Goal: Task Accomplishment & Management: Manage account settings

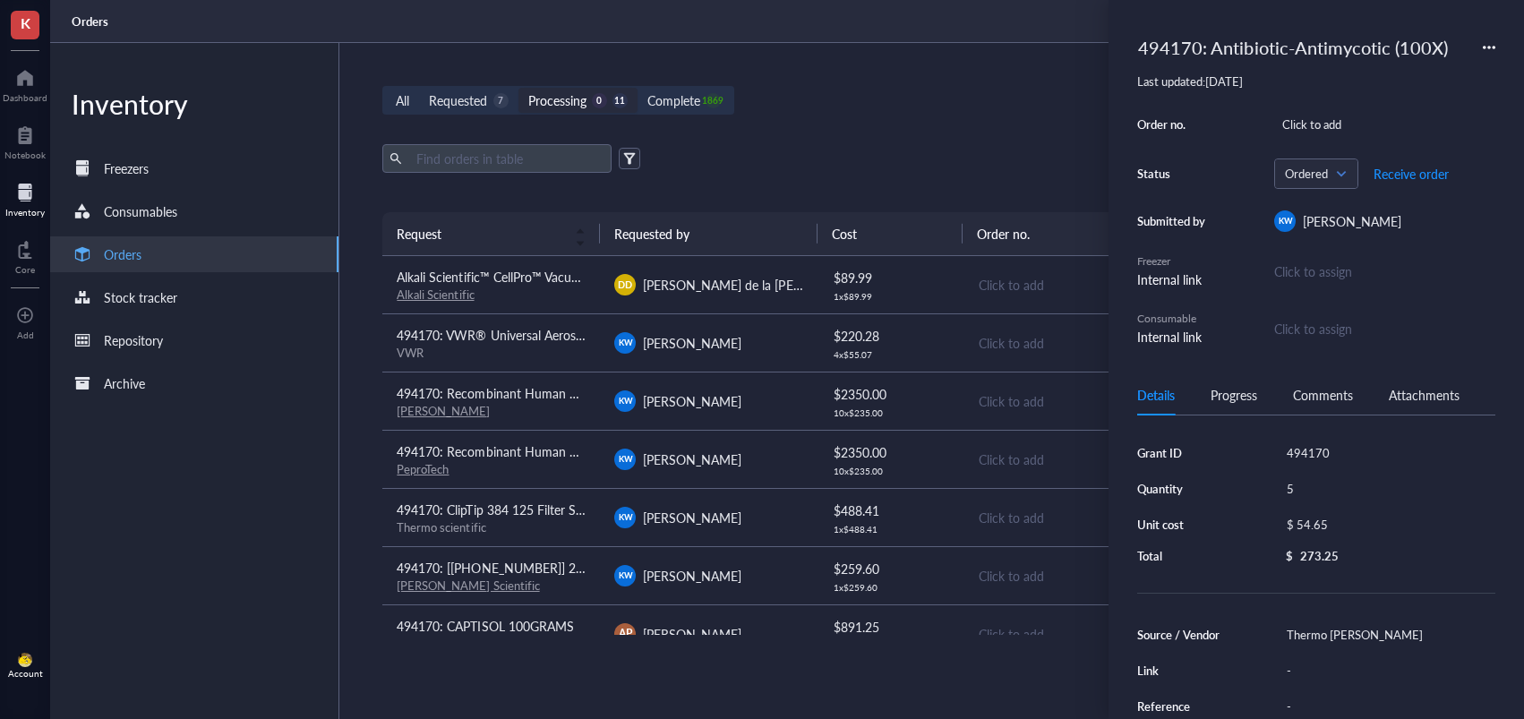
scroll to position [186, 0]
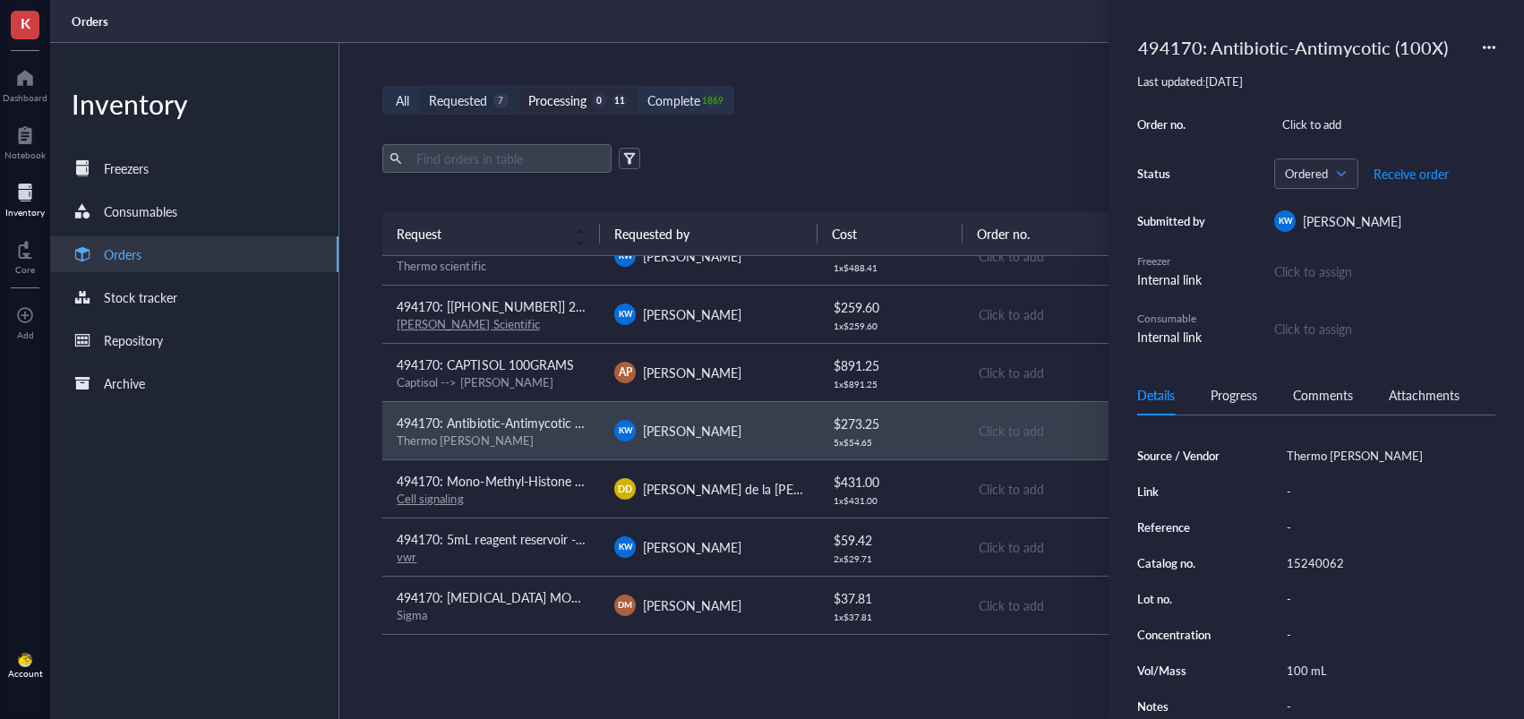
click at [482, 99] on div "Requested" at bounding box center [458, 100] width 58 height 20
click at [419, 88] on input "Requested 7" at bounding box center [419, 88] width 0 height 0
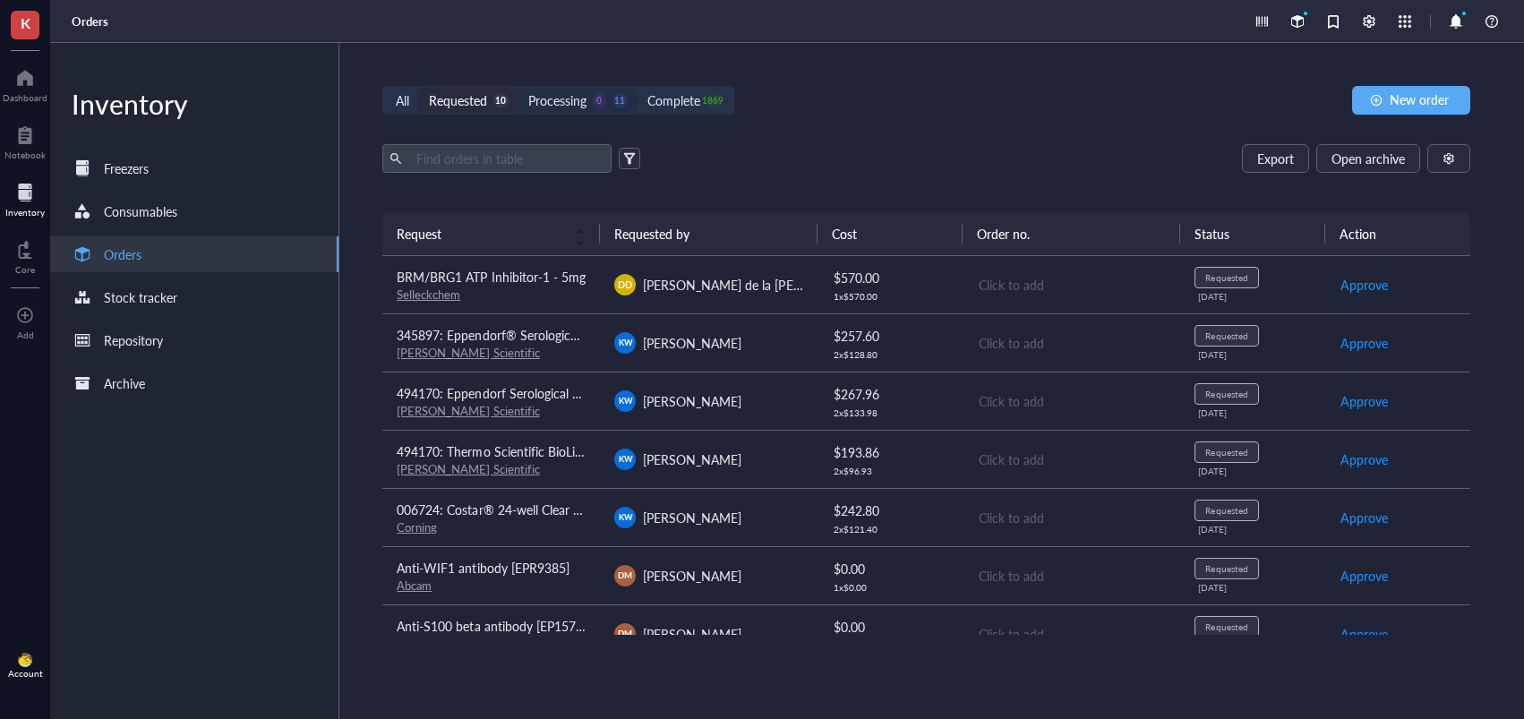
click at [594, 97] on div "0" at bounding box center [599, 100] width 15 height 15
click at [518, 88] on input "Processing 0 11" at bounding box center [518, 88] width 0 height 0
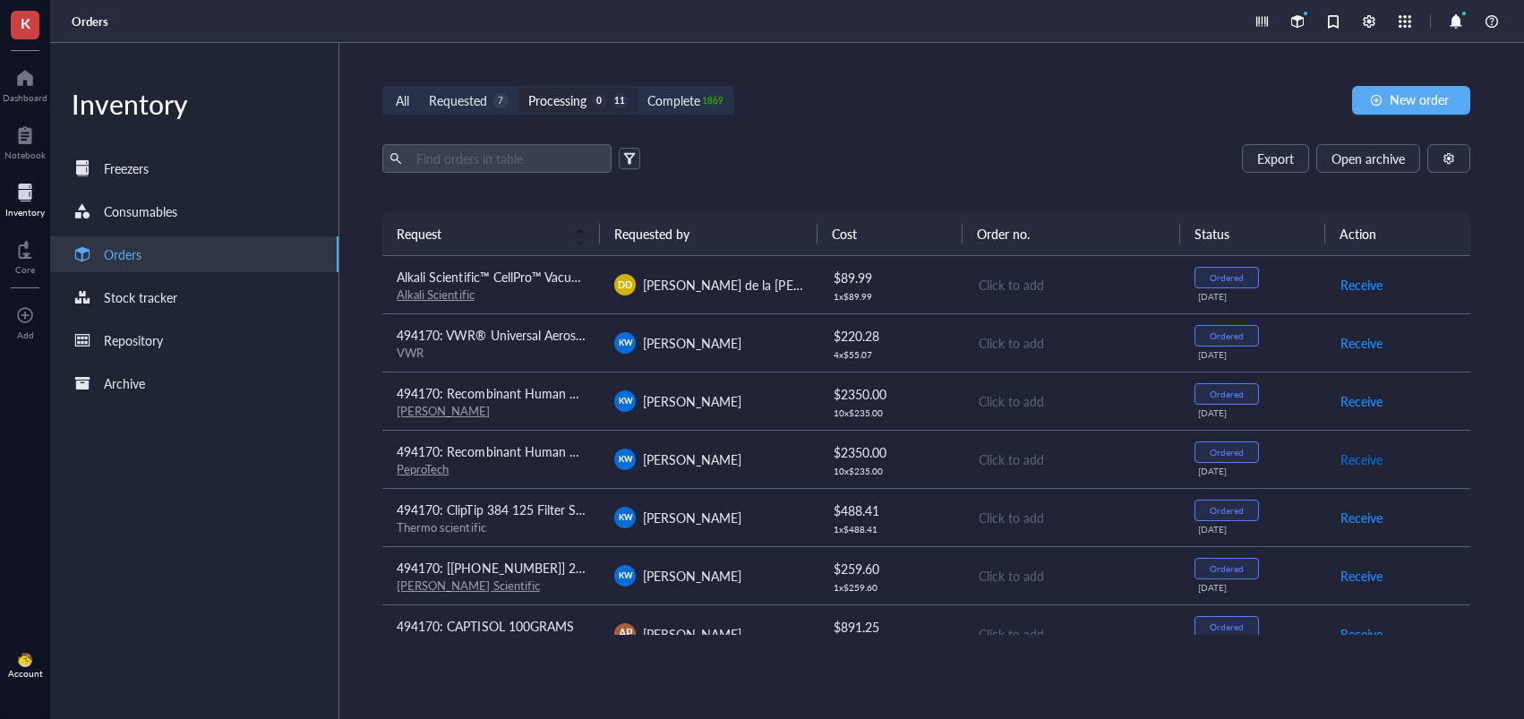
click at [1354, 457] on span "Receive" at bounding box center [1361, 459] width 42 height 20
click at [1353, 397] on span "Receive" at bounding box center [1361, 401] width 42 height 20
click at [1347, 398] on span "Receive" at bounding box center [1361, 401] width 42 height 20
click at [470, 102] on div "Requested" at bounding box center [458, 100] width 58 height 20
click at [419, 88] on input "Requested 10" at bounding box center [419, 88] width 0 height 0
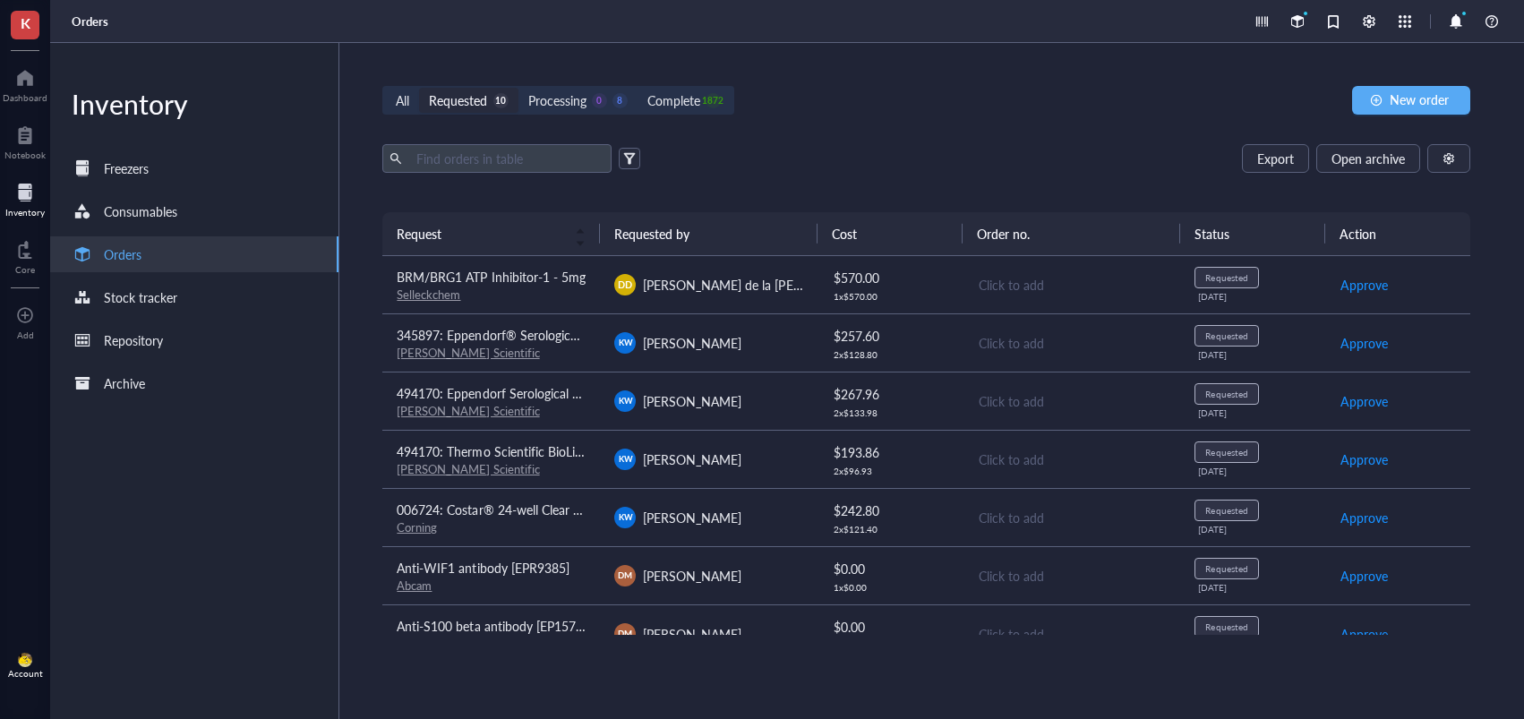
scroll to position [203, 0]
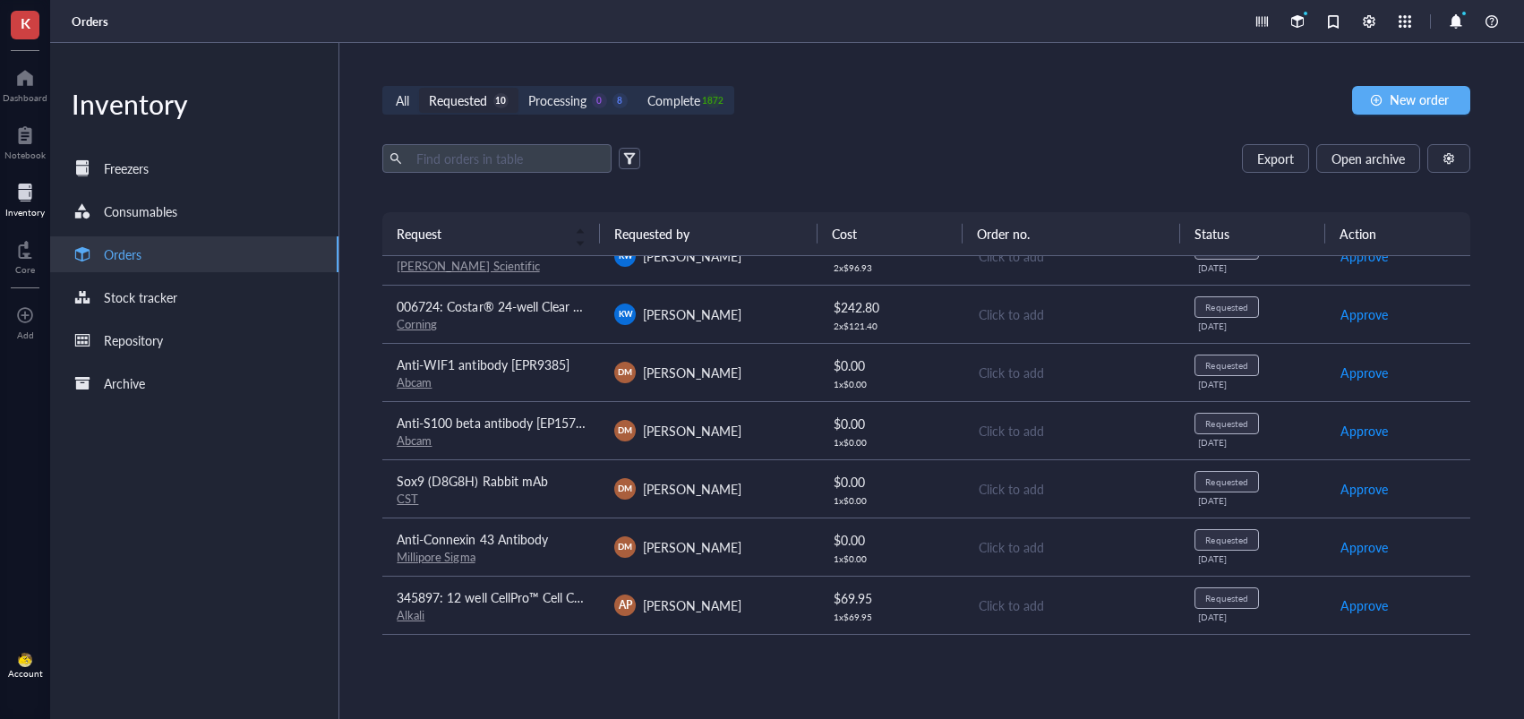
click at [758, 605] on div "AP [PERSON_NAME]" at bounding box center [708, 604] width 189 height 21
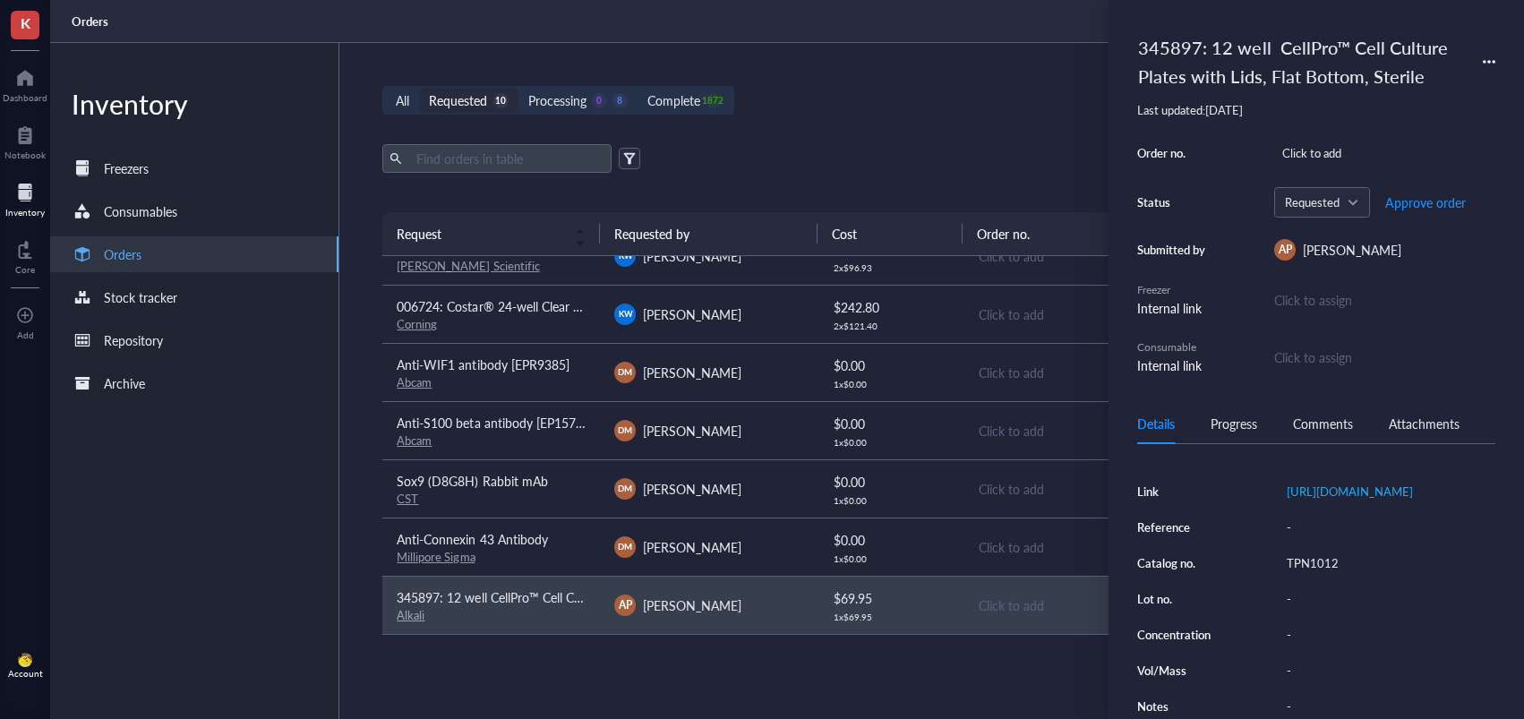
scroll to position [231, 0]
click at [1307, 576] on div "TPN1012" at bounding box center [1386, 563] width 217 height 25
click at [1309, 575] on input "TPN1012" at bounding box center [1311, 562] width 64 height 23
click at [1310, 575] on input "TPN1012" at bounding box center [1311, 562] width 64 height 23
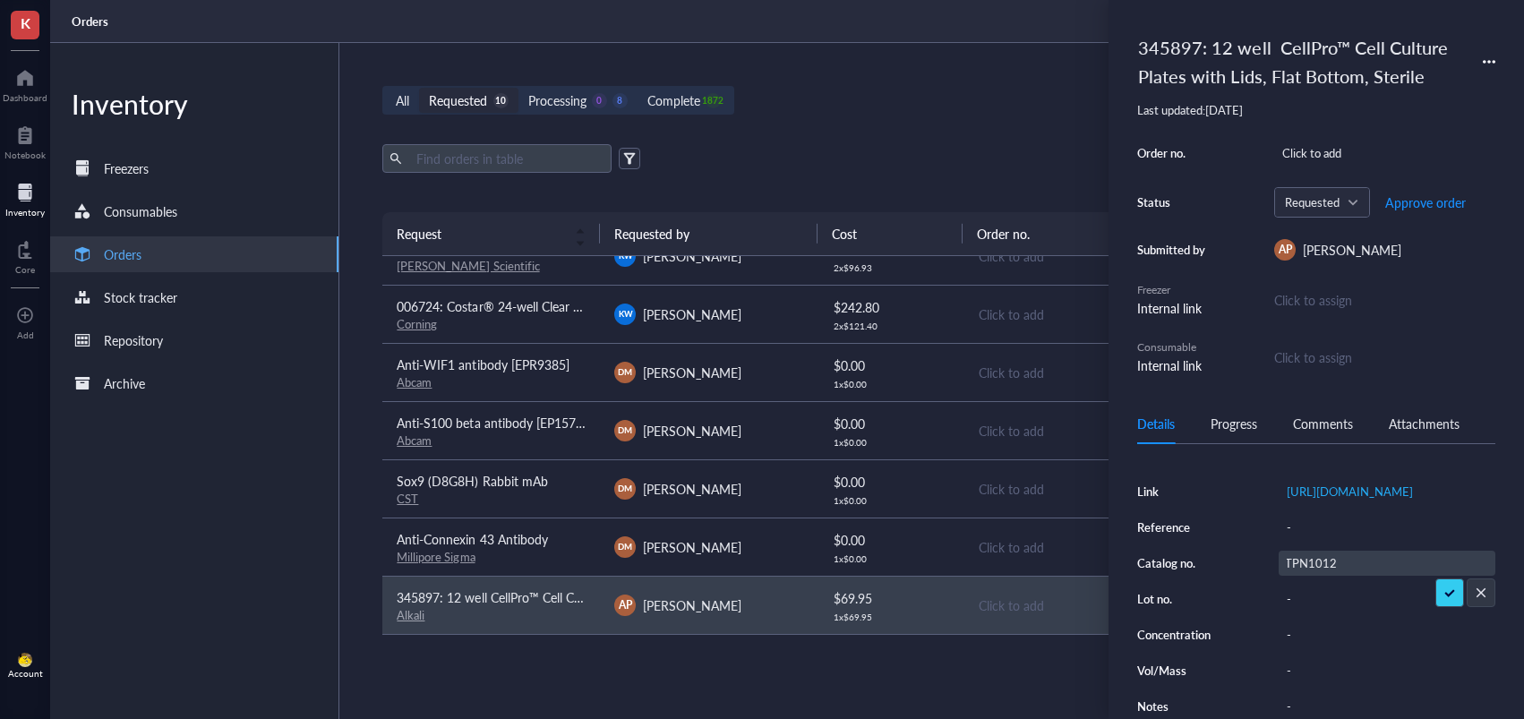
click at [1305, 575] on input "TPN1012" at bounding box center [1311, 562] width 64 height 23
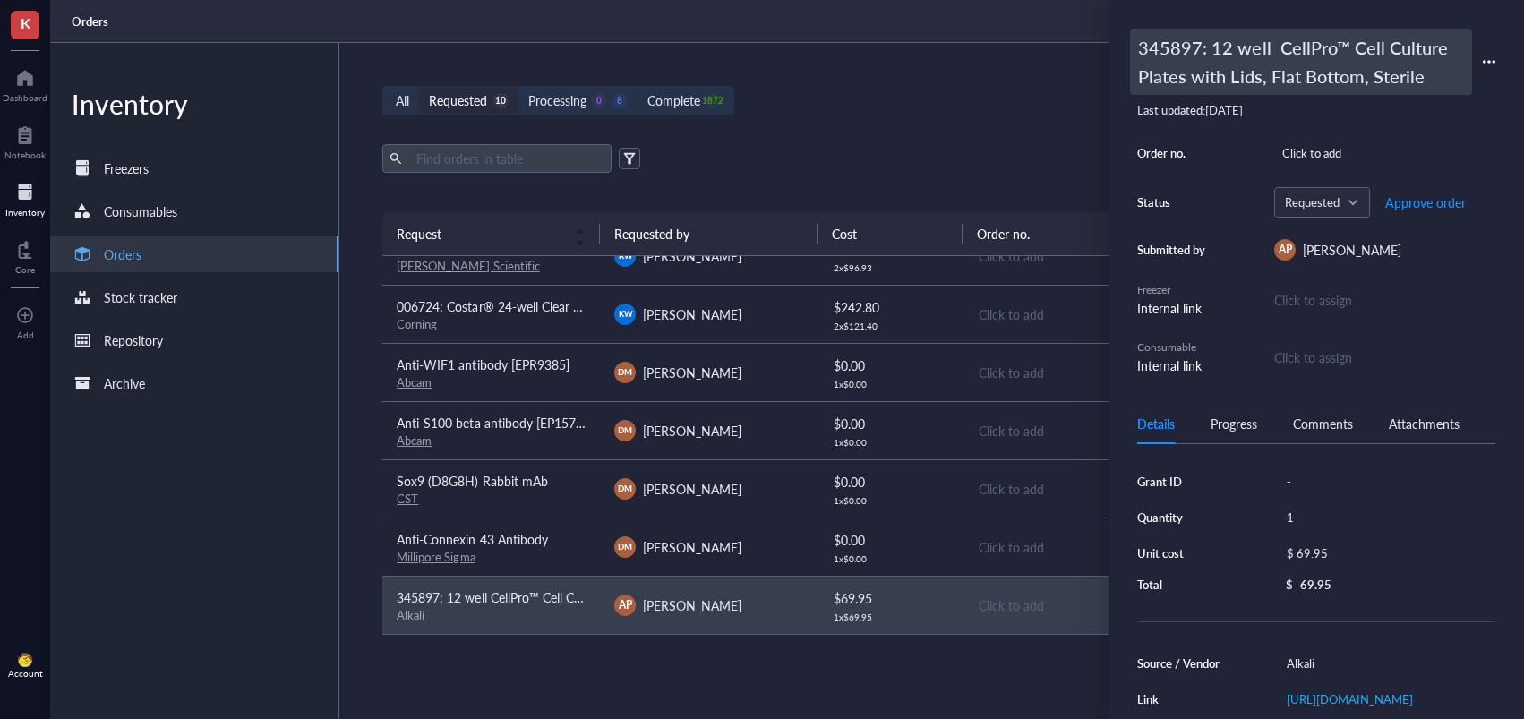
click at [1265, 48] on div "345897: 12 well CellPro™ Cell Culture Plates with Lids, Flat Bottom, Sterile" at bounding box center [1301, 62] width 342 height 66
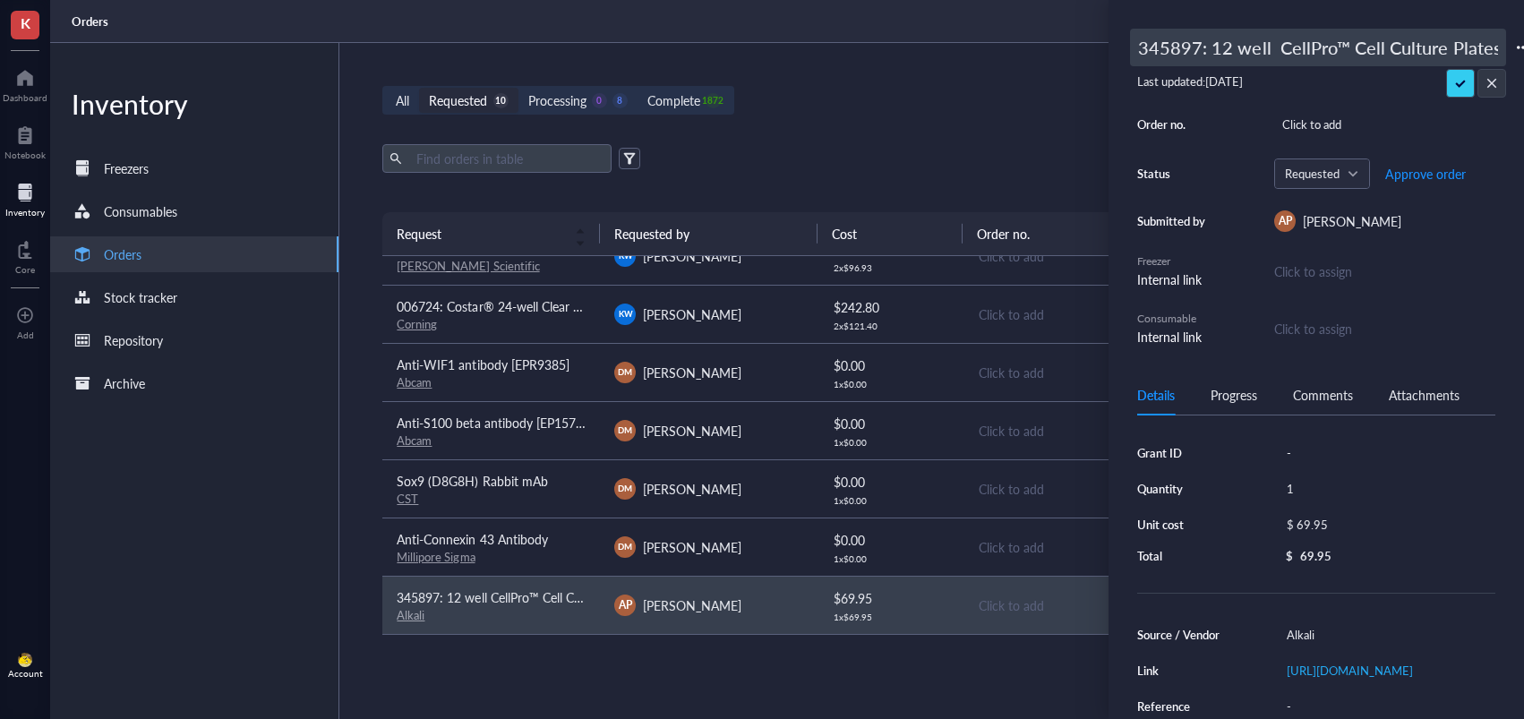
drag, startPoint x: 1208, startPoint y: 51, endPoint x: 1083, endPoint y: 48, distance: 124.5
click at [1067, 49] on div "K Dashboard Notebook Inventory Core To pick up a draggable item, press the spac…" at bounding box center [762, 359] width 1524 height 719
click at [1159, 45] on input "345897: 12 well CellPro™ Cell Culture Plates with Lids, Flat Bottom, Sterile" at bounding box center [1318, 48] width 374 height 36
type input "494170: 12 well CellPro™ Cell Culture Plates with Lids, Flat Bottom, Sterile"
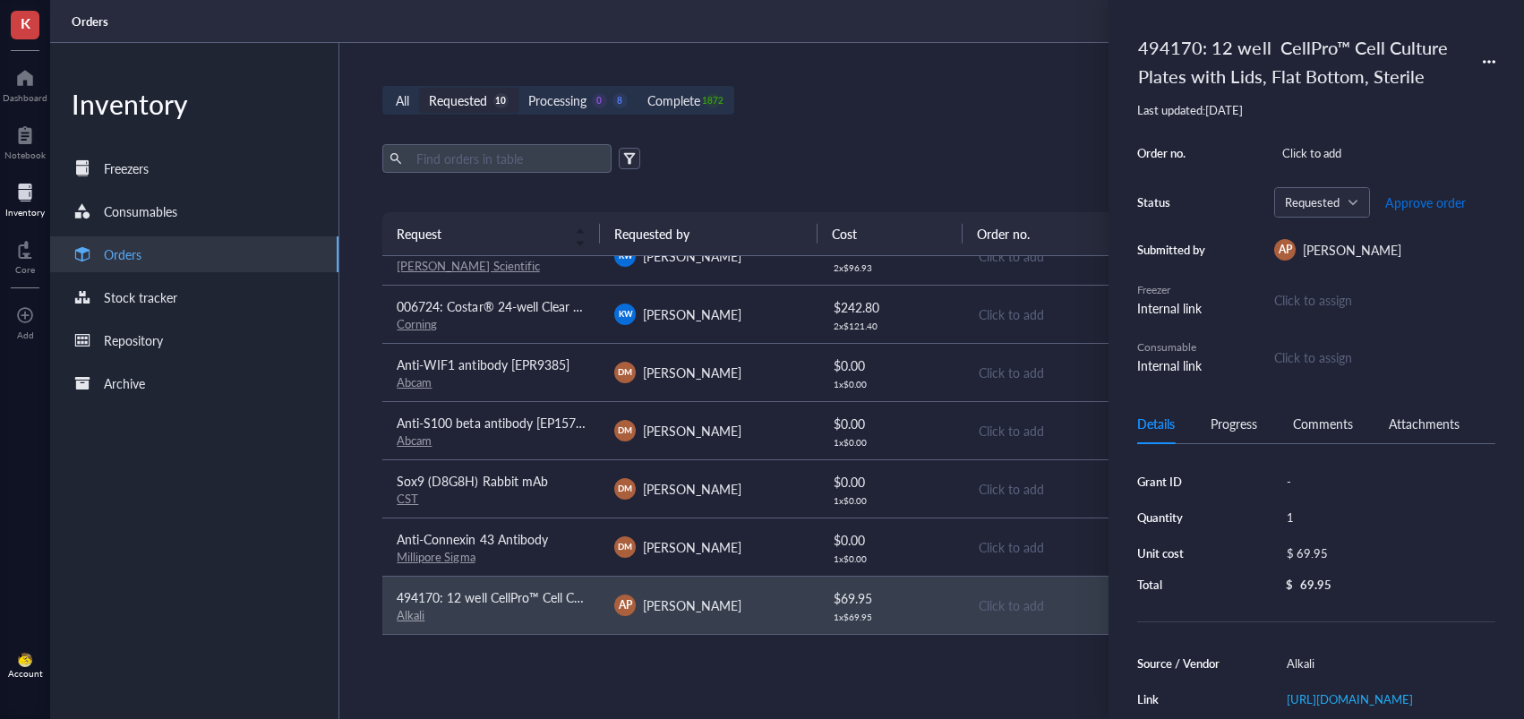
click at [1406, 201] on span "Approve order" at bounding box center [1425, 202] width 81 height 14
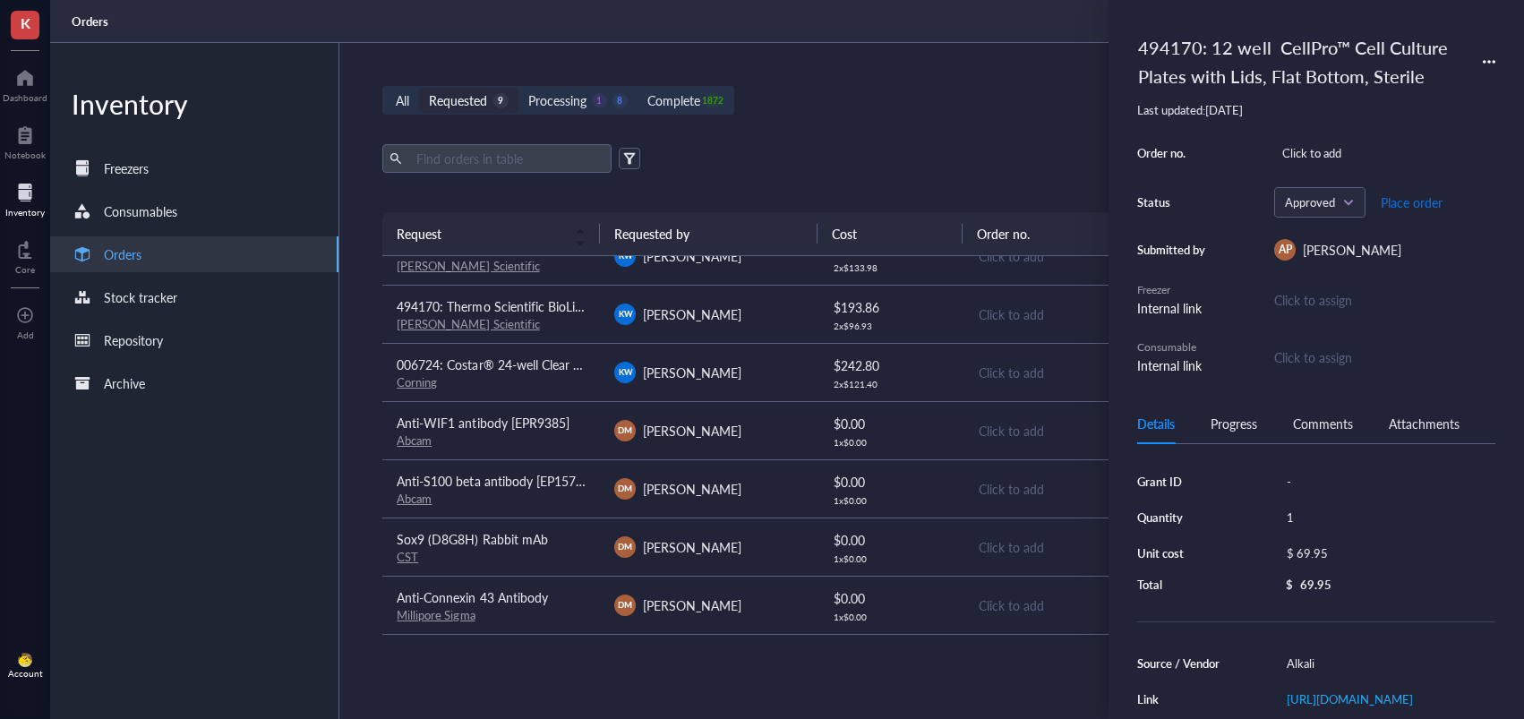
scroll to position [145, 0]
drag, startPoint x: 1399, startPoint y: 208, endPoint x: 1374, endPoint y: 223, distance: 29.3
click at [1399, 208] on span "Place order" at bounding box center [1411, 202] width 62 height 14
click at [569, 381] on div "Corning" at bounding box center [491, 382] width 189 height 16
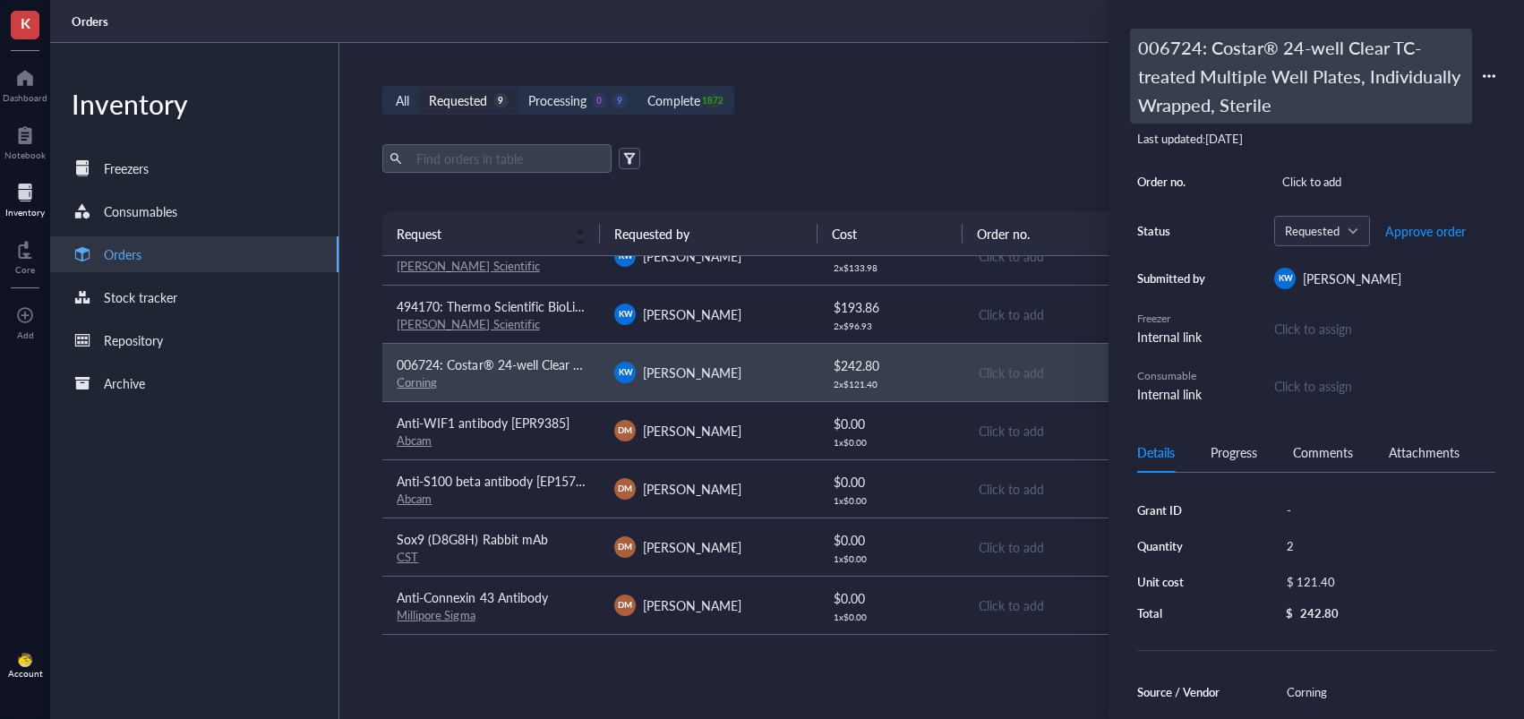
click at [1228, 54] on div "006724: Costar® 24-well Clear TC-treated Multiple Well Plates, Individually Wra…" at bounding box center [1301, 76] width 342 height 95
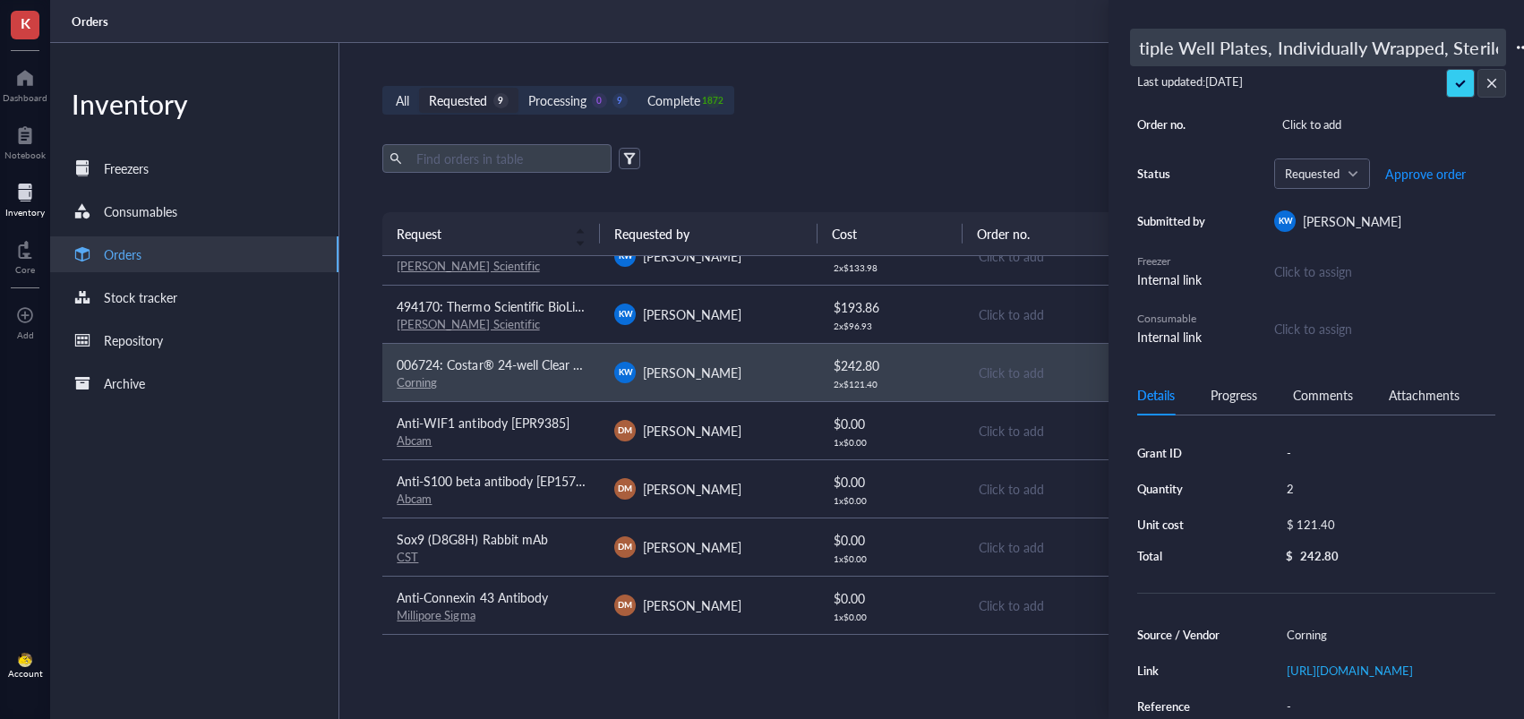
scroll to position [0, 0]
drag, startPoint x: 1225, startPoint y: 47, endPoint x: 1115, endPoint y: 43, distance: 110.2
click at [1025, 46] on div "K Dashboard Notebook Inventory Core To pick up a draggable item, press the spac…" at bounding box center [762, 359] width 1524 height 719
click at [1161, 47] on input "006724: Costar® 24-well Clear TC-treated Multiple Well Plates, Individually Wra…" at bounding box center [1318, 48] width 374 height 36
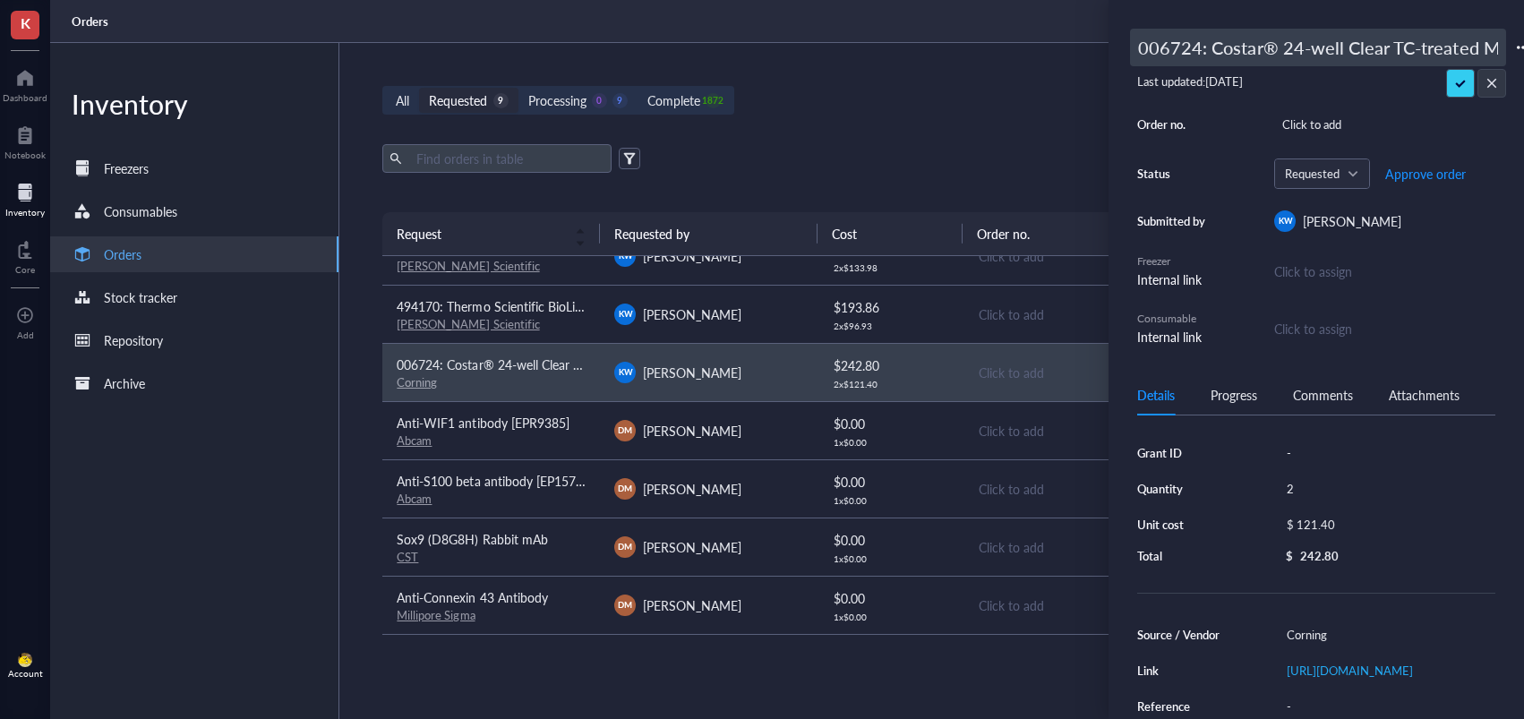
click at [1167, 48] on input "006724: Costar® 24-well Clear TC-treated Multiple Well Plates, Individually Wra…" at bounding box center [1318, 48] width 374 height 36
type input "494170: Costar® 24-well Clear TC-treated Multiple Well Plates, Individually Wra…"
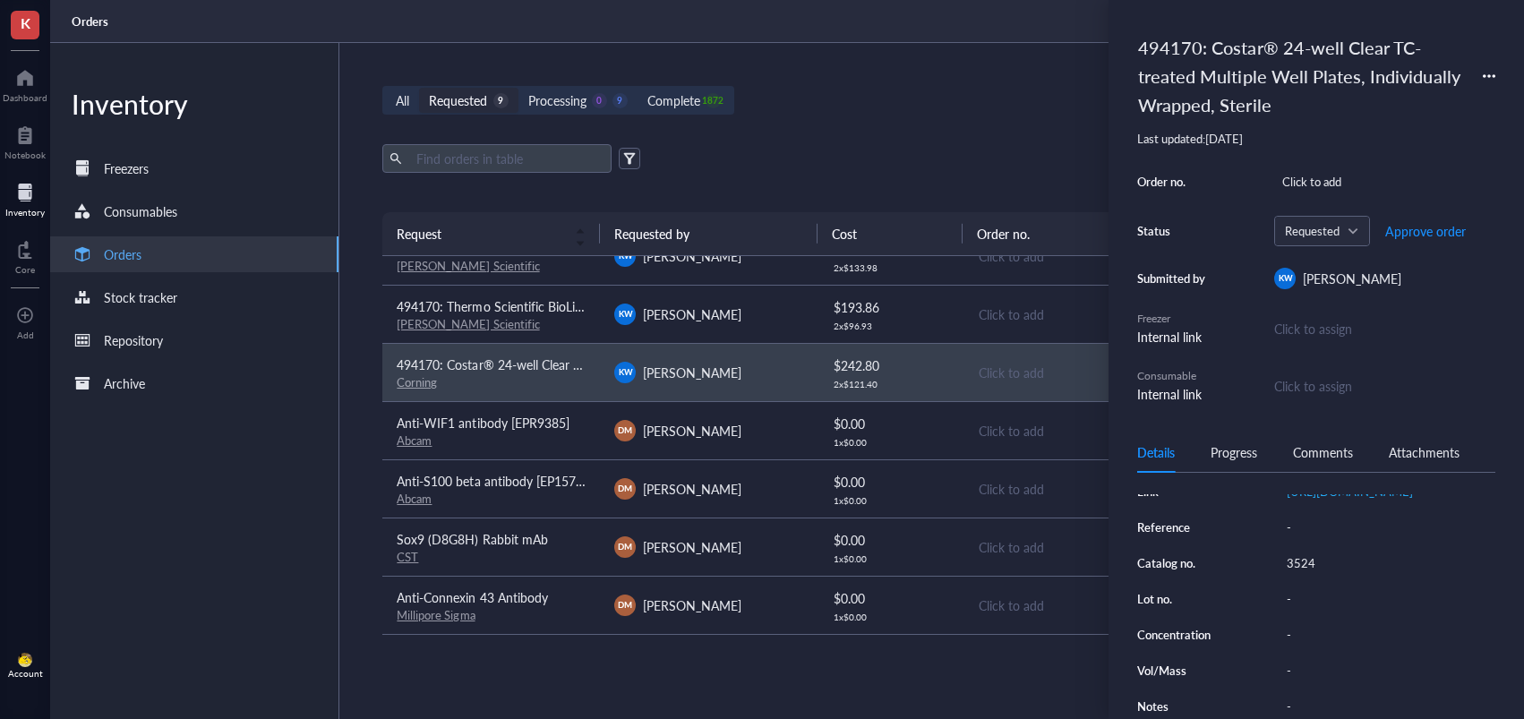
scroll to position [267, 0]
click at [1320, 576] on div "3524" at bounding box center [1386, 563] width 217 height 25
drag, startPoint x: 1320, startPoint y: 617, endPoint x: 1303, endPoint y: 617, distance: 17.0
click at [1303, 575] on input "3524" at bounding box center [1306, 562] width 54 height 23
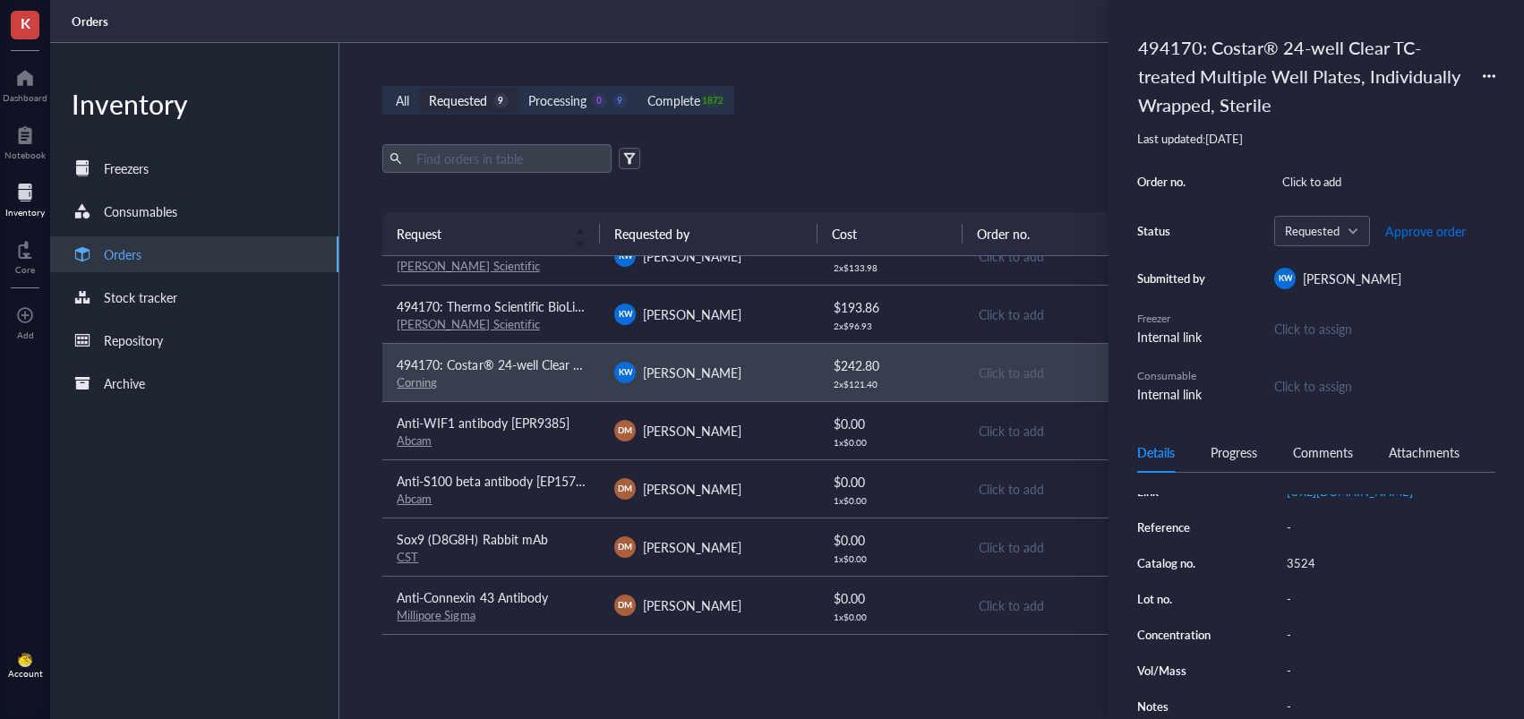
click at [1408, 238] on span "Approve order" at bounding box center [1425, 231] width 81 height 14
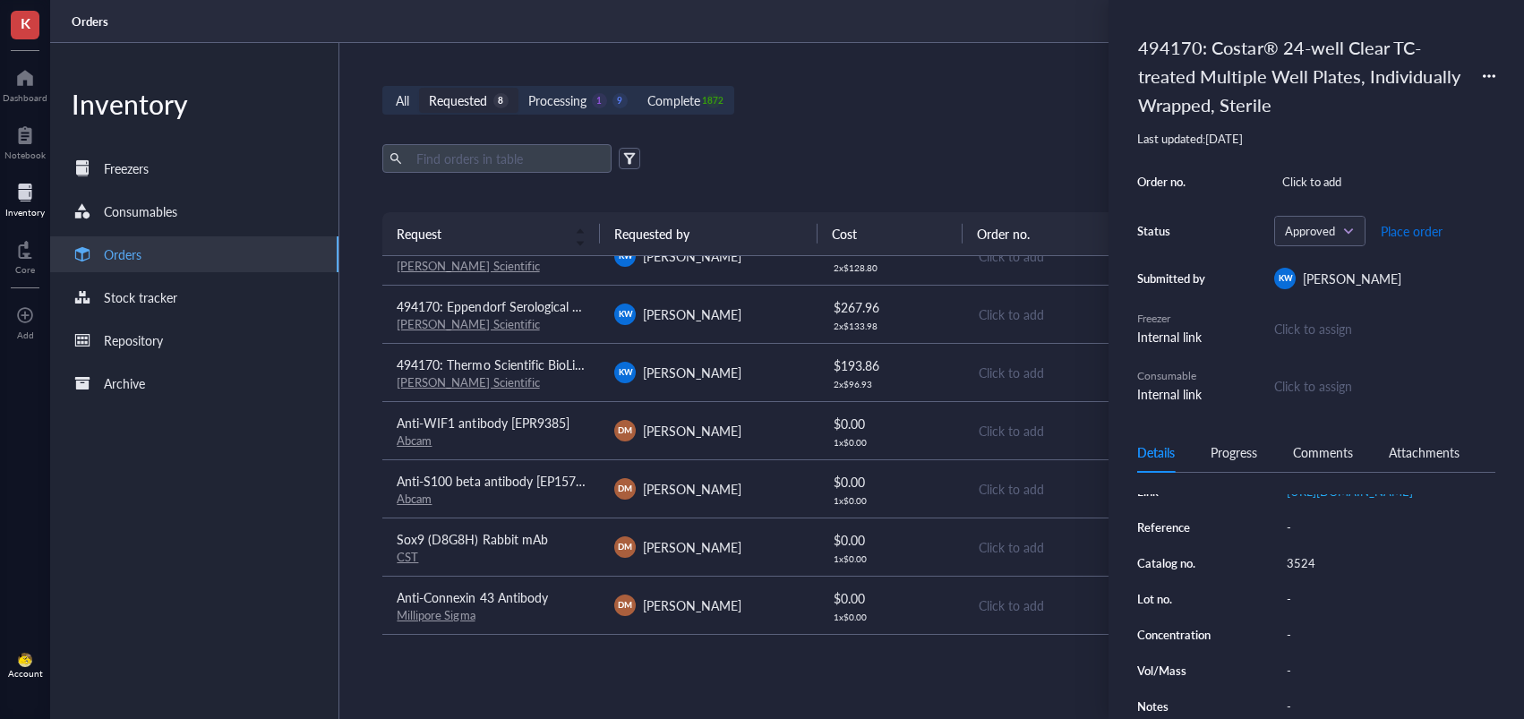
drag, startPoint x: 1407, startPoint y: 233, endPoint x: 1369, endPoint y: 244, distance: 40.2
click at [1407, 233] on span "Place order" at bounding box center [1411, 231] width 62 height 14
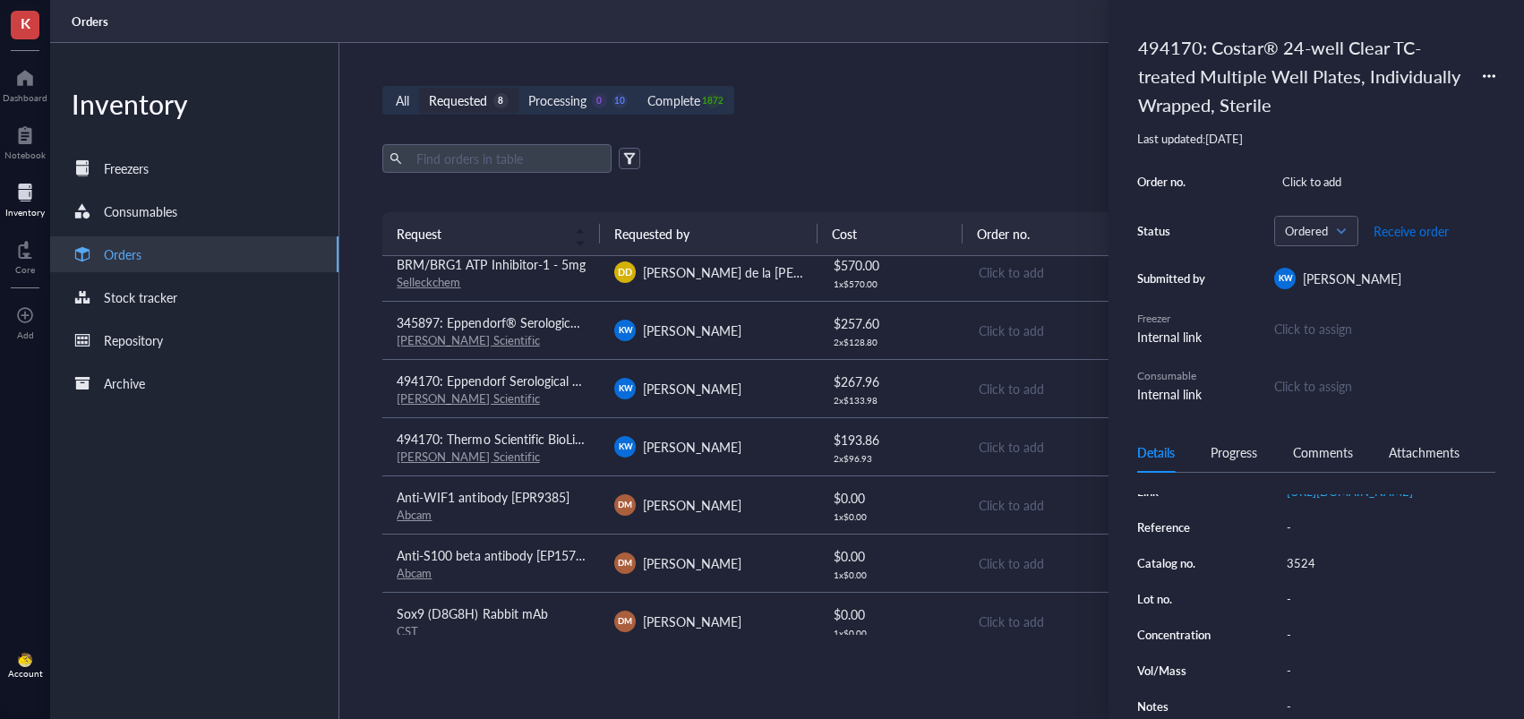
scroll to position [3, 0]
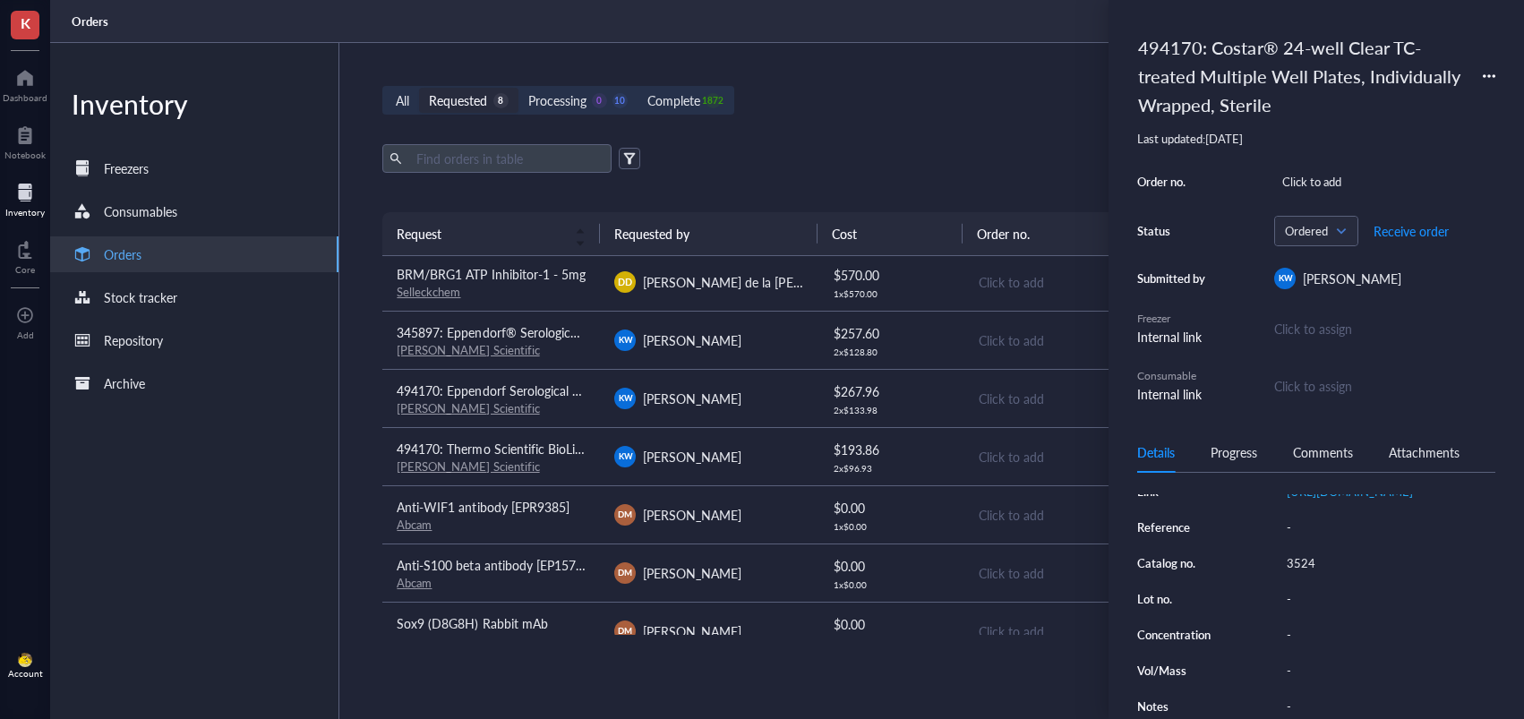
click at [567, 460] on div "[PERSON_NAME] Scientific" at bounding box center [491, 466] width 189 height 16
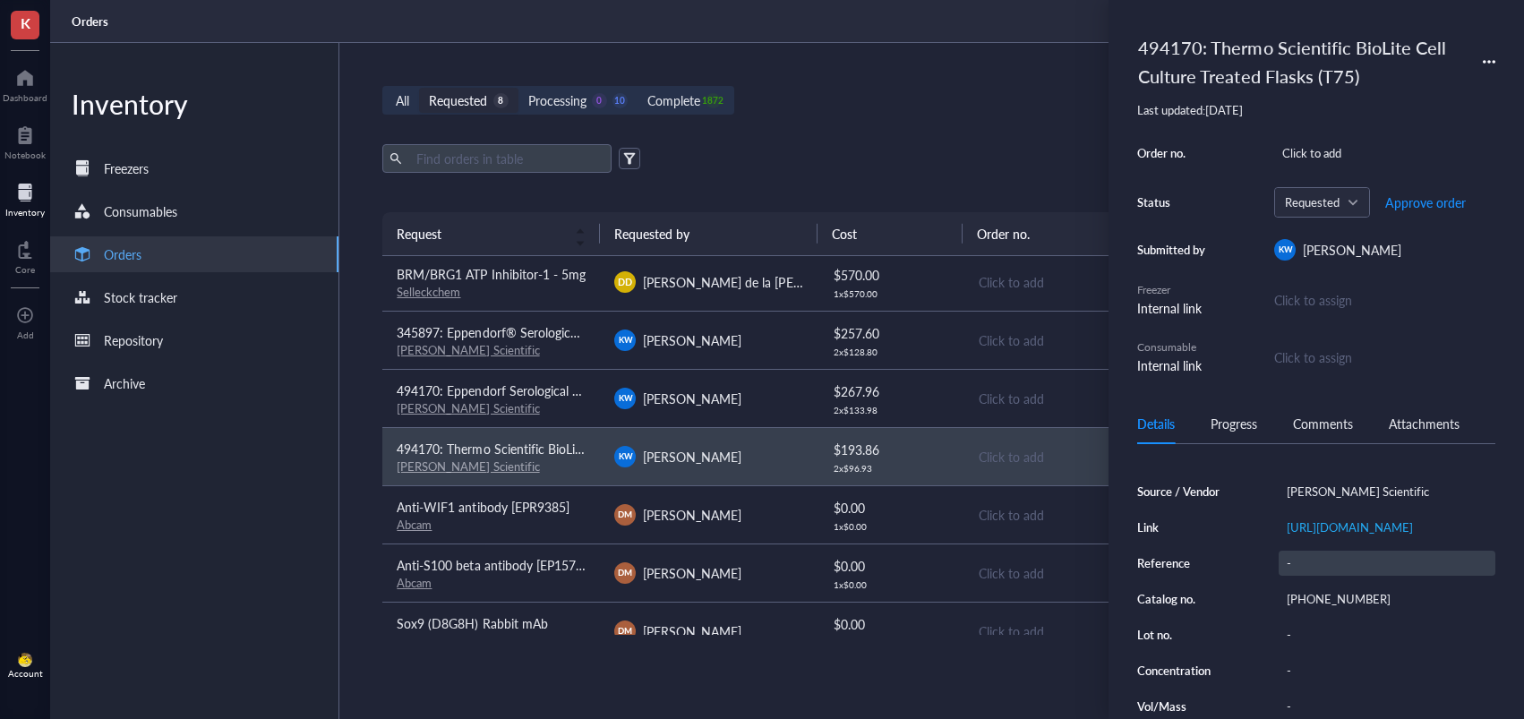
scroll to position [174, 0]
click at [1319, 610] on div "[PHONE_NUMBER]" at bounding box center [1386, 597] width 217 height 25
click at [1319, 609] on input "[PHONE_NUMBER]" at bounding box center [1322, 596] width 86 height 23
click at [1436, 207] on span "Approve order" at bounding box center [1425, 202] width 81 height 14
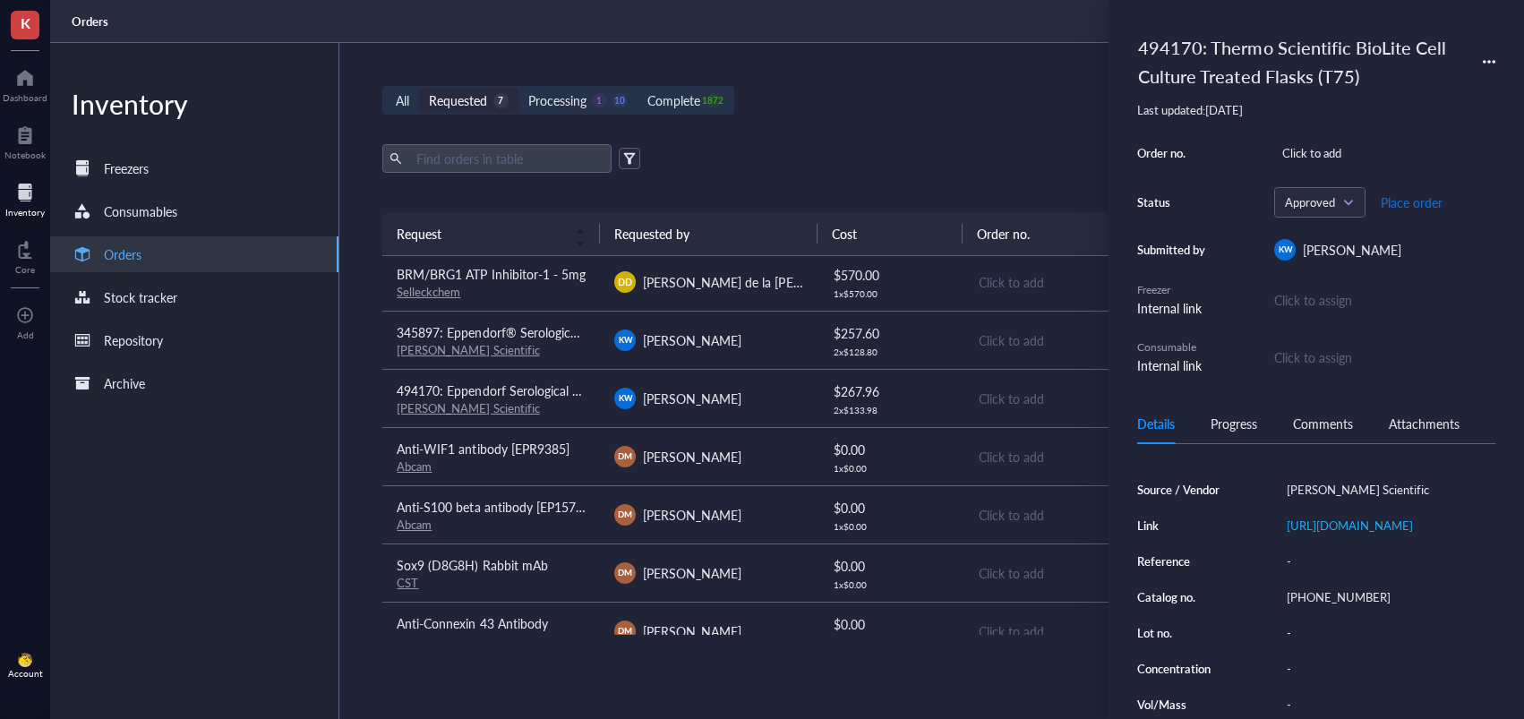
click at [1400, 205] on span "Place order" at bounding box center [1411, 202] width 62 height 14
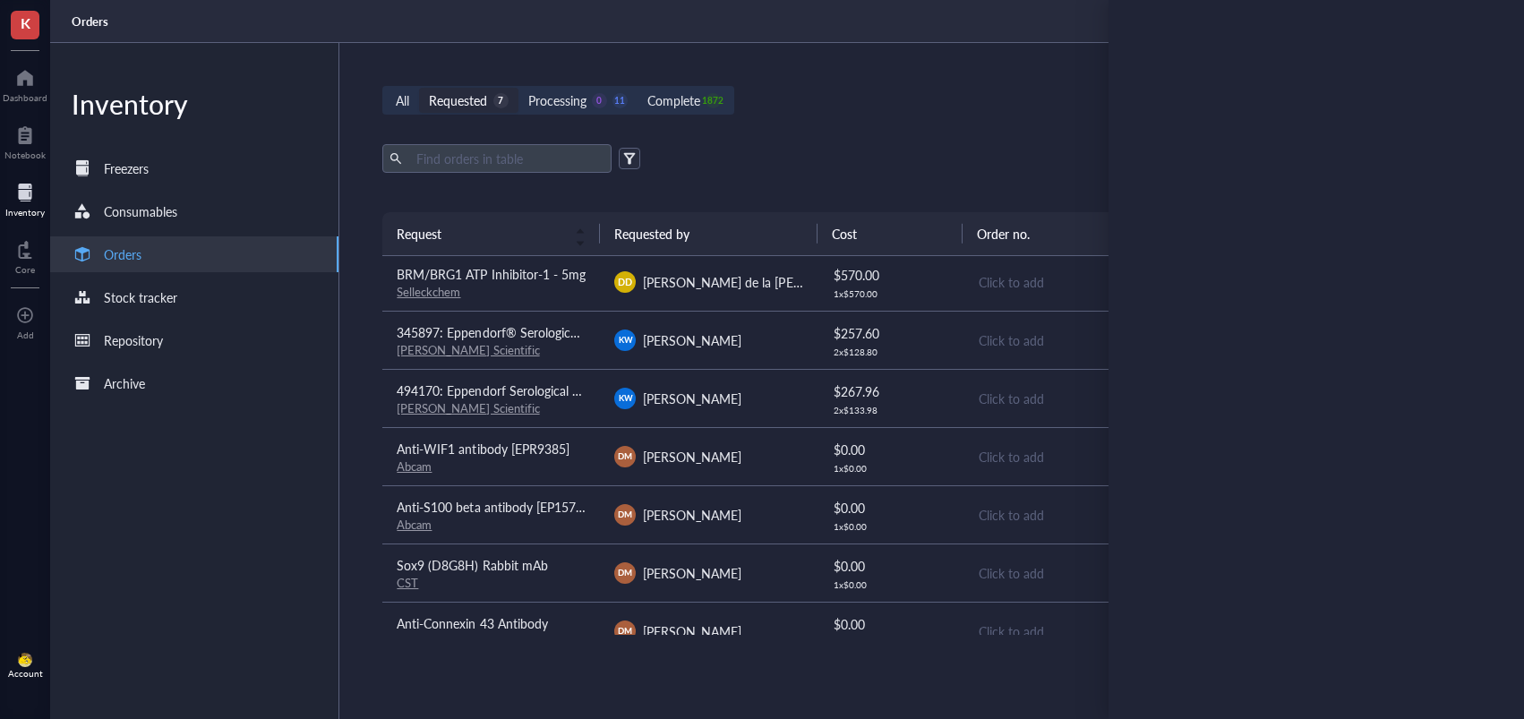
click at [581, 421] on td "494170: Eppendorf Serological Pipets, sterile, free of detectable pyrogens, DNA…" at bounding box center [491, 398] width 218 height 58
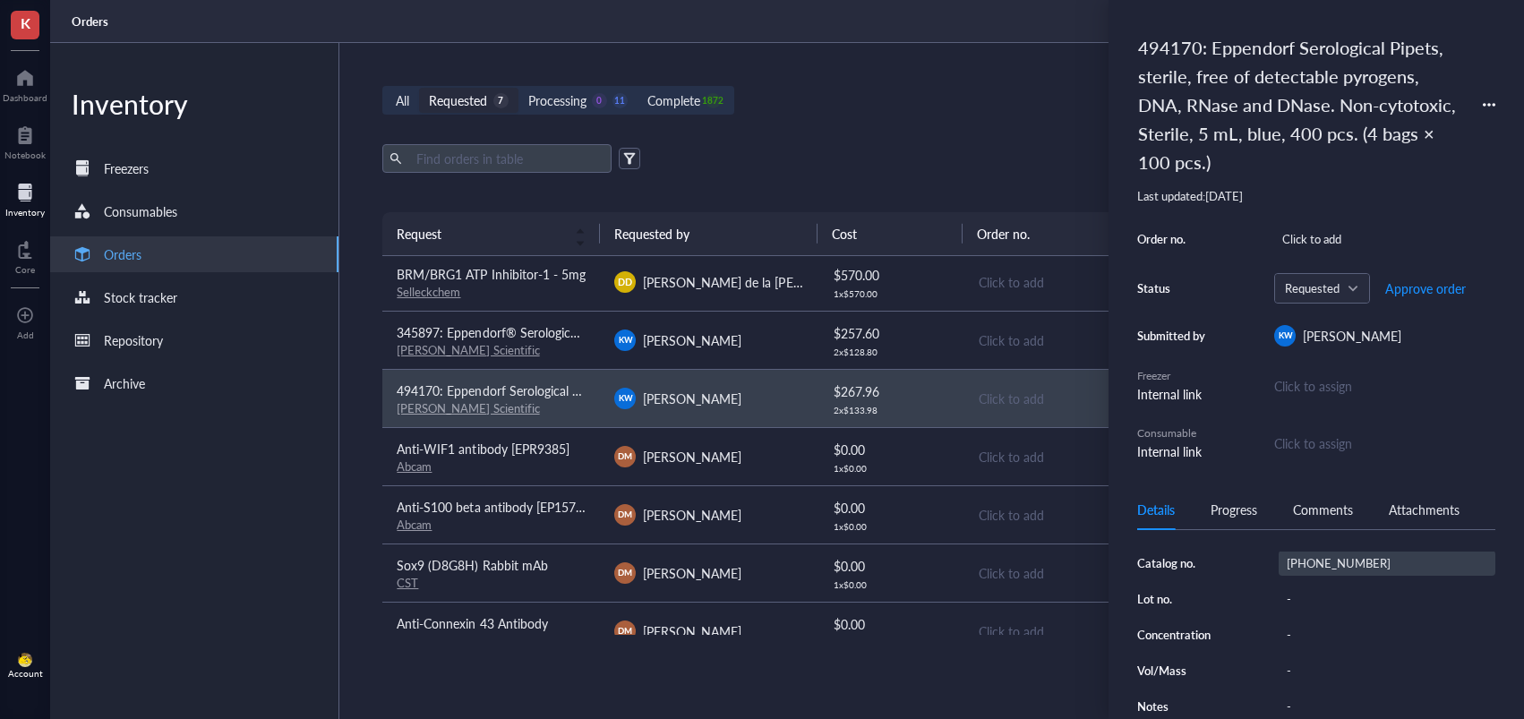
click at [1313, 560] on div "[PHONE_NUMBER]" at bounding box center [1386, 563] width 217 height 25
click at [1313, 560] on input "[PHONE_NUMBER]" at bounding box center [1322, 562] width 86 height 23
click at [1420, 289] on span "Approve order" at bounding box center [1425, 288] width 81 height 14
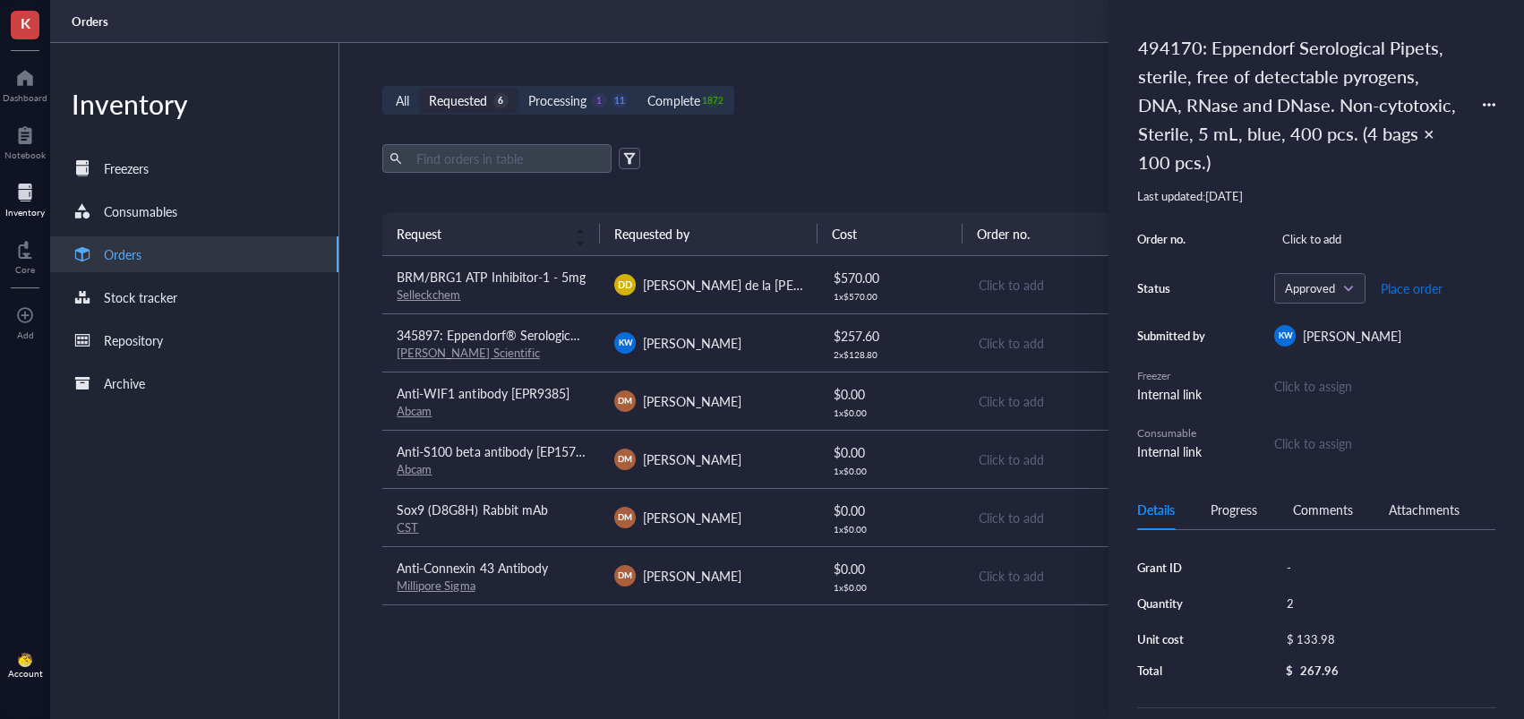
click at [1408, 290] on span "Place order" at bounding box center [1411, 288] width 62 height 14
click at [762, 333] on div "[PERSON_NAME]" at bounding box center [708, 342] width 189 height 21
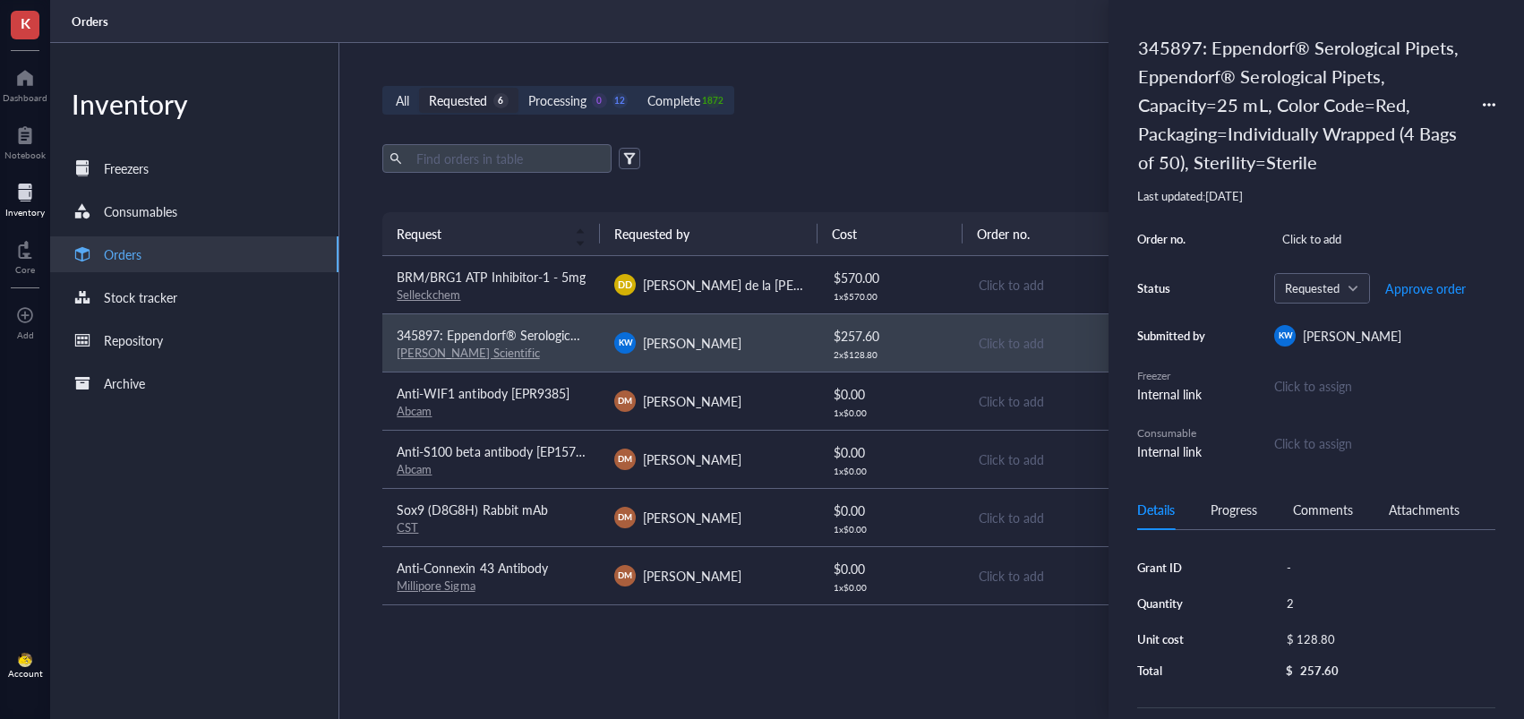
drag, startPoint x: 1189, startPoint y: 108, endPoint x: 1198, endPoint y: 102, distance: 10.9
click at [1189, 108] on div "345897: Eppendorf® Serological Pipets, Eppendorf® Serological Pipets, Capacity=…" at bounding box center [1301, 105] width 342 height 152
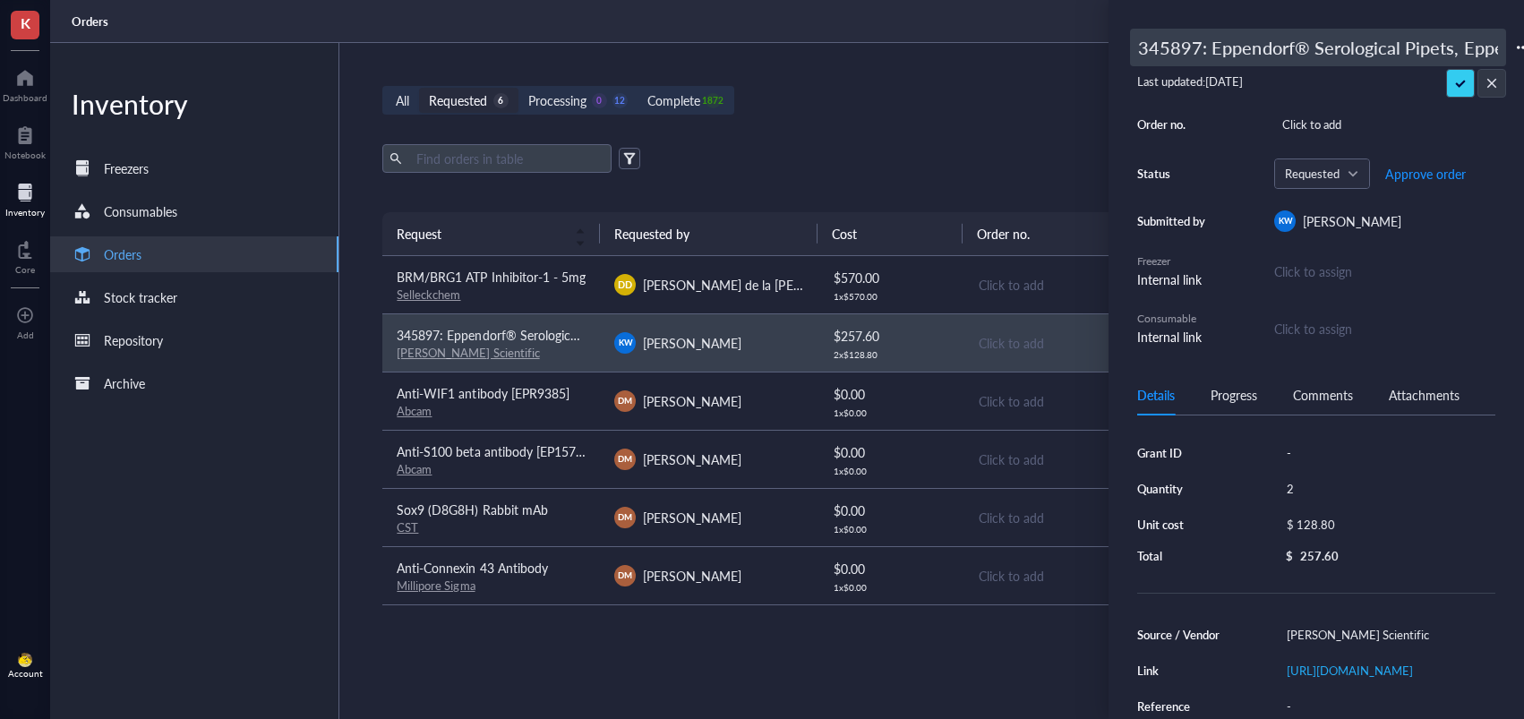
drag, startPoint x: 1225, startPoint y: 43, endPoint x: 1128, endPoint y: 44, distance: 96.7
click at [1075, 39] on div "K Dashboard Notebook Inventory Core To pick up a draggable item, press the spac…" at bounding box center [762, 359] width 1524 height 719
click at [1149, 46] on input "345897: Eppendorf® Serological Pipets, Eppendorf® Serological Pipets, Capacity=…" at bounding box center [1318, 48] width 374 height 36
type input "494170: Eppendorf® Serological Pipets, Eppendorf® Serological Pipets, Capacity=…"
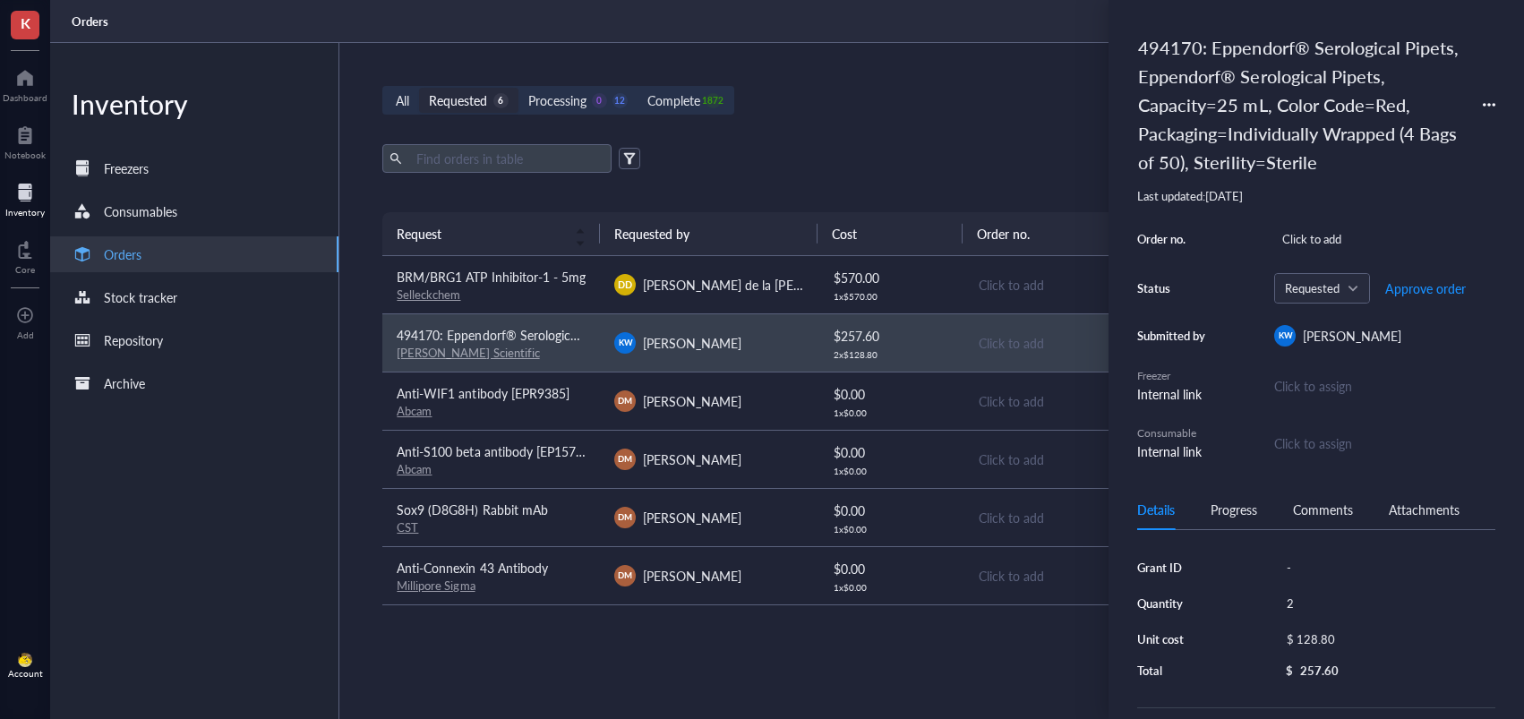
scroll to position [317, 0]
click at [1317, 561] on div "0030127730" at bounding box center [1386, 563] width 217 height 25
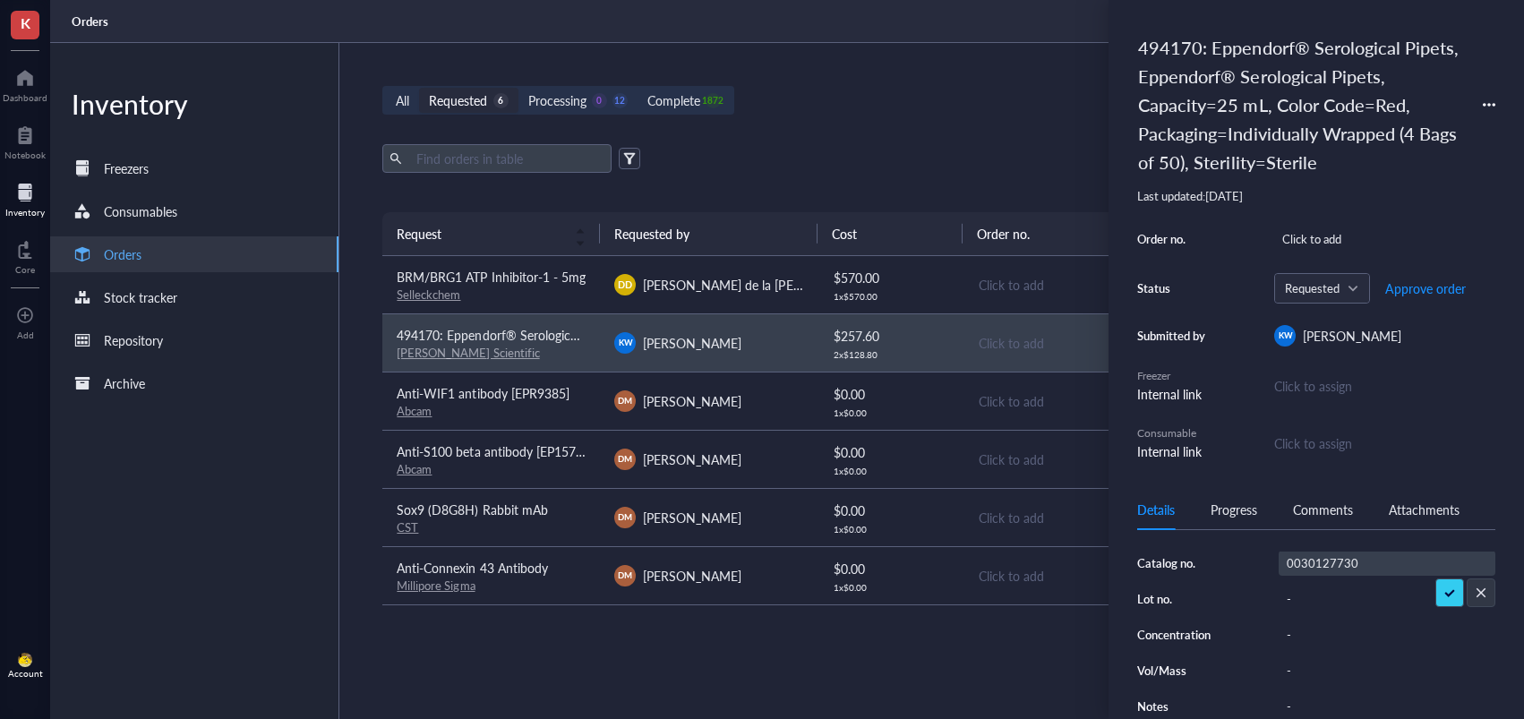
scroll to position [0, 1]
click at [1317, 561] on input "0030127730" at bounding box center [1322, 562] width 86 height 23
click at [1318, 561] on input "0030127730" at bounding box center [1322, 562] width 86 height 23
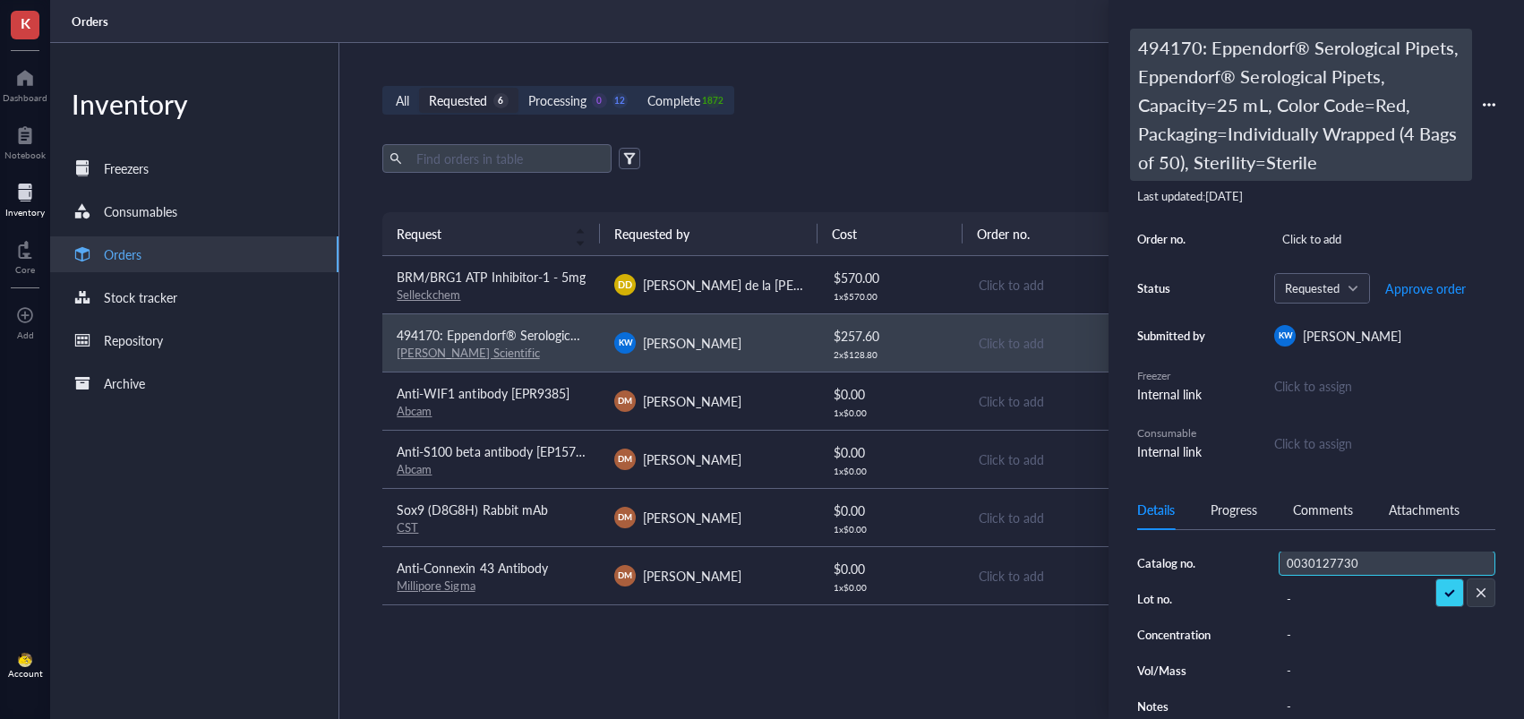
scroll to position [0, 0]
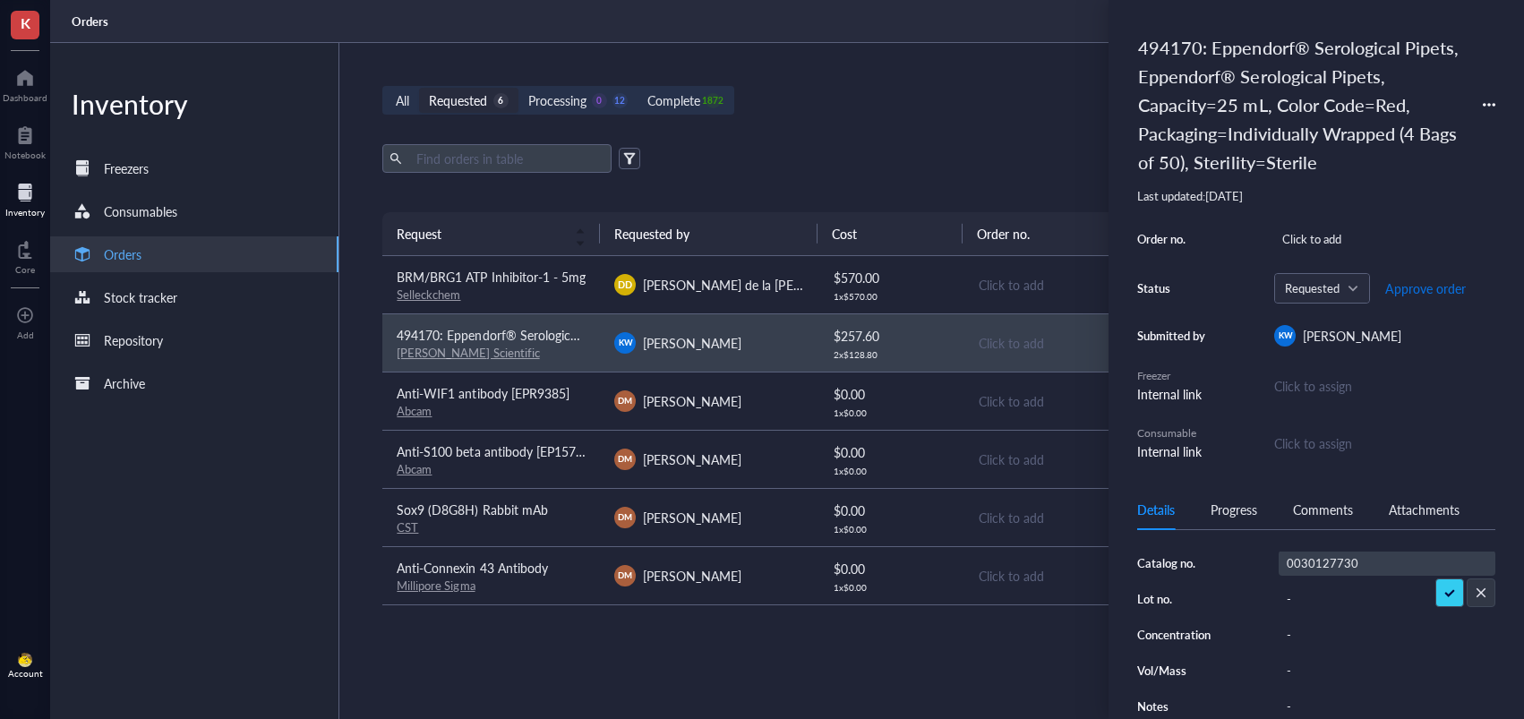
click at [1427, 286] on span "Approve order" at bounding box center [1425, 288] width 81 height 14
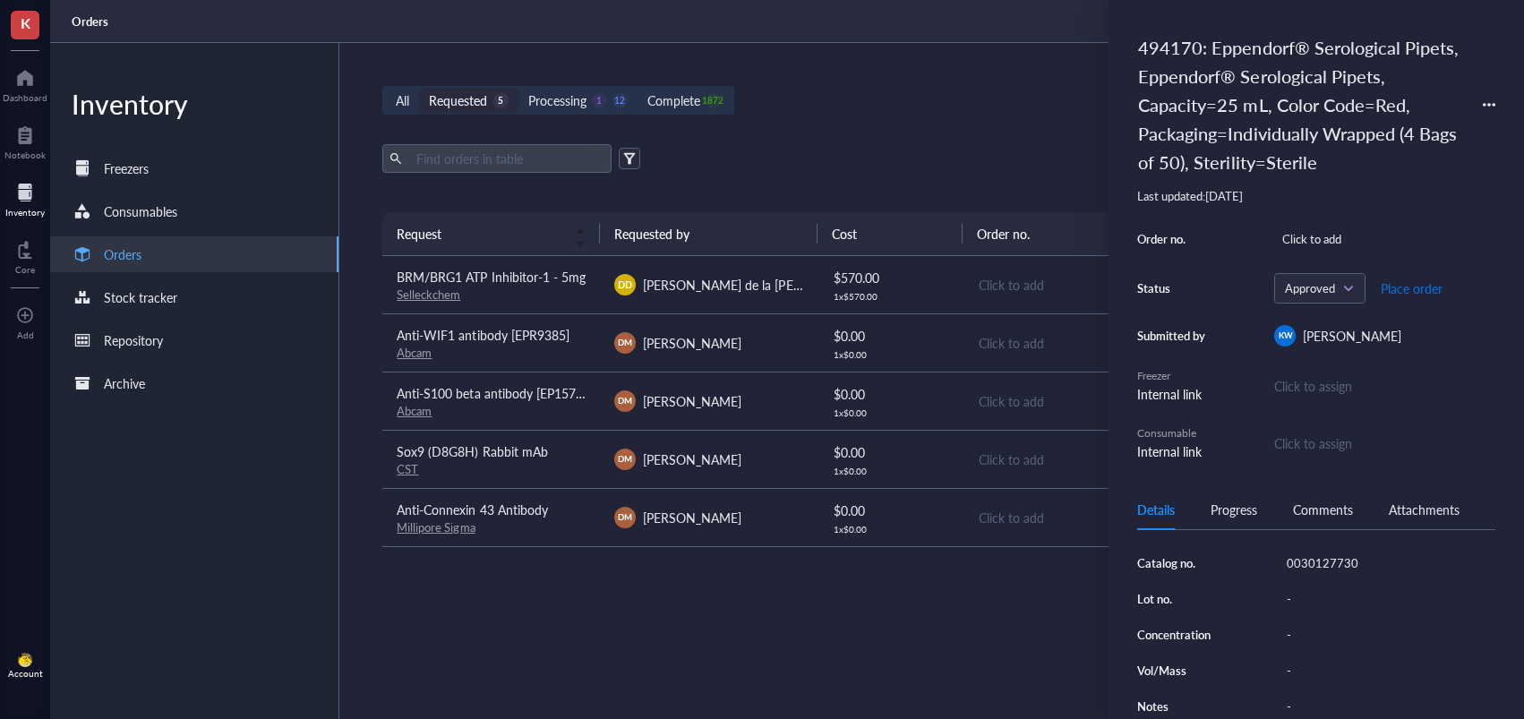
click at [1401, 288] on span "Place order" at bounding box center [1411, 288] width 62 height 14
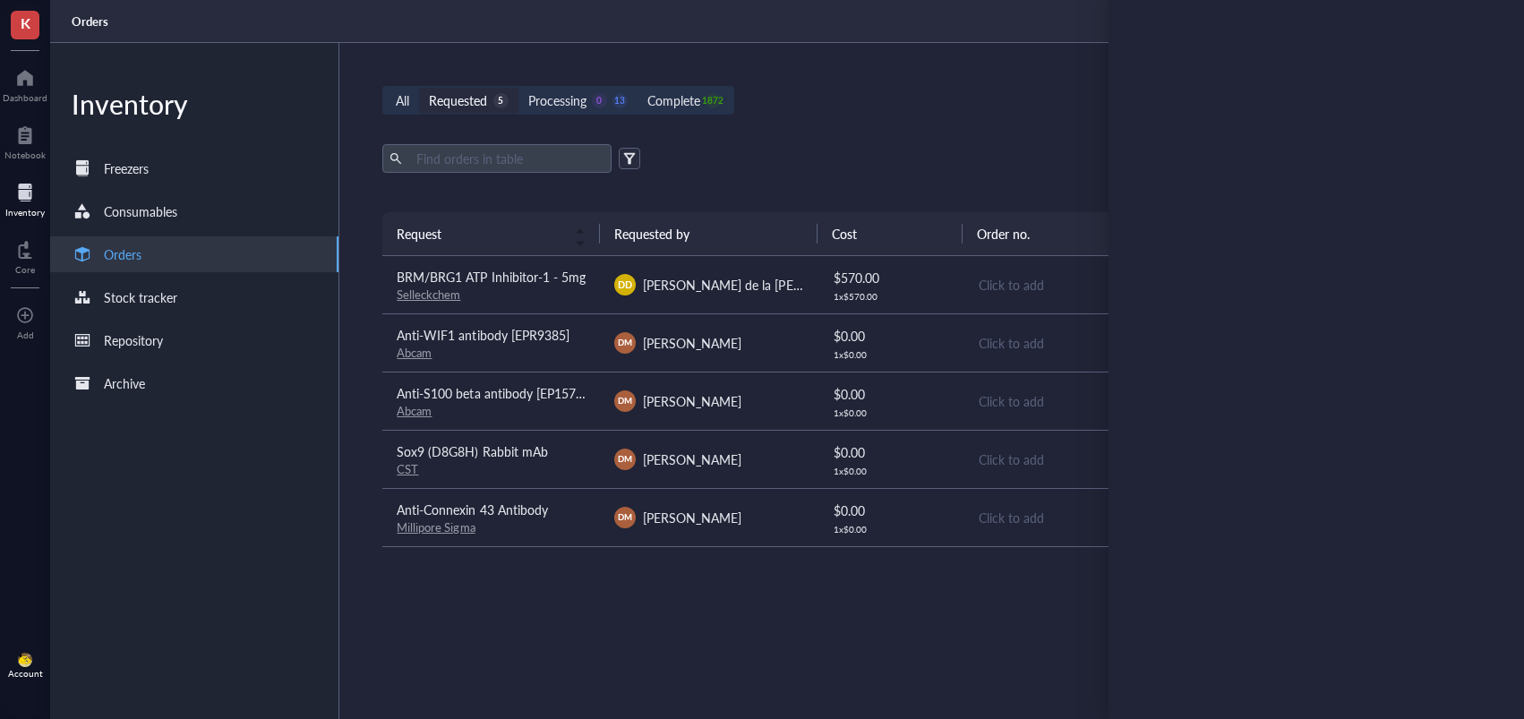
click at [737, 355] on td "[PERSON_NAME]" at bounding box center [709, 342] width 218 height 58
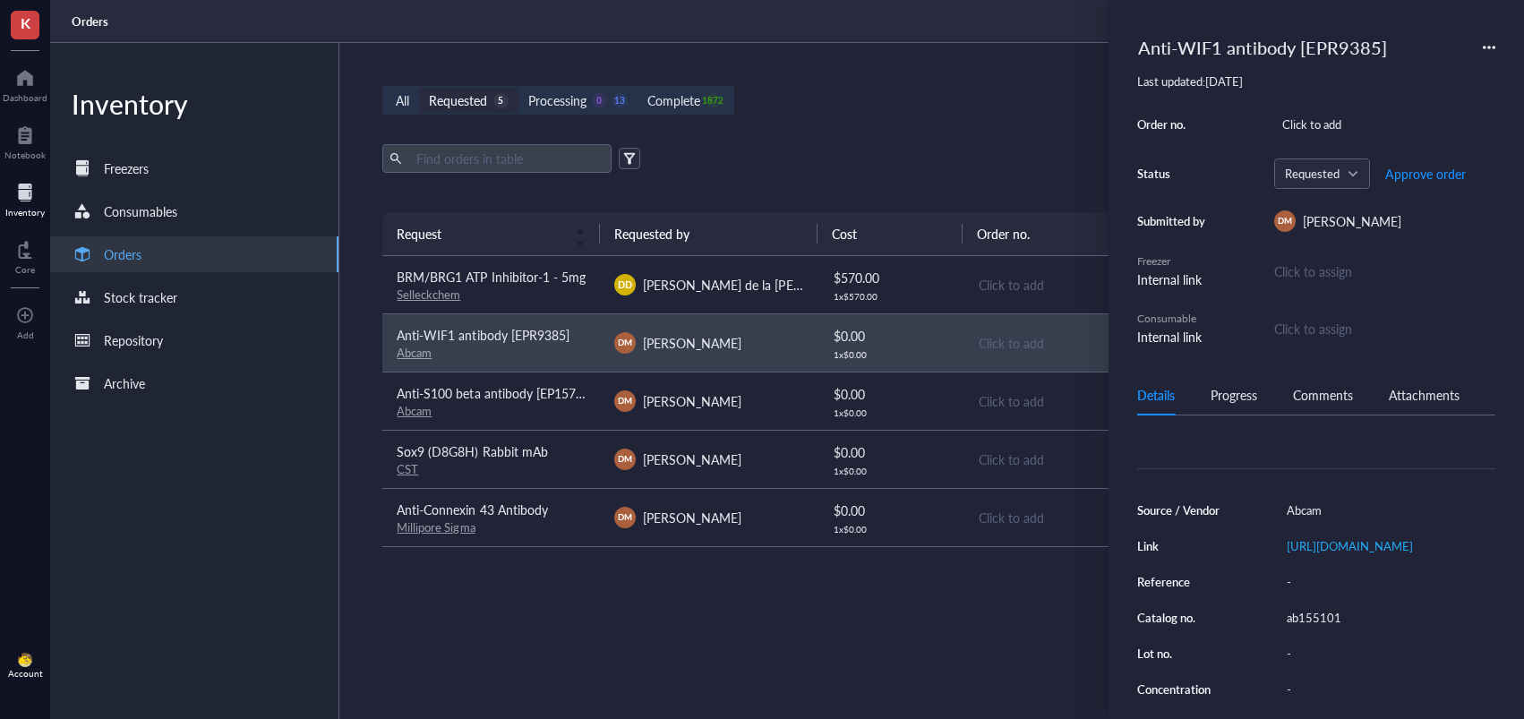
scroll to position [174, 0]
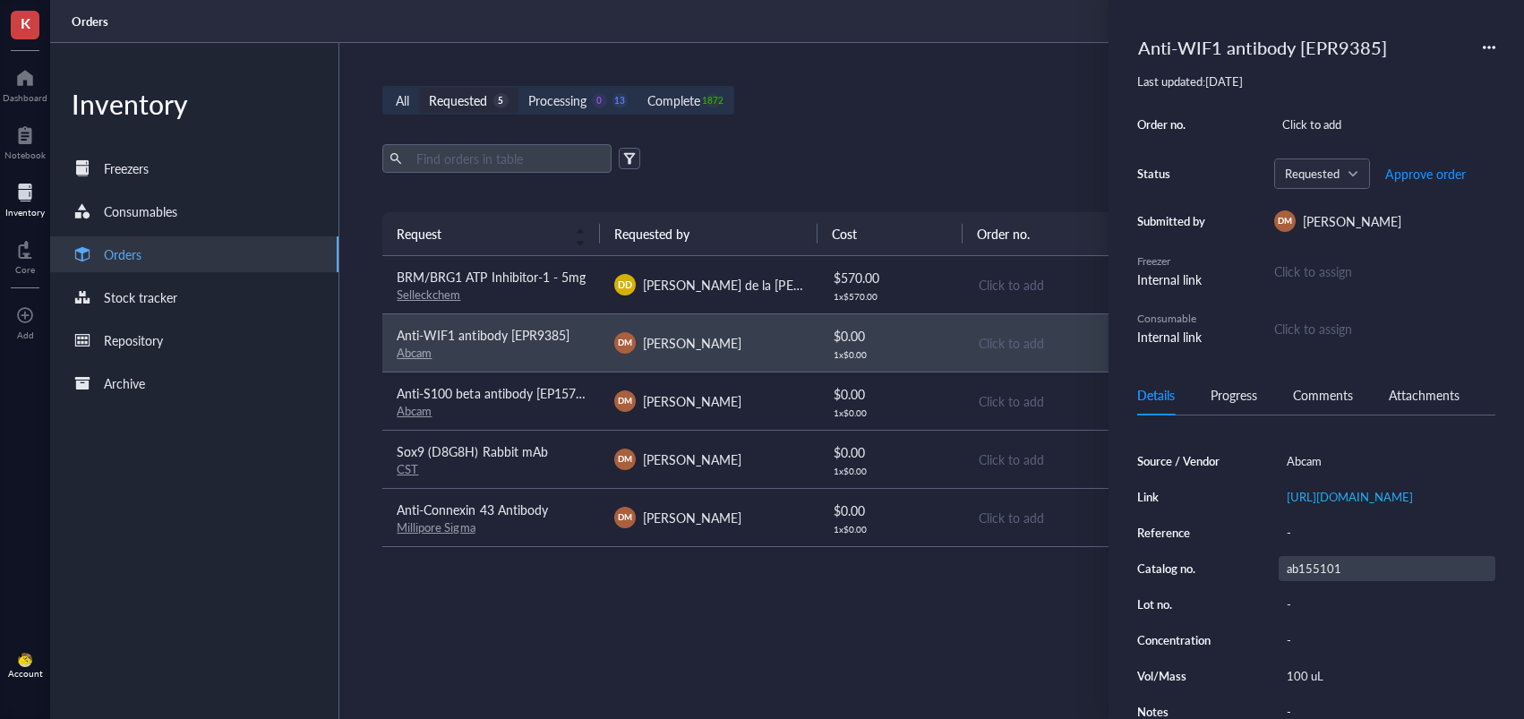
click at [1328, 581] on div "ab155101" at bounding box center [1386, 568] width 217 height 25
click at [1311, 580] on input "ab155101" at bounding box center [1315, 568] width 72 height 23
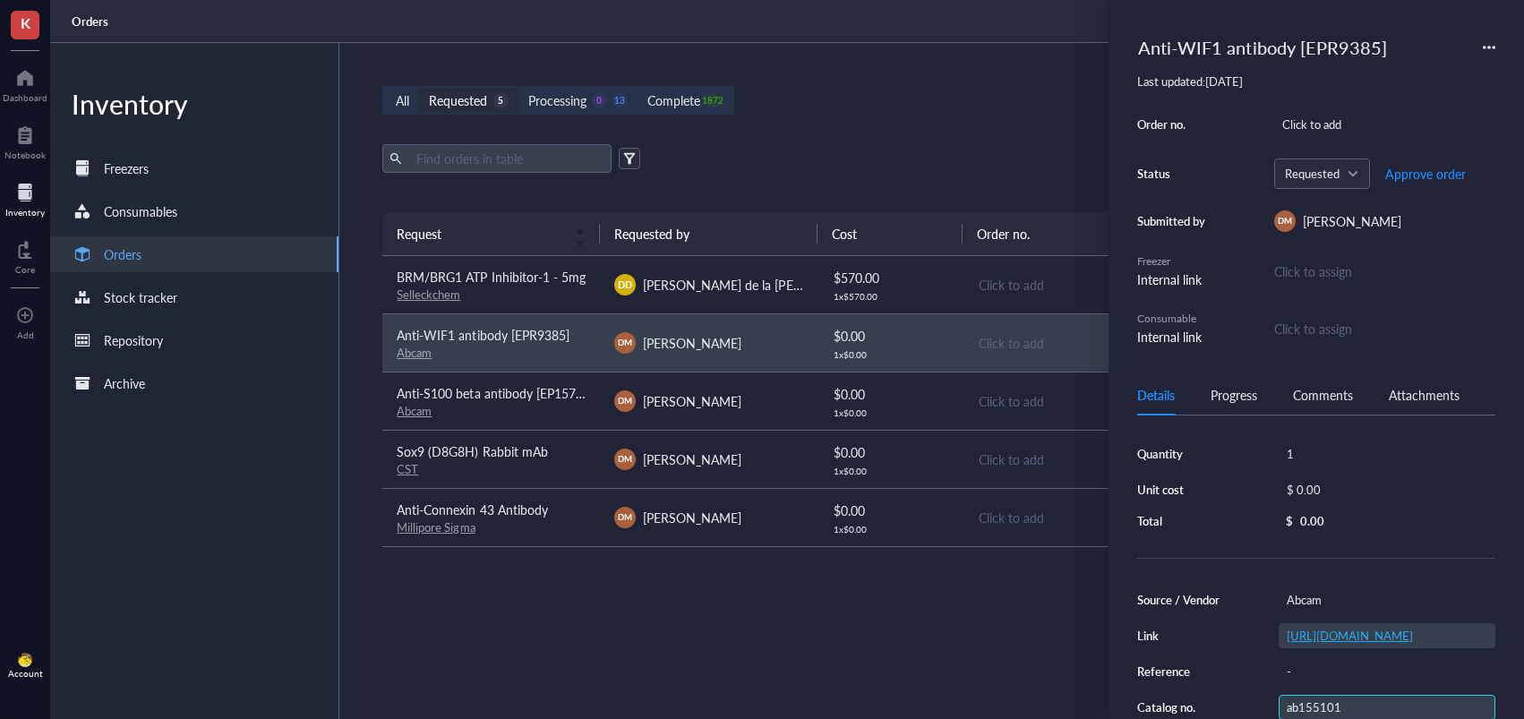
scroll to position [0, 0]
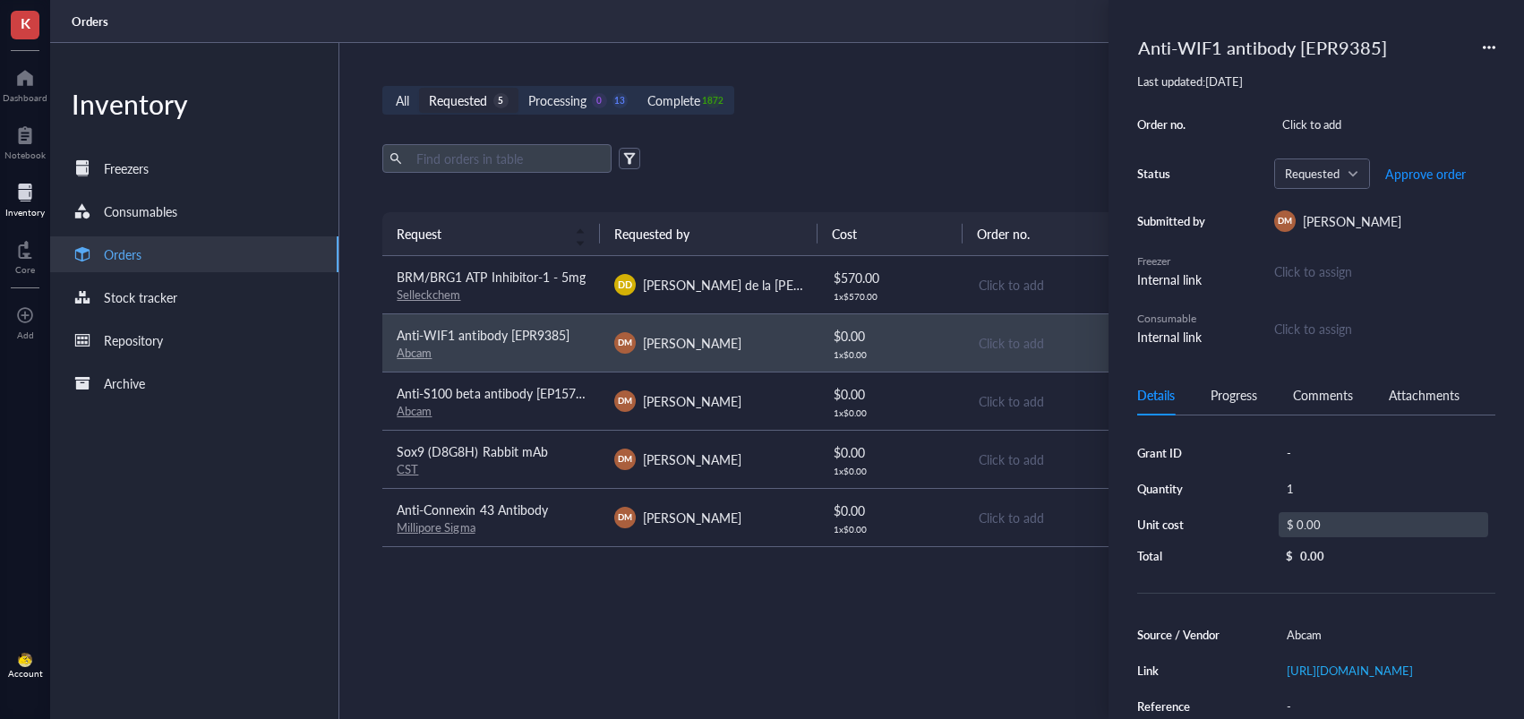
click at [1318, 522] on div "$ 0.00" at bounding box center [1382, 524] width 209 height 25
drag, startPoint x: 1314, startPoint y: 527, endPoint x: 1287, endPoint y: 525, distance: 26.9
click at [1288, 525] on div "$ 0.00" at bounding box center [1379, 526] width 217 height 29
type input "572.30"
drag, startPoint x: 1438, startPoint y: 549, endPoint x: 1299, endPoint y: 256, distance: 324.0
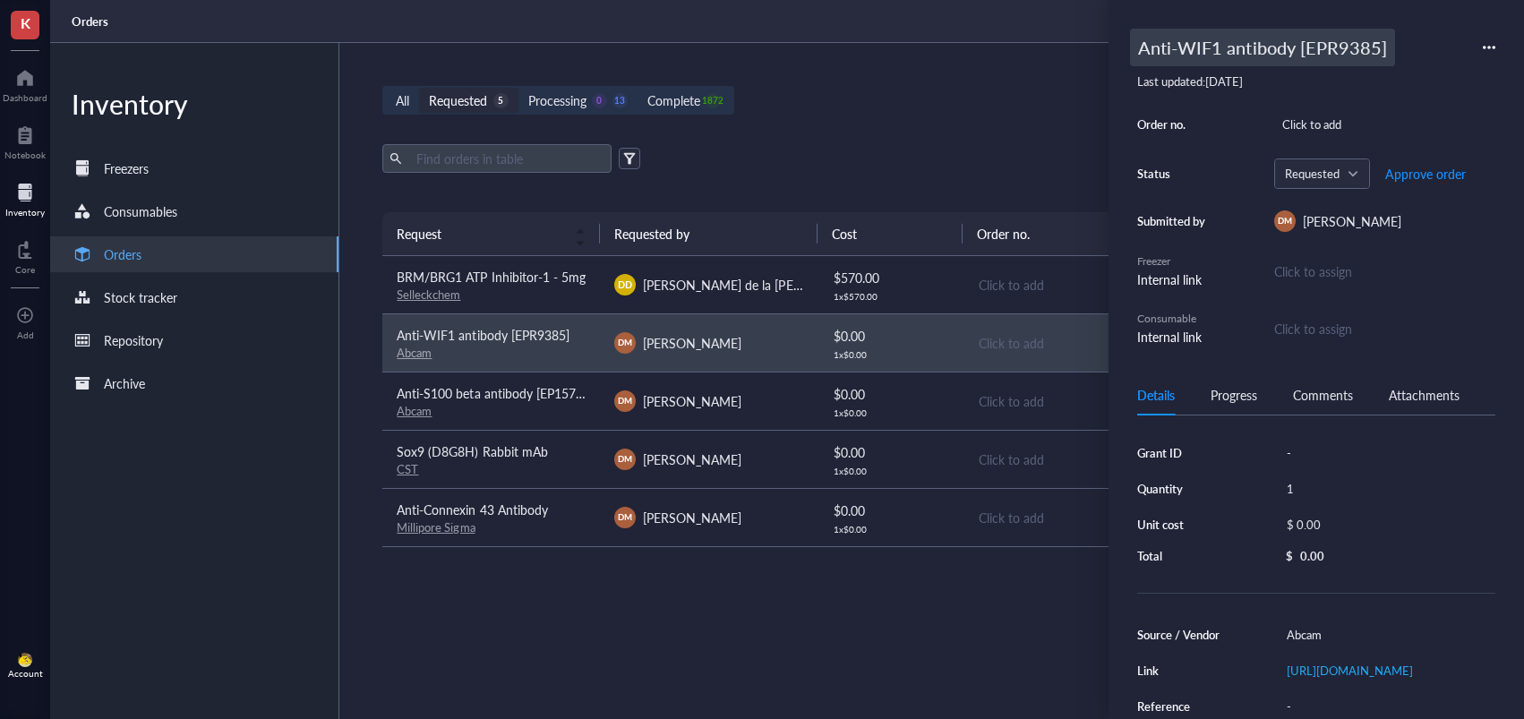
drag, startPoint x: 1165, startPoint y: 24, endPoint x: 1161, endPoint y: 35, distance: 11.3
click at [1165, 24] on div "Anti-WIF1 antibody [EPR9385] Last updated: [DATE] Order no. Click to add Status…" at bounding box center [1315, 359] width 415 height 719
click at [1157, 44] on div "Anti-WIF1 antibody [EPR9385]" at bounding box center [1262, 48] width 265 height 38
click at [1141, 46] on input "Anti-WIF1 antibody [EPR9385]" at bounding box center [1292, 48] width 322 height 36
type input "494170: Anti-WIF1 antibody [EPR9385]"
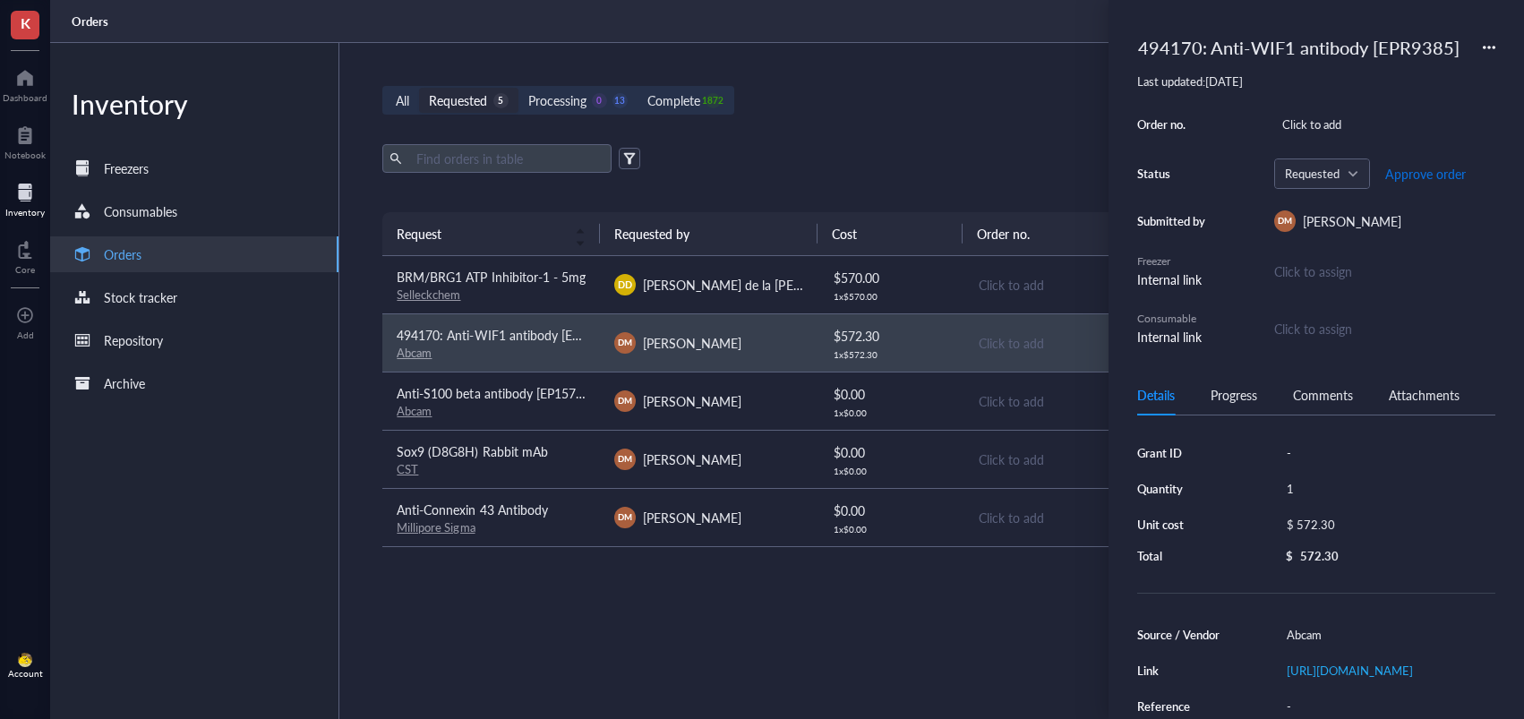
click at [1405, 172] on span "Approve order" at bounding box center [1425, 174] width 81 height 14
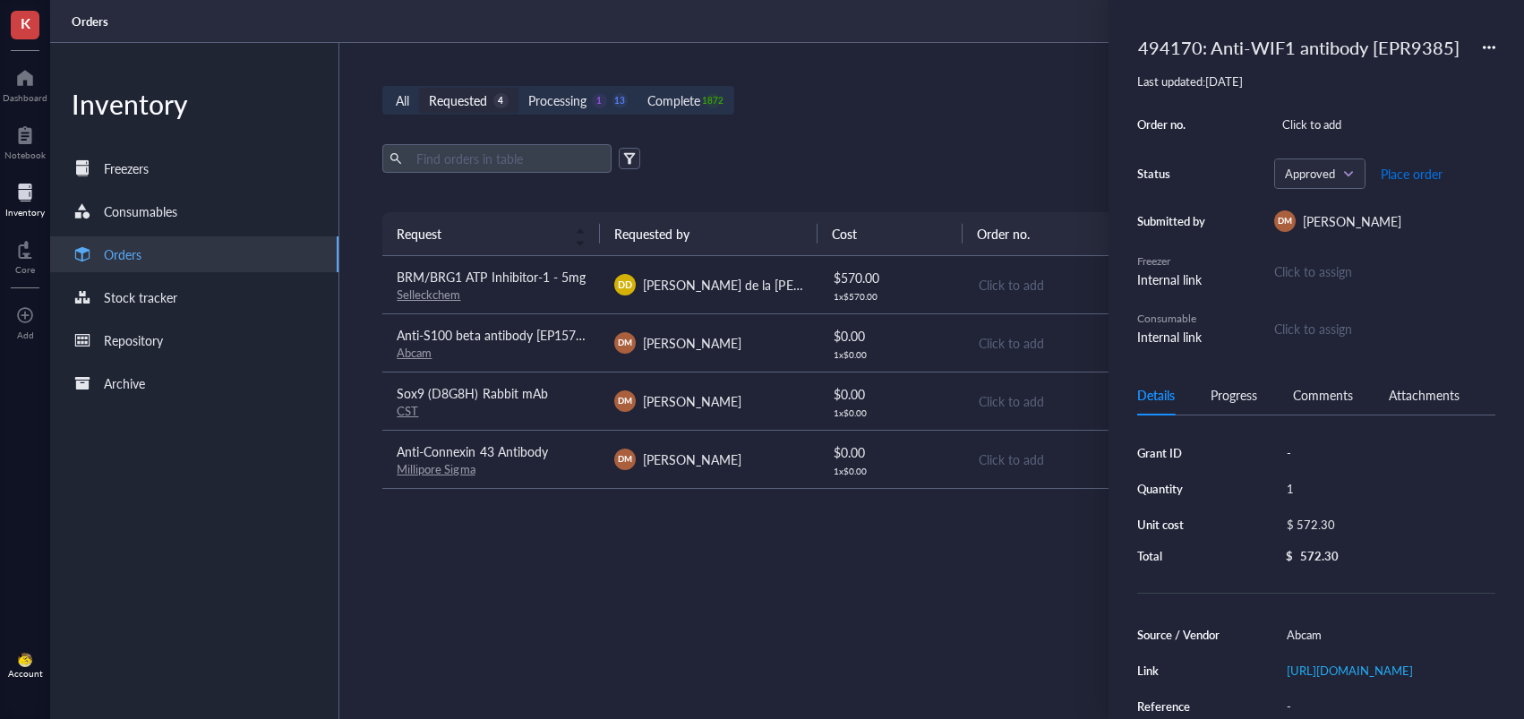
drag, startPoint x: 1411, startPoint y: 171, endPoint x: 1131, endPoint y: 288, distance: 303.8
click at [1411, 171] on span "Place order" at bounding box center [1411, 174] width 62 height 14
drag, startPoint x: 747, startPoint y: 337, endPoint x: 738, endPoint y: 335, distance: 10.2
click at [748, 337] on div "[PERSON_NAME]" at bounding box center [708, 342] width 189 height 21
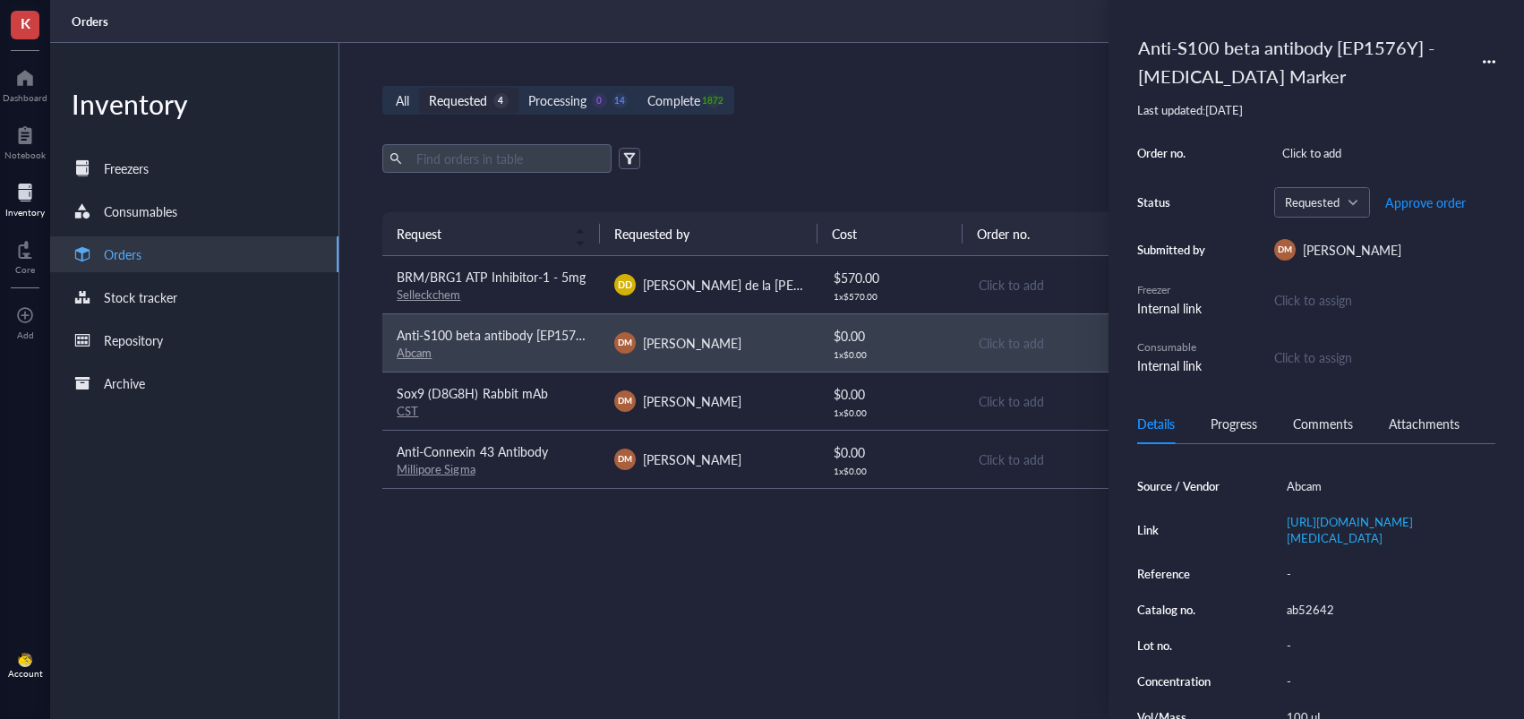
scroll to position [192, 0]
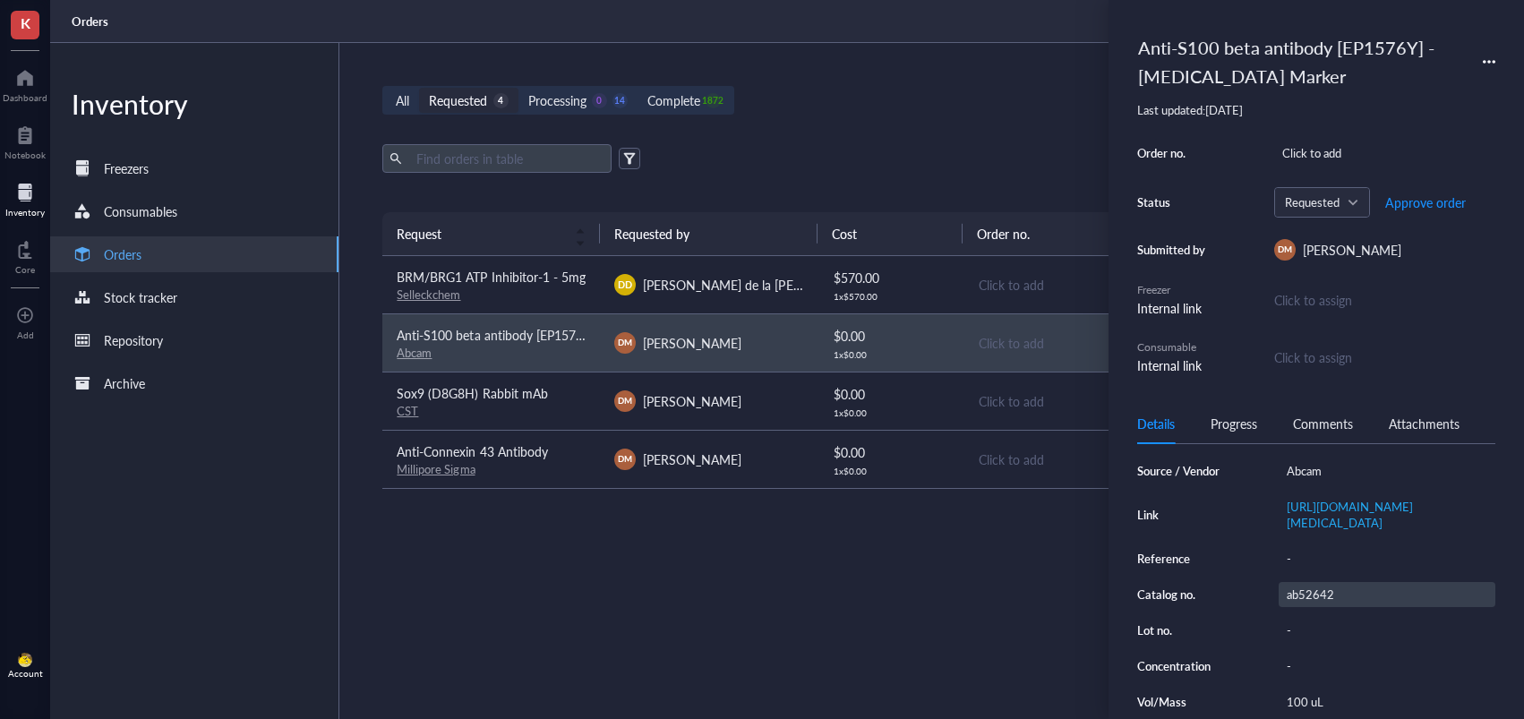
click at [1318, 607] on div "ab52642" at bounding box center [1386, 594] width 217 height 25
click at [1308, 606] on input "ab52642" at bounding box center [1311, 594] width 64 height 23
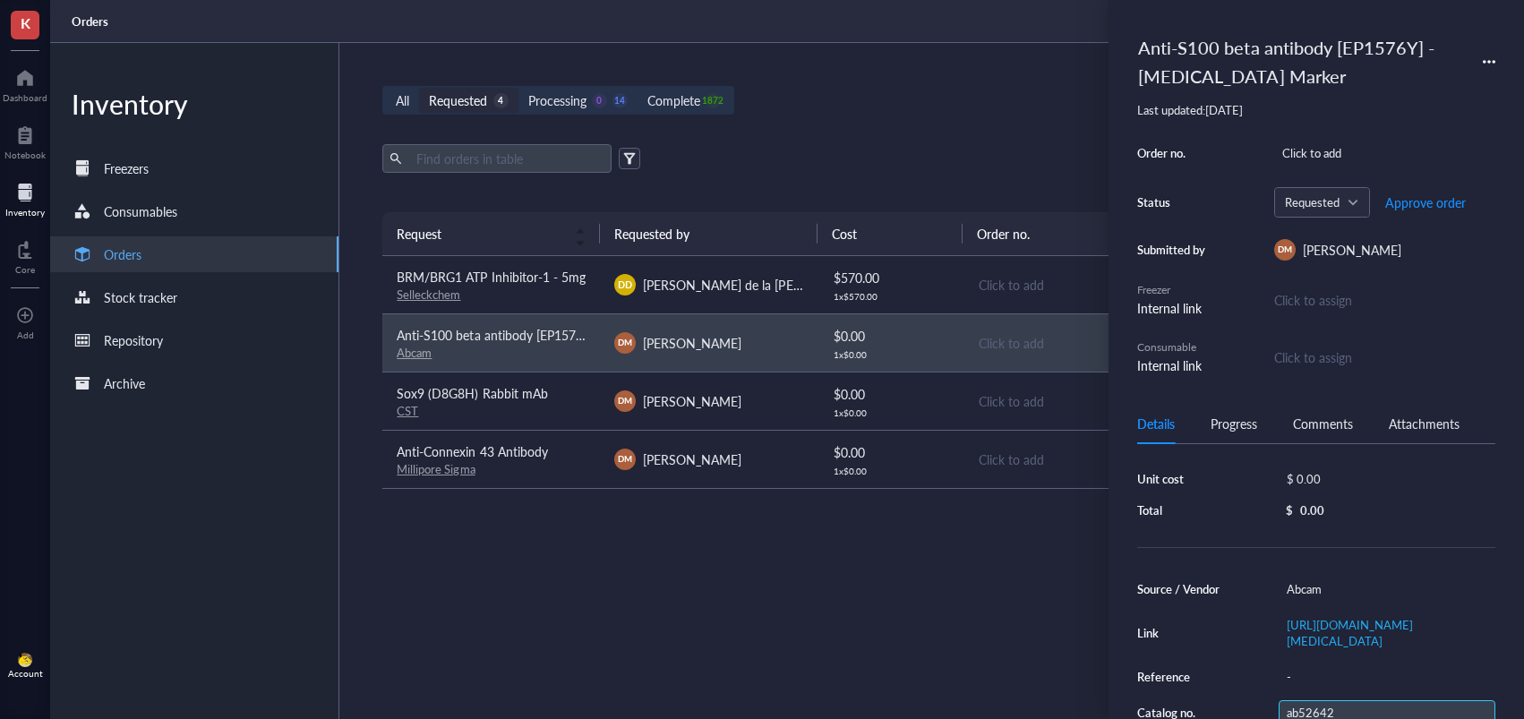
scroll to position [0, 0]
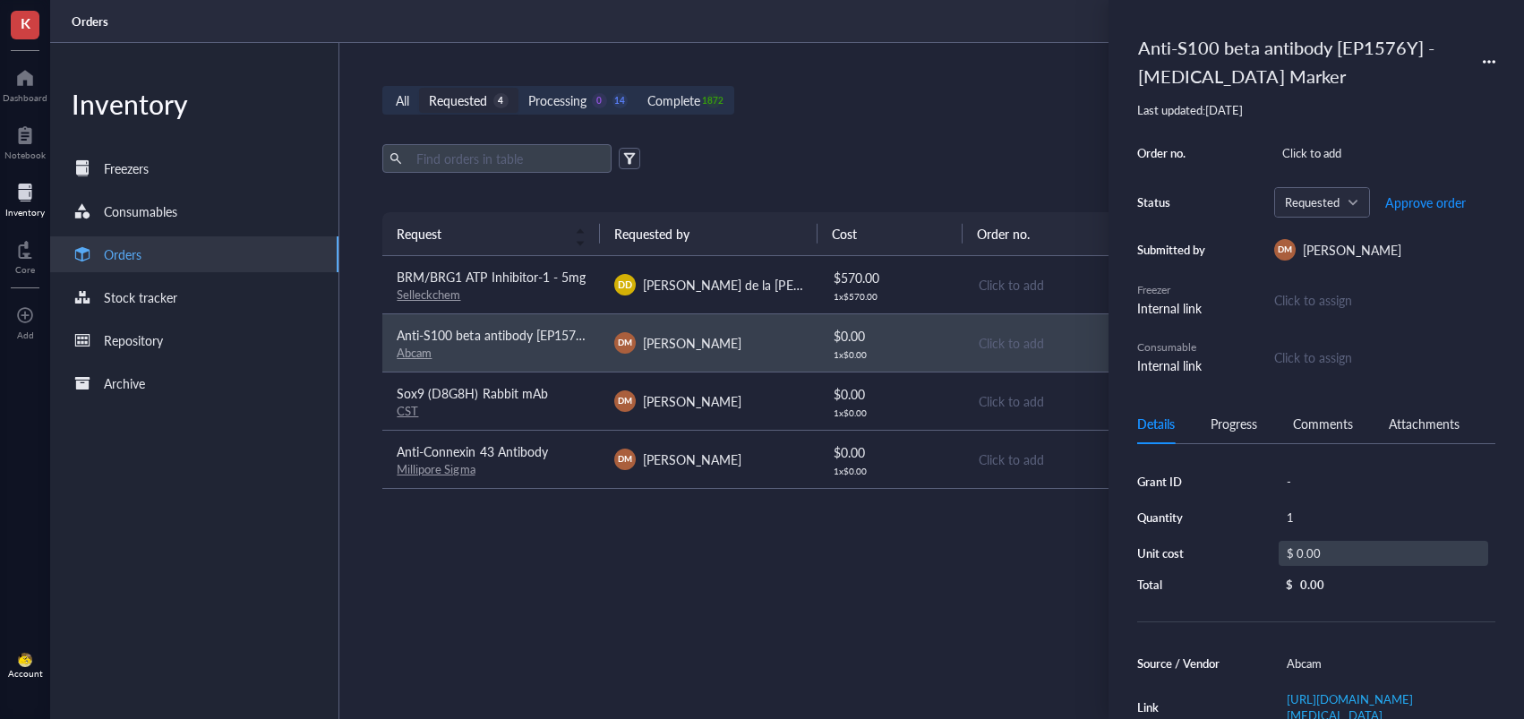
click at [1349, 556] on div "$ 0.00" at bounding box center [1382, 553] width 209 height 25
drag, startPoint x: 1271, startPoint y: 551, endPoint x: 1238, endPoint y: 548, distance: 33.3
click at [1239, 548] on div "Grant ID - Quantity 1 Unit cost $ 0.00 Total $ 0.00" at bounding box center [1316, 532] width 358 height 127
type input "388"
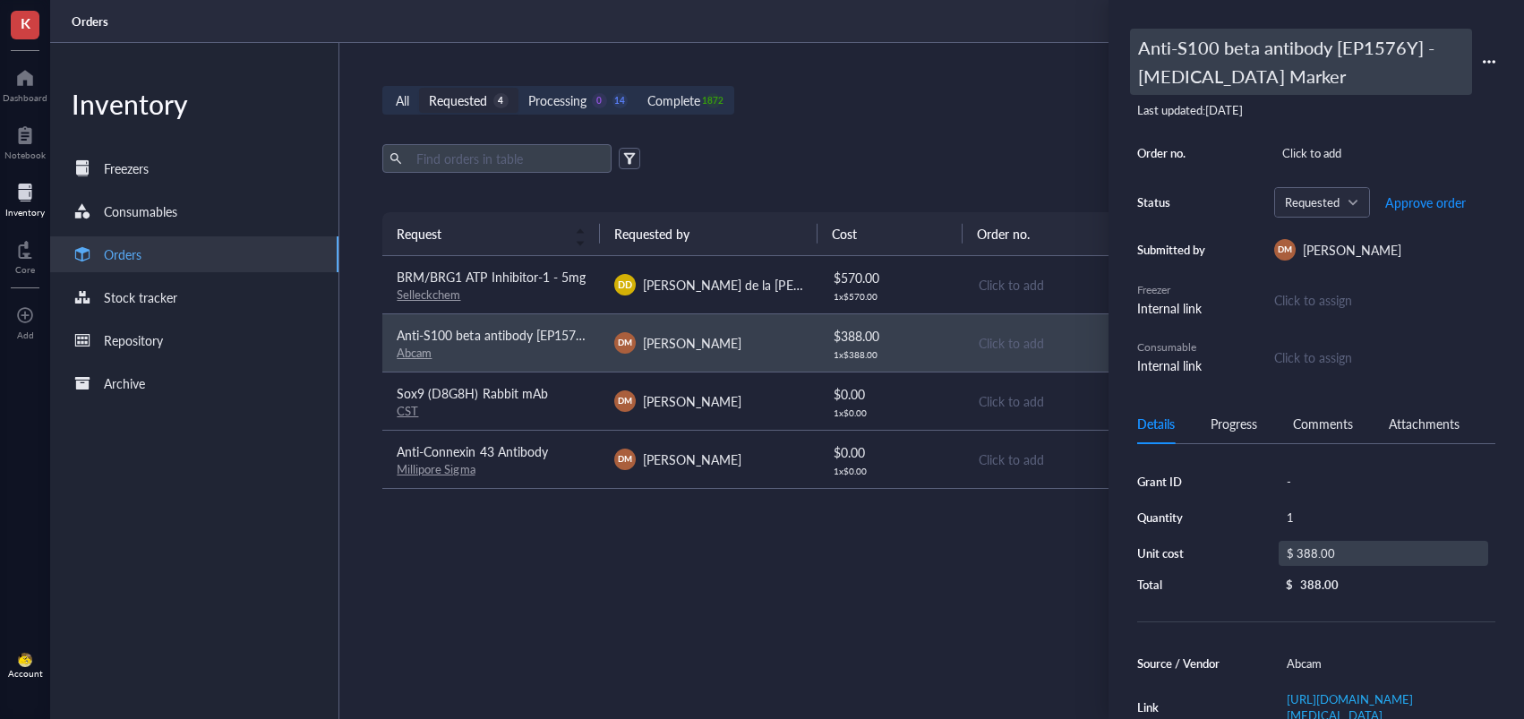
click at [1178, 52] on div "Anti-S100 beta antibody [EP1576Y] - [MEDICAL_DATA] Marker" at bounding box center [1301, 62] width 342 height 66
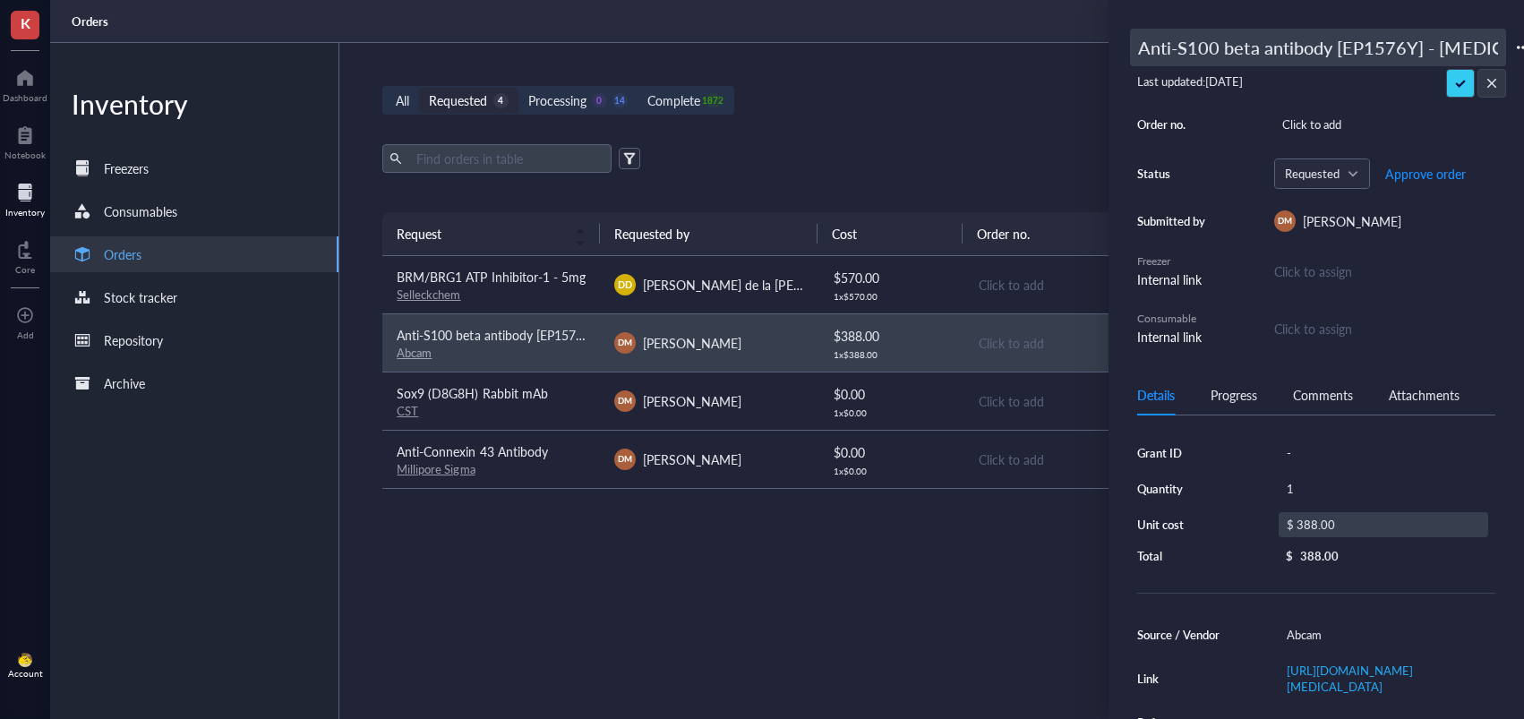
drag, startPoint x: 1151, startPoint y: 49, endPoint x: 1113, endPoint y: 48, distance: 38.5
click at [1098, 48] on div "K Dashboard Notebook Inventory Core To pick up a draggable item, press the spac…" at bounding box center [762, 359] width 1524 height 719
click at [1140, 49] on input "Anti-S100 beta antibody [EP1576Y] - [MEDICAL_DATA] Marker" at bounding box center [1318, 48] width 374 height 36
type input "494170: Anti-S100 beta antibody [EP1576Y] - [MEDICAL_DATA] Marker"
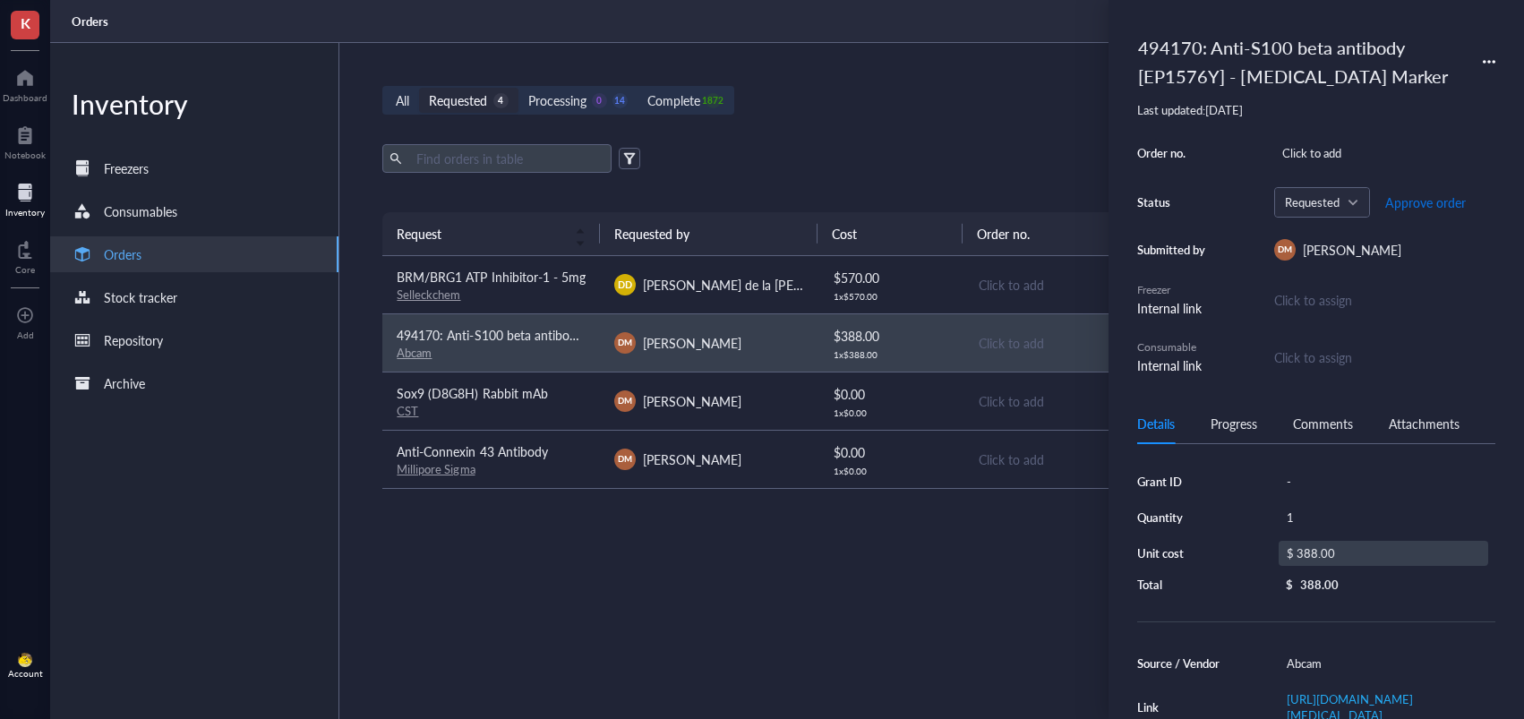
click at [1414, 201] on span "Approve order" at bounding box center [1425, 202] width 81 height 14
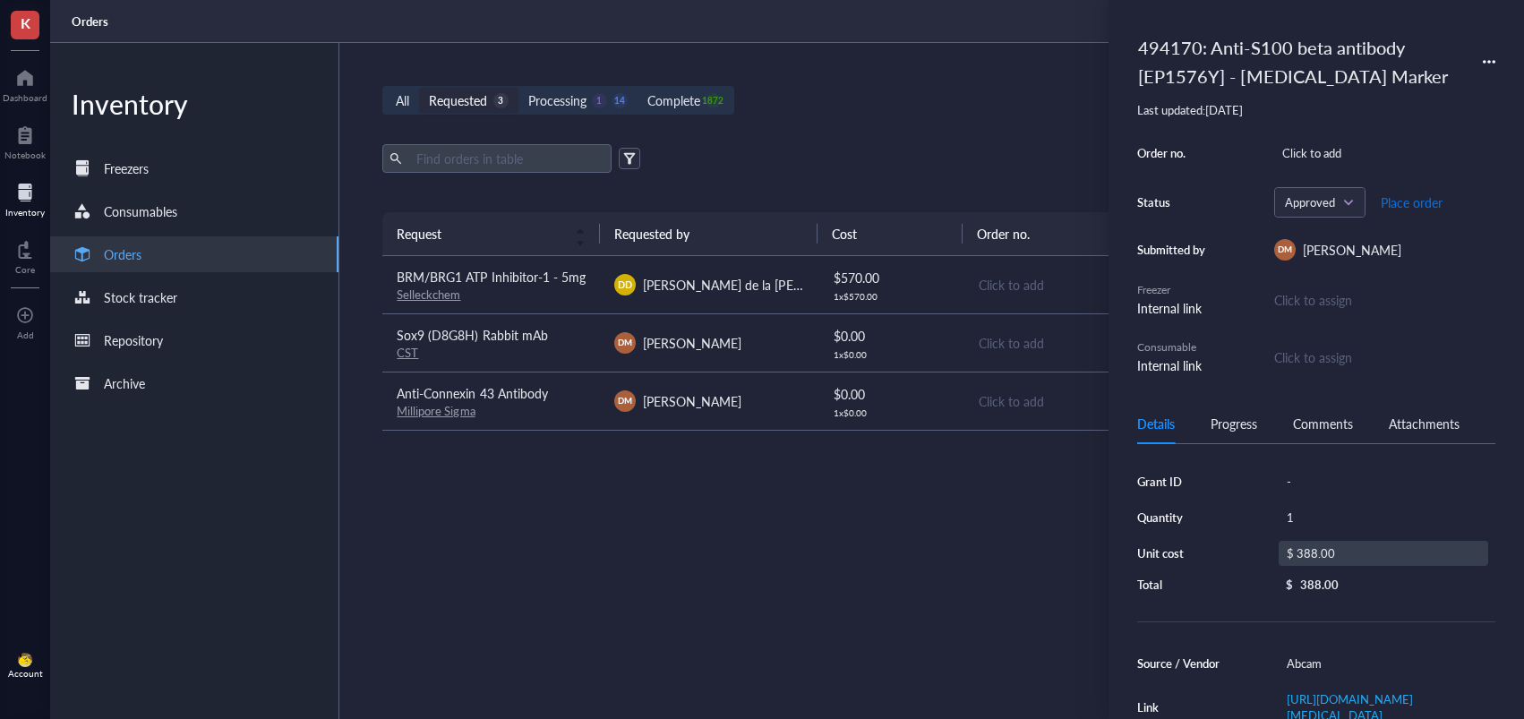
click at [1395, 203] on span "Place order" at bounding box center [1411, 202] width 62 height 14
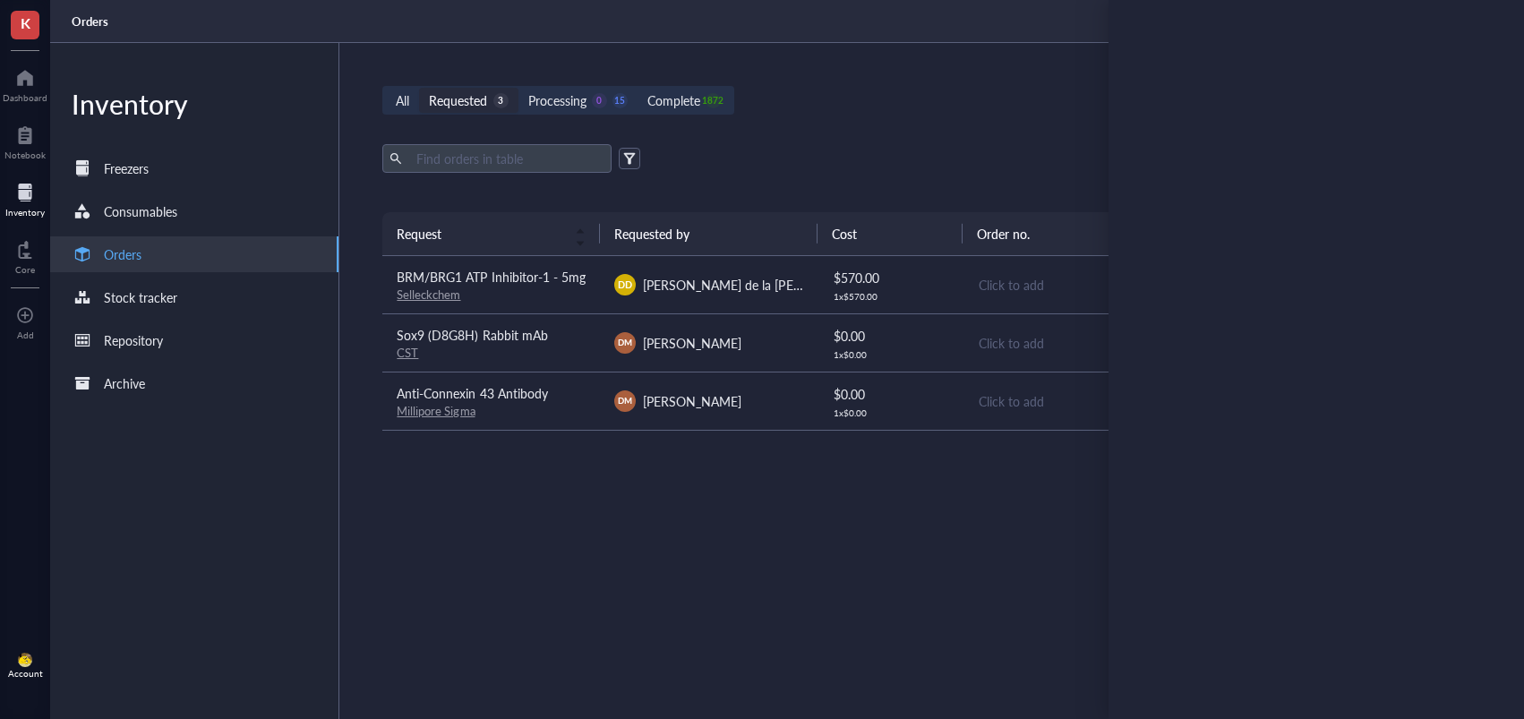
click at [549, 301] on div "Selleckchem" at bounding box center [491, 294] width 189 height 16
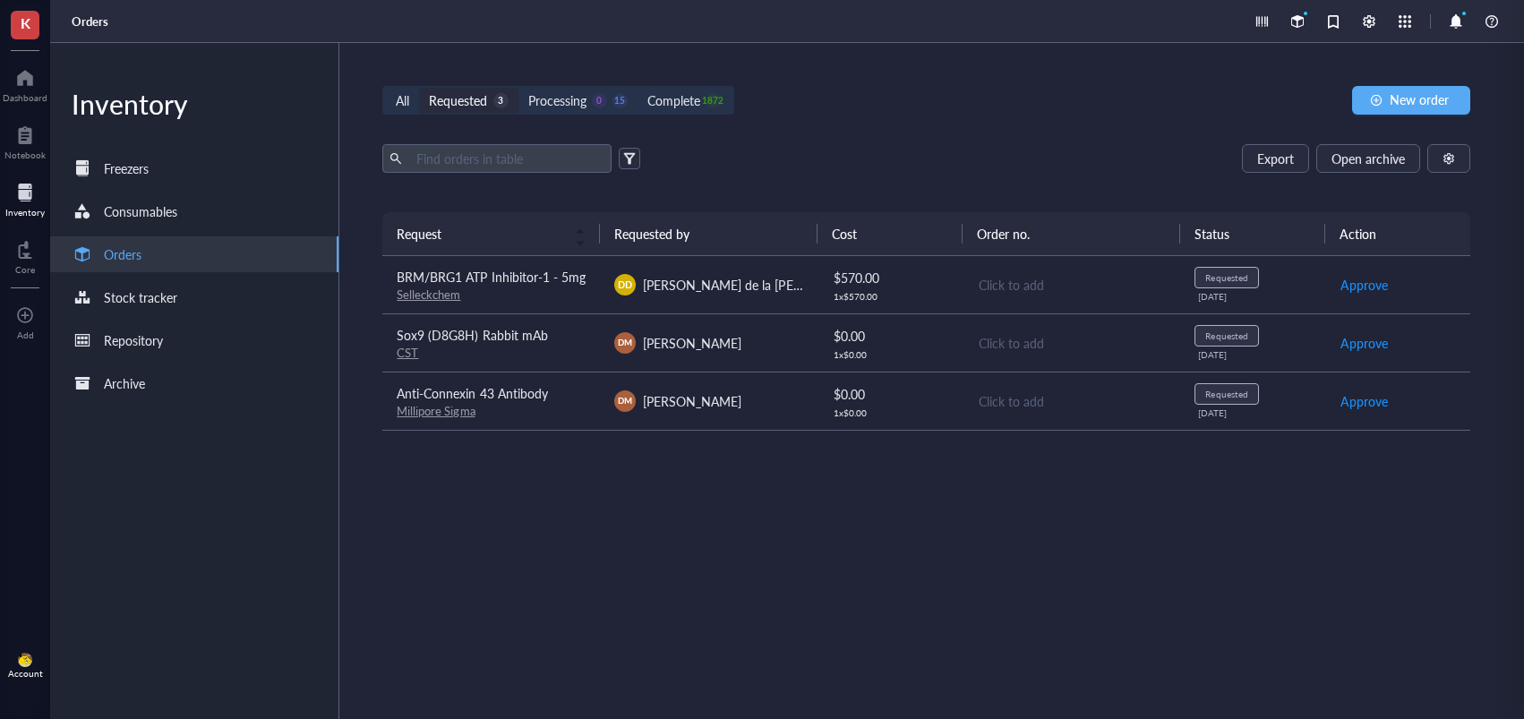
click at [548, 337] on div "Sox9 (D8G8H) Rabbit mAb" at bounding box center [491, 335] width 189 height 20
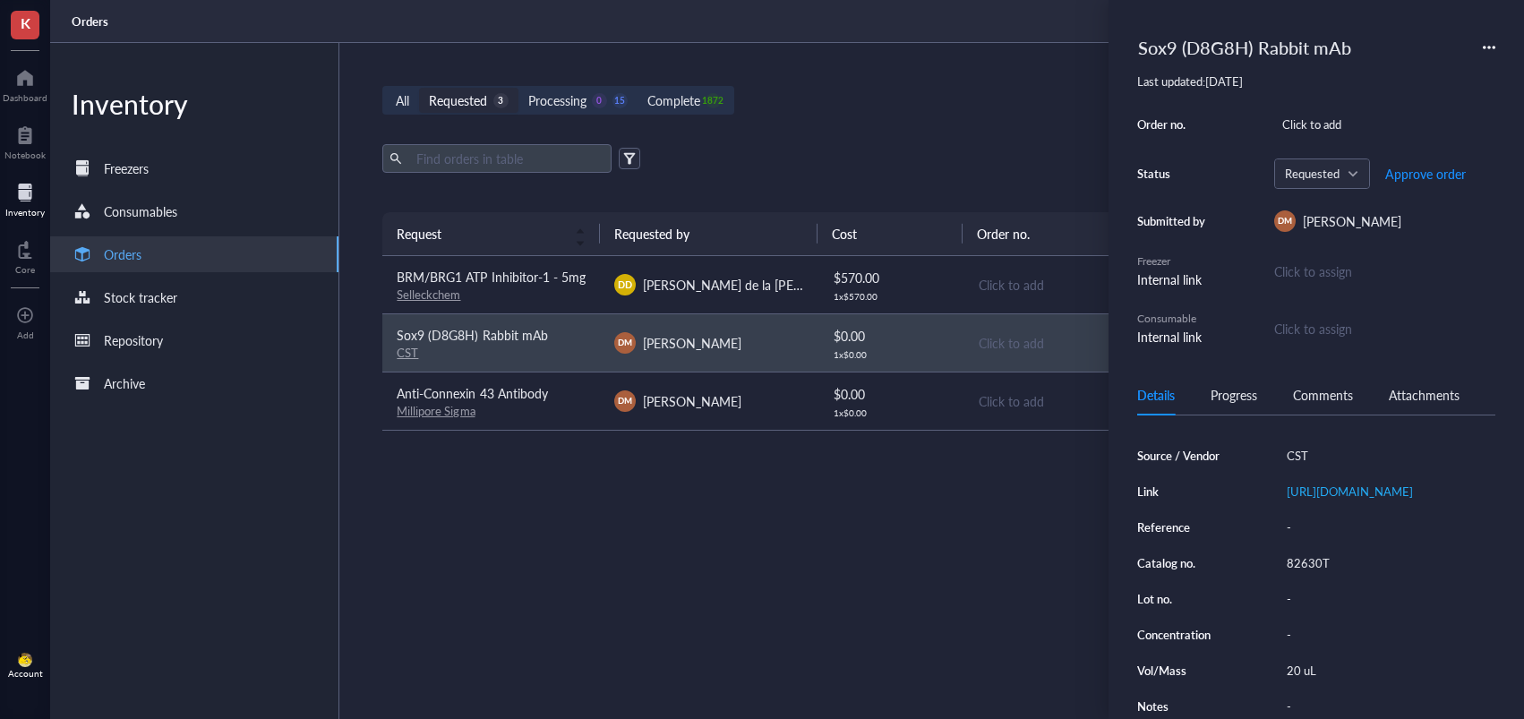
scroll to position [218, 0]
click at [1336, 560] on div "82630T" at bounding box center [1386, 563] width 217 height 25
click at [1316, 559] on input "82630T" at bounding box center [1307, 562] width 57 height 23
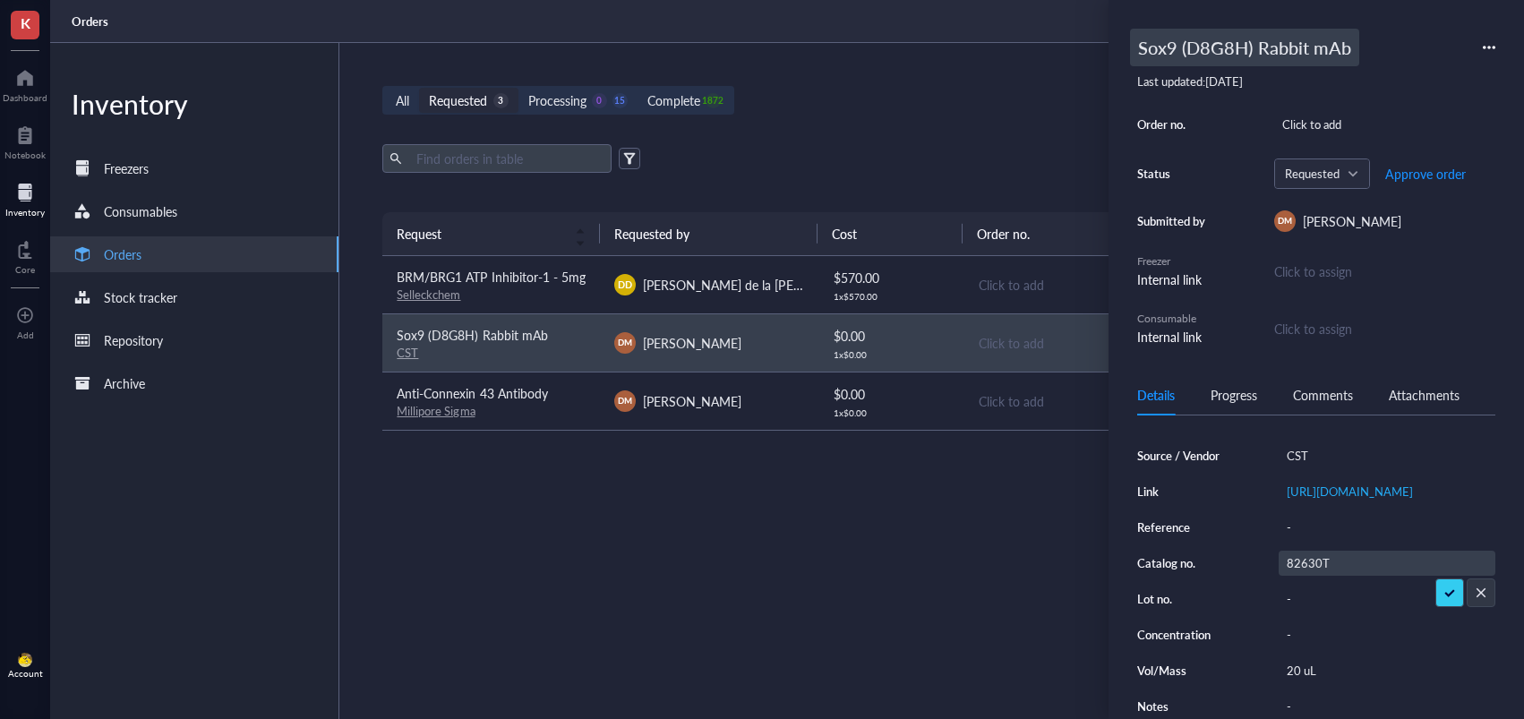
click at [1153, 47] on div "Sox9 (D8G8H) Rabbit mAb" at bounding box center [1244, 48] width 229 height 38
click at [1139, 47] on input "Sox9 (D8G8H) Rabbit mAb" at bounding box center [1265, 48] width 269 height 36
type input "494170: Sox9 (D8G8H) Rabbit mAb"
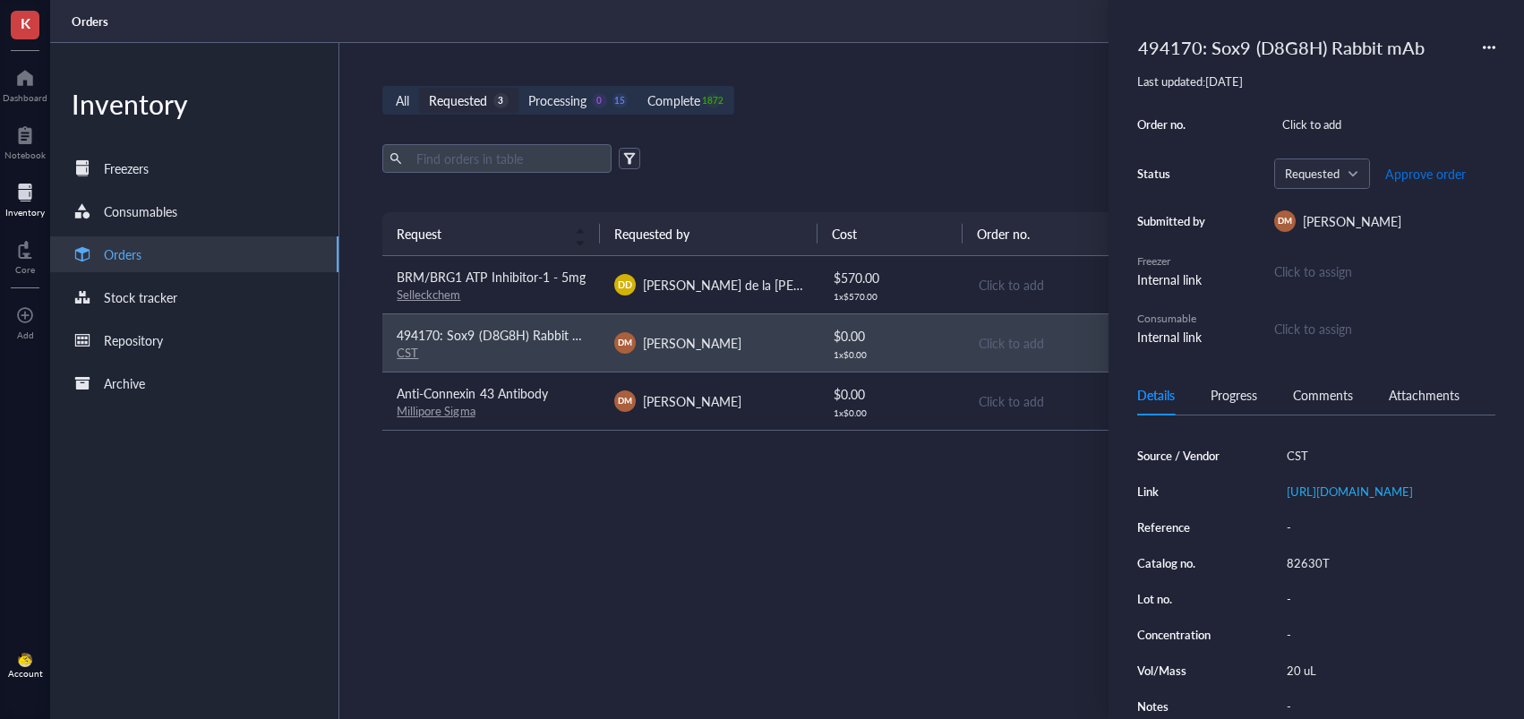
click at [1416, 176] on span "Approve order" at bounding box center [1425, 174] width 81 height 14
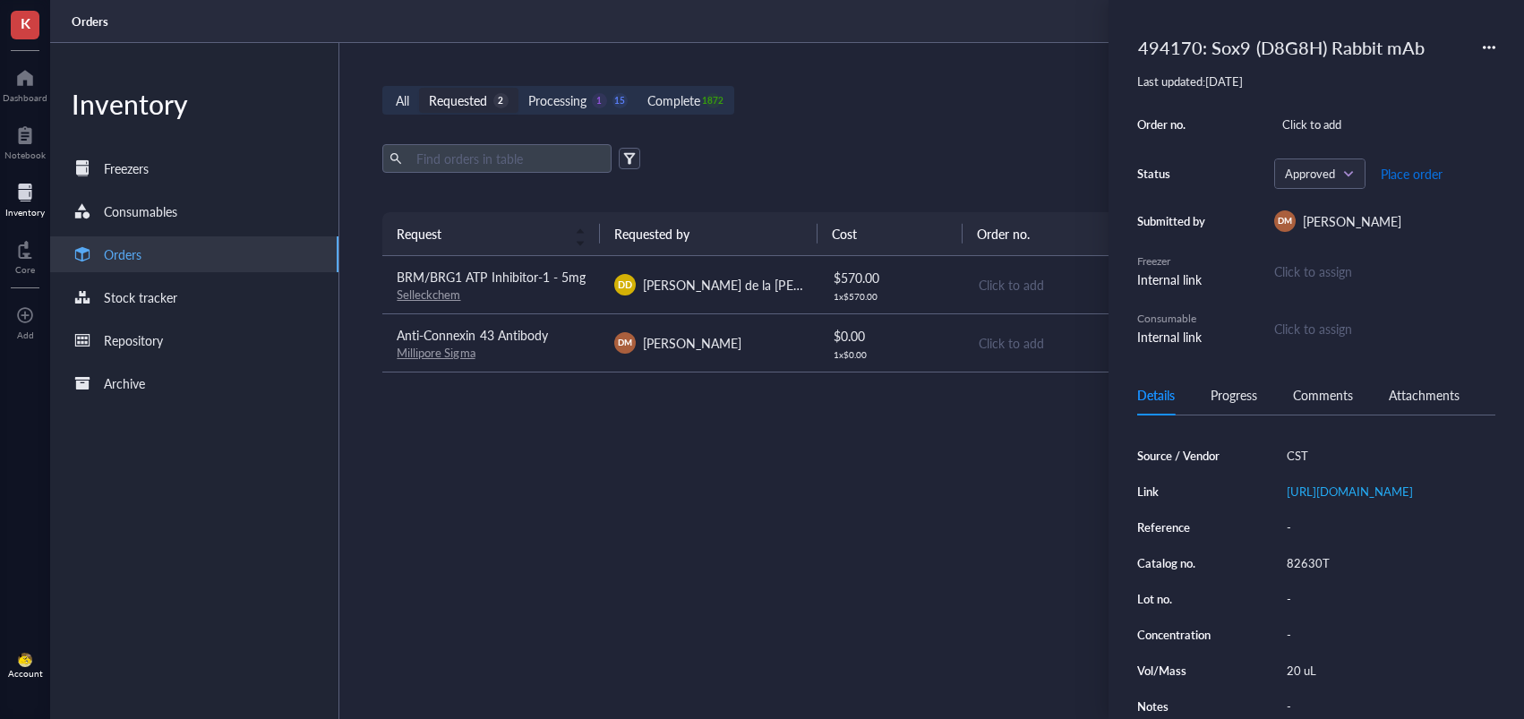
click at [1406, 170] on span "Place order" at bounding box center [1411, 174] width 62 height 14
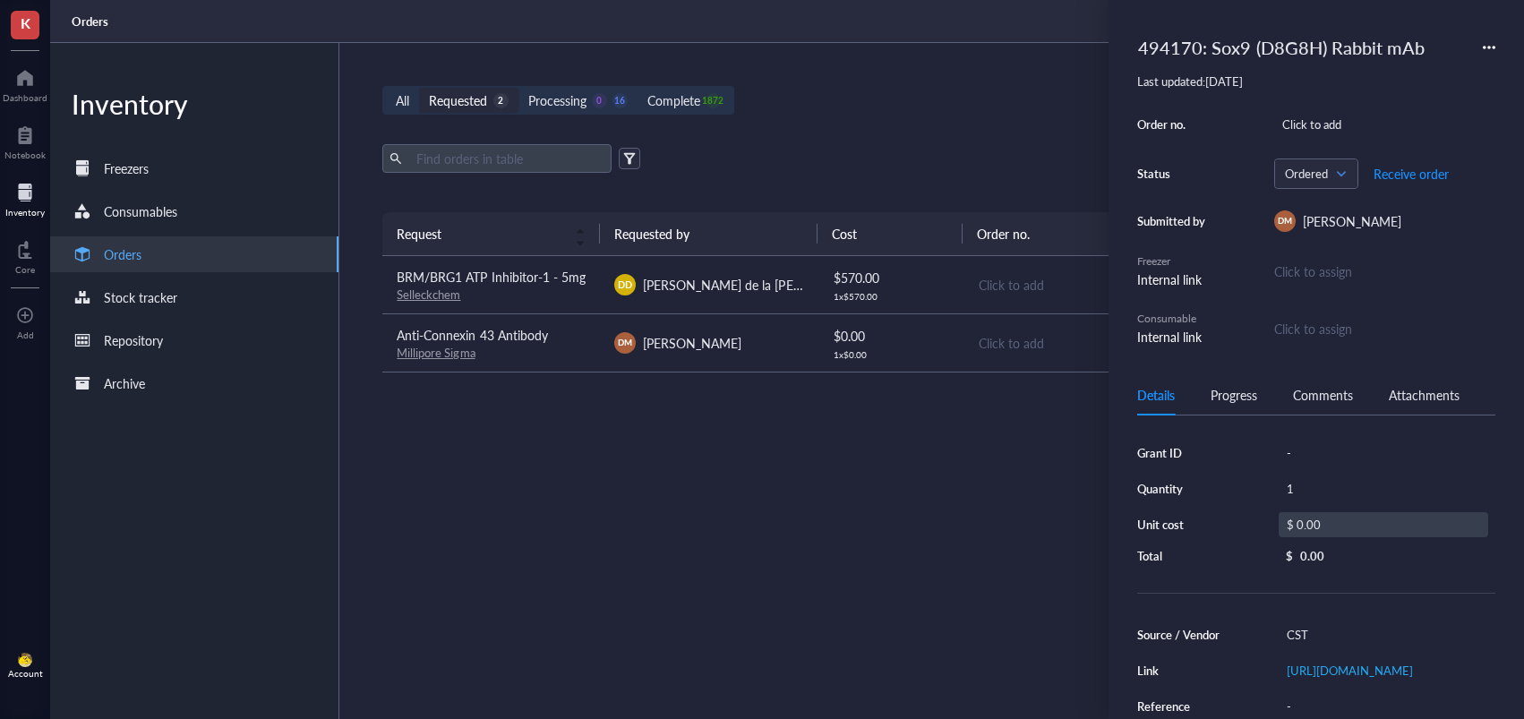
click at [1332, 524] on div "$ 0.00" at bounding box center [1382, 524] width 209 height 25
drag, startPoint x: 1365, startPoint y: 525, endPoint x: 1279, endPoint y: 520, distance: 86.1
click at [1281, 520] on div "$ 0.00" at bounding box center [1379, 526] width 217 height 29
type input "145.35"
drag, startPoint x: 1439, startPoint y: 552, endPoint x: 1425, endPoint y: 510, distance: 44.2
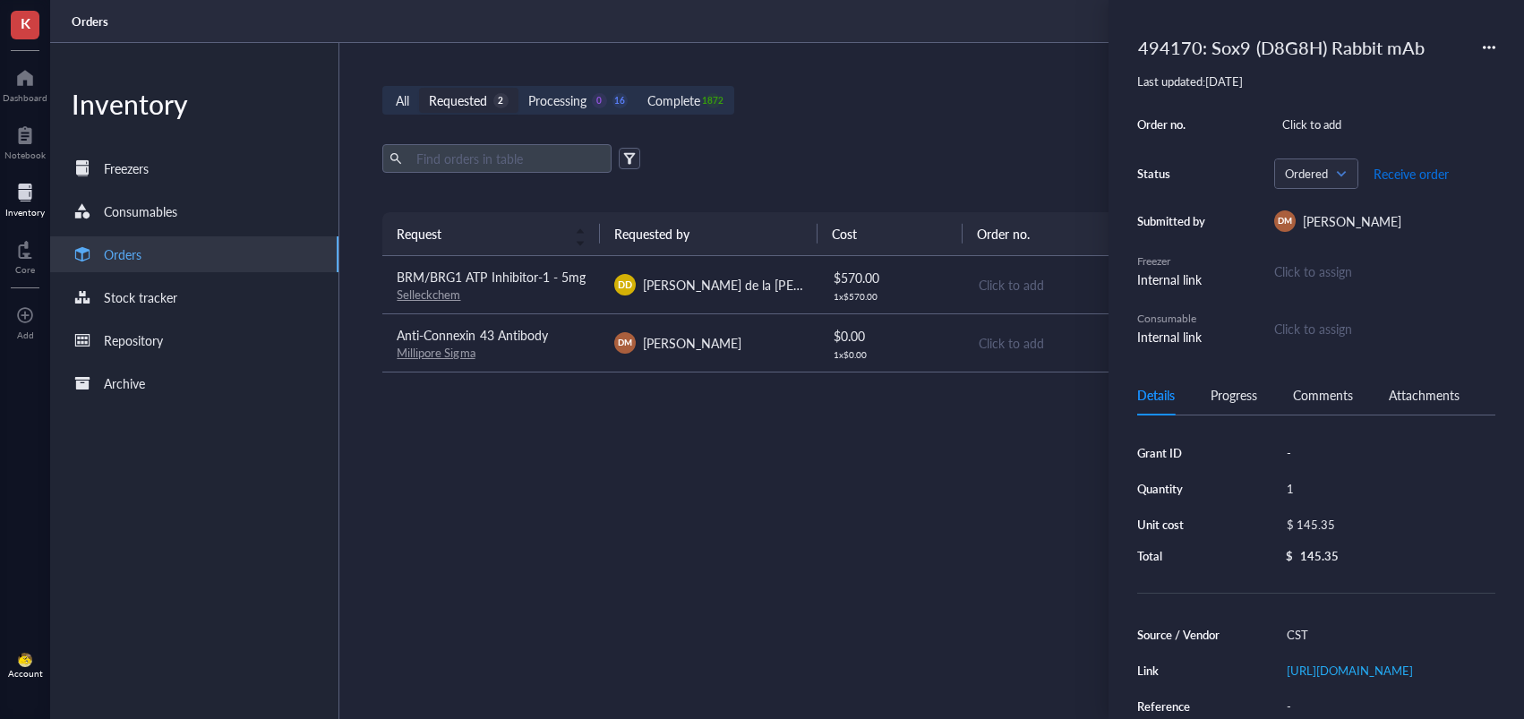
click at [1387, 170] on span "Receive order" at bounding box center [1410, 174] width 75 height 14
click at [1336, 176] on span "Received" at bounding box center [1316, 174] width 63 height 16
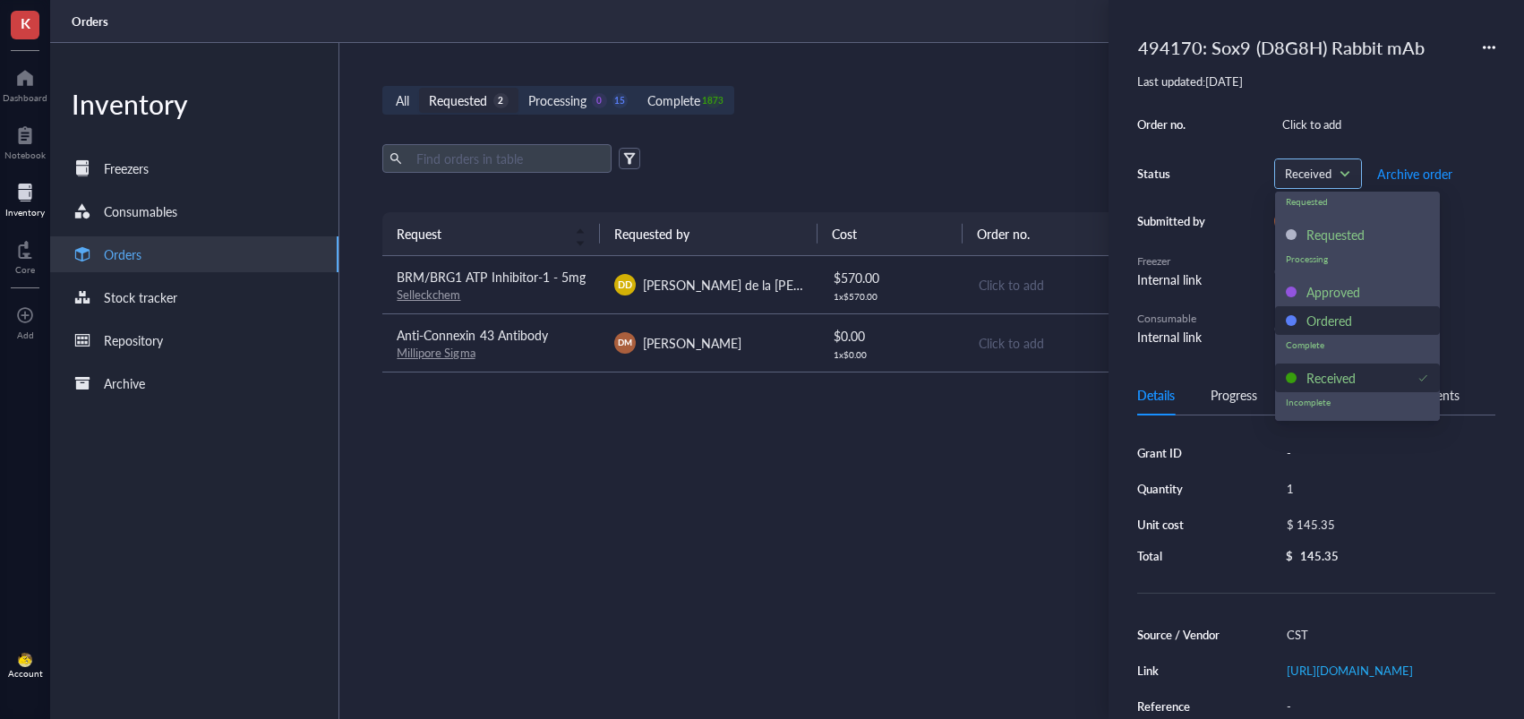
click at [1344, 316] on div "Ordered" at bounding box center [1329, 321] width 46 height 20
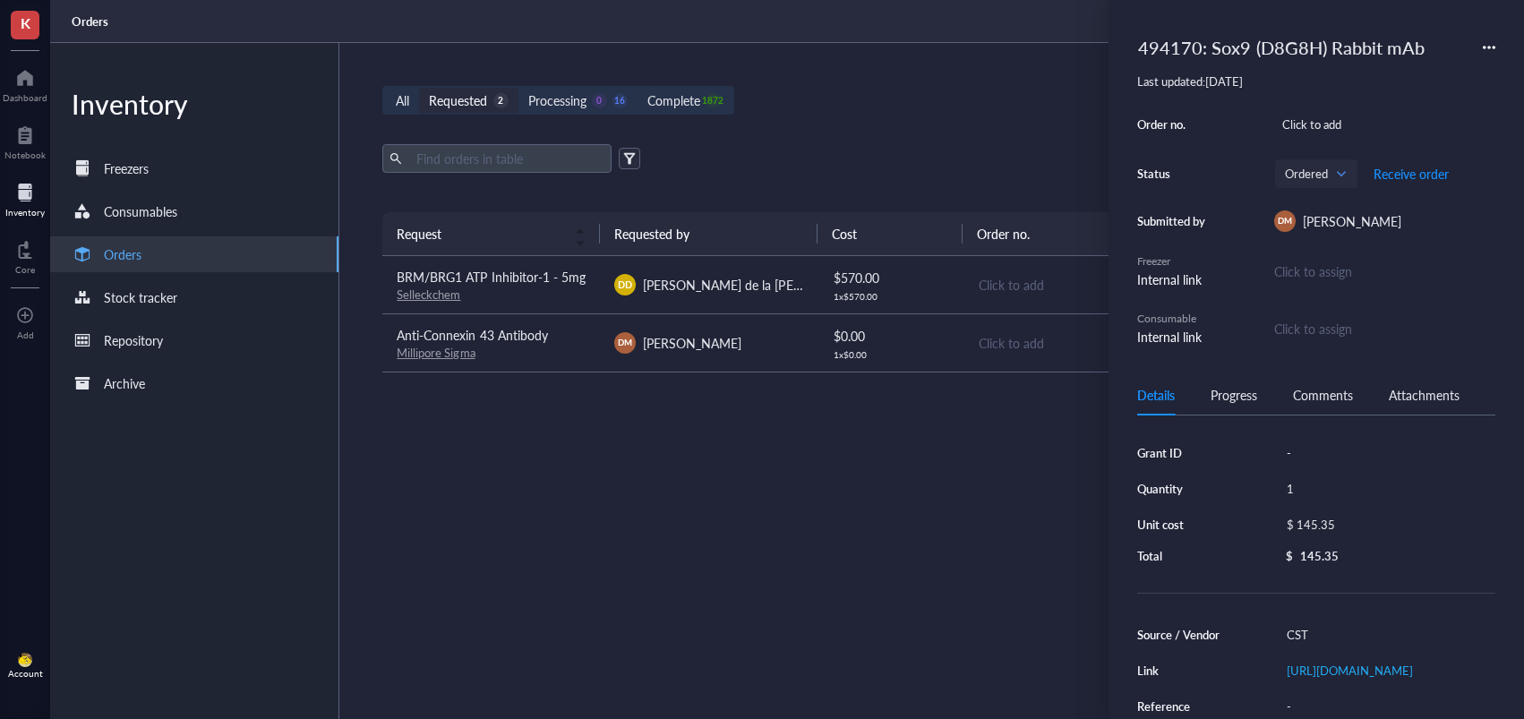
click at [1013, 144] on div "Export Open archive" at bounding box center [926, 158] width 1088 height 29
click at [526, 353] on div "Millipore Sigma" at bounding box center [491, 353] width 189 height 16
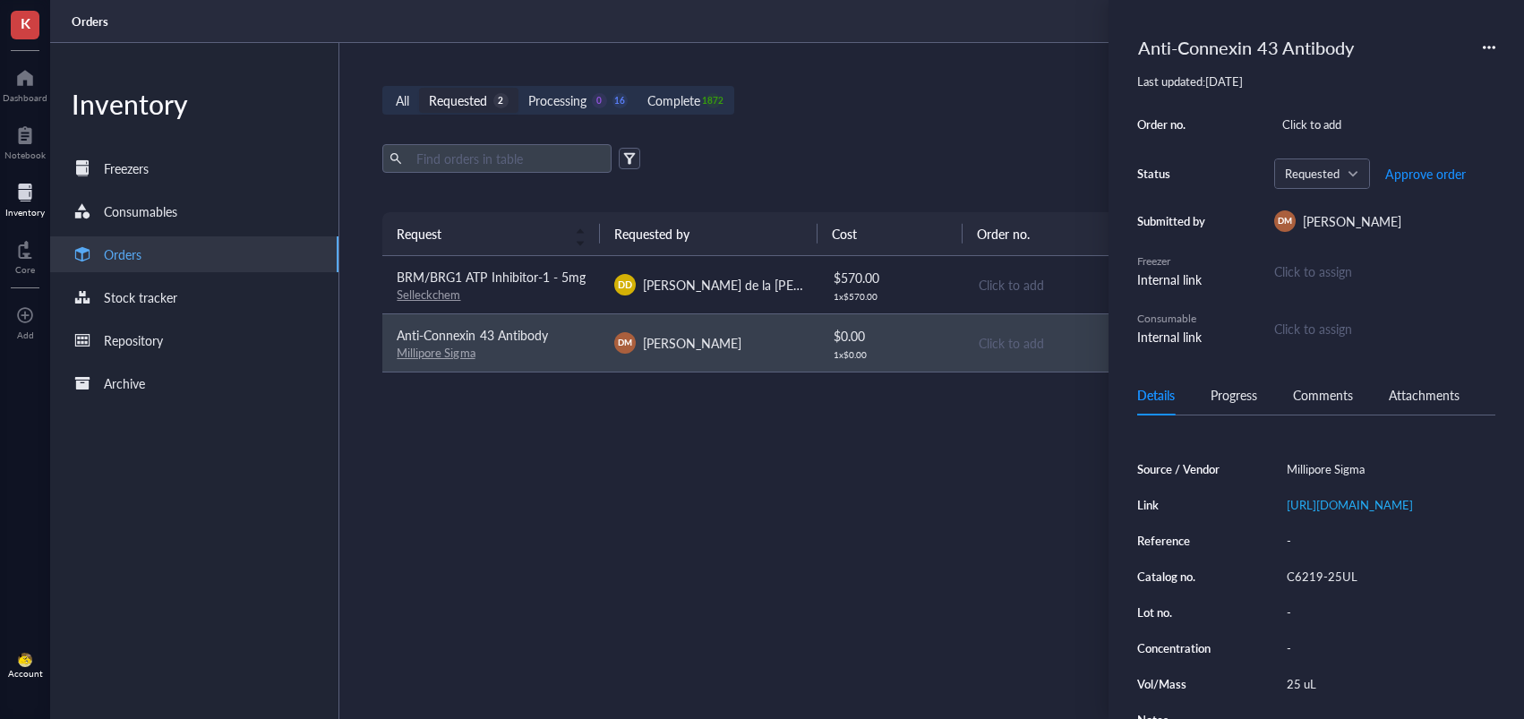
scroll to position [202, 0]
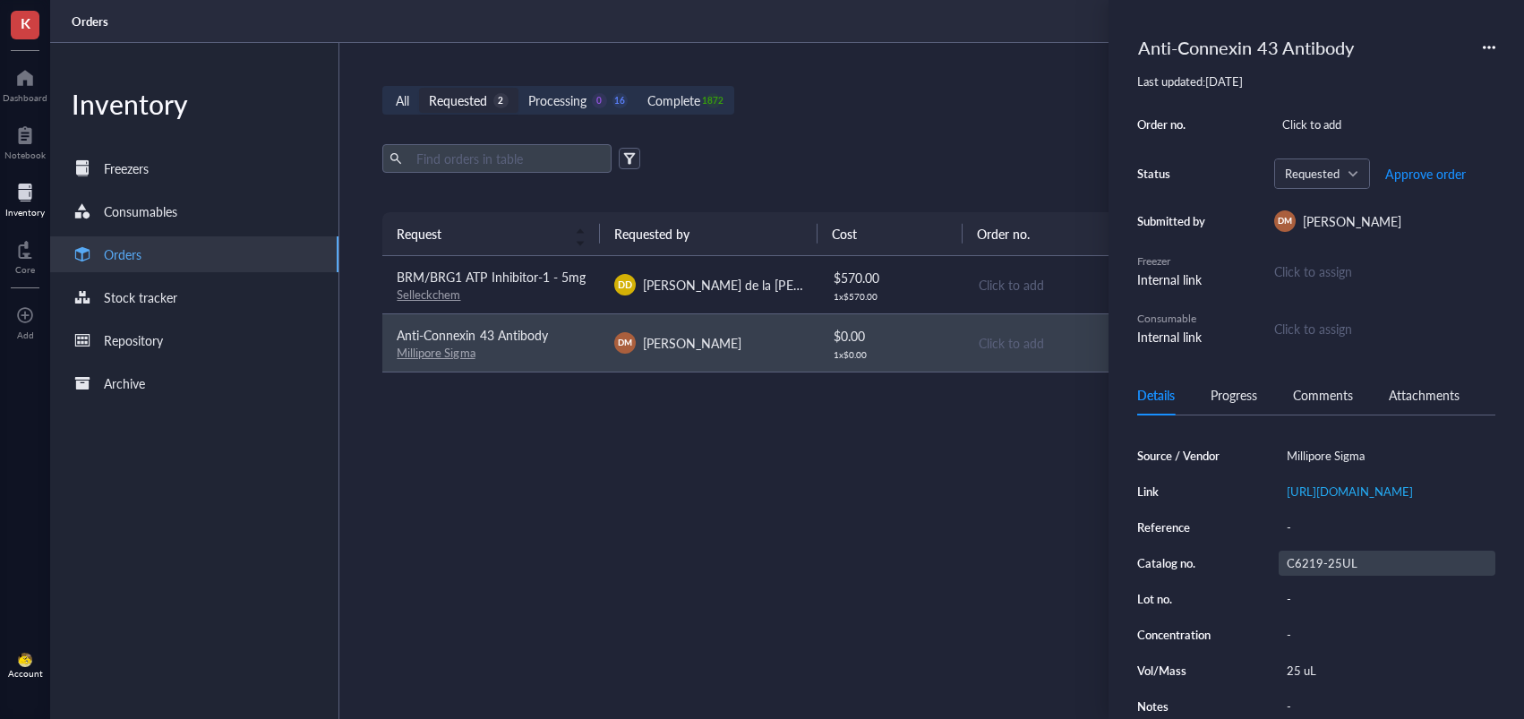
click at [1339, 556] on div "C6219-25UL" at bounding box center [1386, 563] width 217 height 25
click at [1330, 558] on input "C6219-25UL" at bounding box center [1322, 562] width 86 height 23
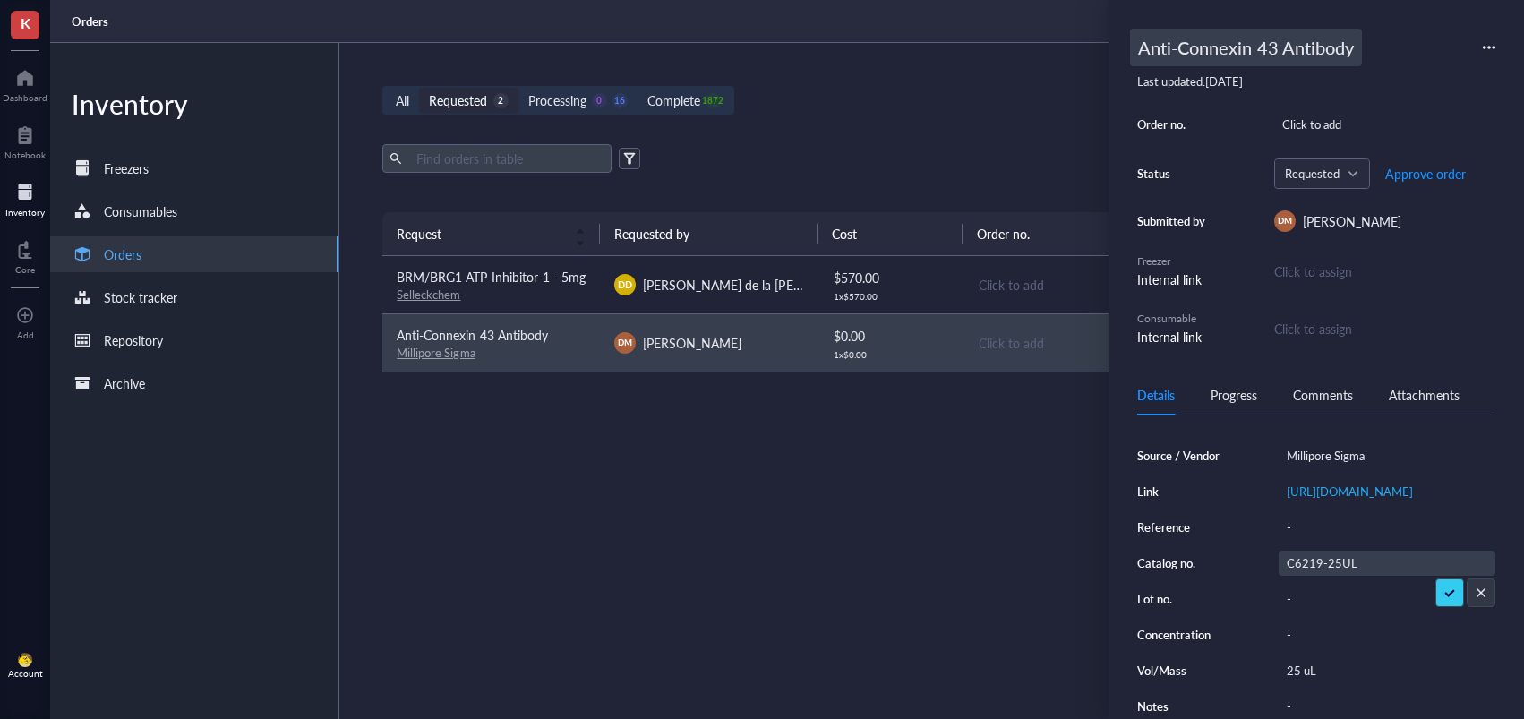
click at [1191, 42] on div "Anti-Connexin 43 Antibody" at bounding box center [1246, 48] width 232 height 38
click at [1134, 47] on input "Anti-Connexin 43 Antibody" at bounding box center [1276, 48] width 290 height 36
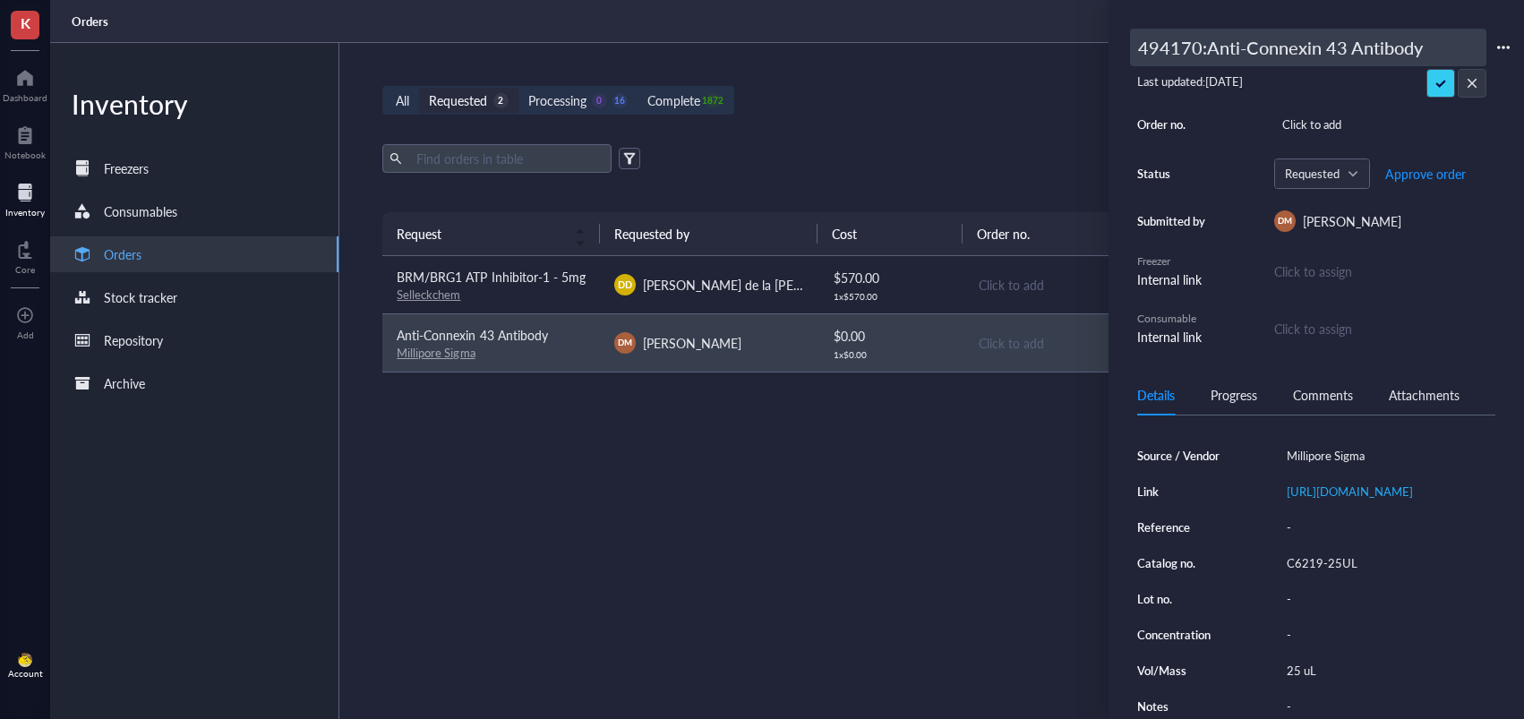
type input "494170: Anti-Connexin 43 Antibody"
drag, startPoint x: 1440, startPoint y: 84, endPoint x: 1411, endPoint y: 599, distance: 515.6
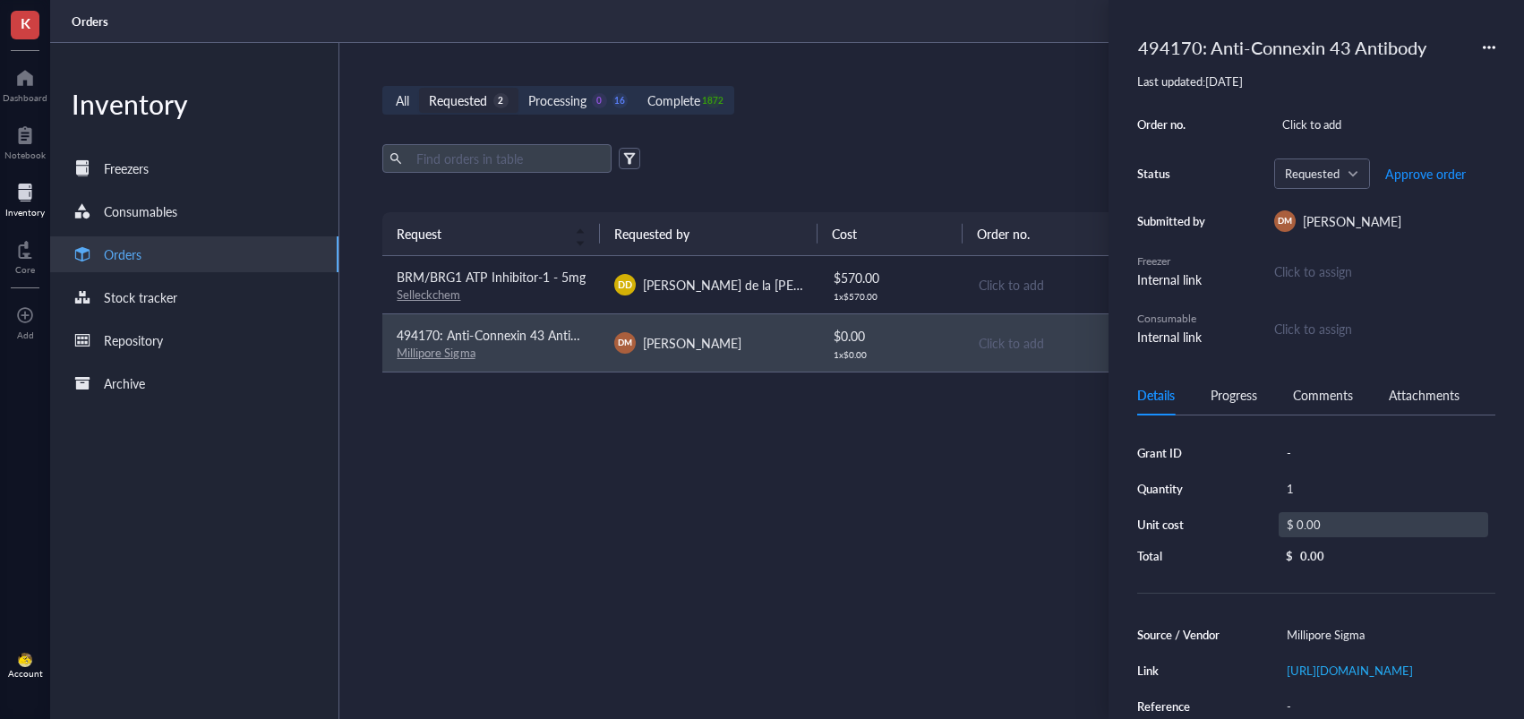
click at [1318, 536] on div "$ 0.00" at bounding box center [1382, 524] width 209 height 25
click at [1357, 530] on input "0.00" at bounding box center [1403, 527] width 167 height 29
click at [1347, 530] on input "0.00" at bounding box center [1403, 527] width 167 height 29
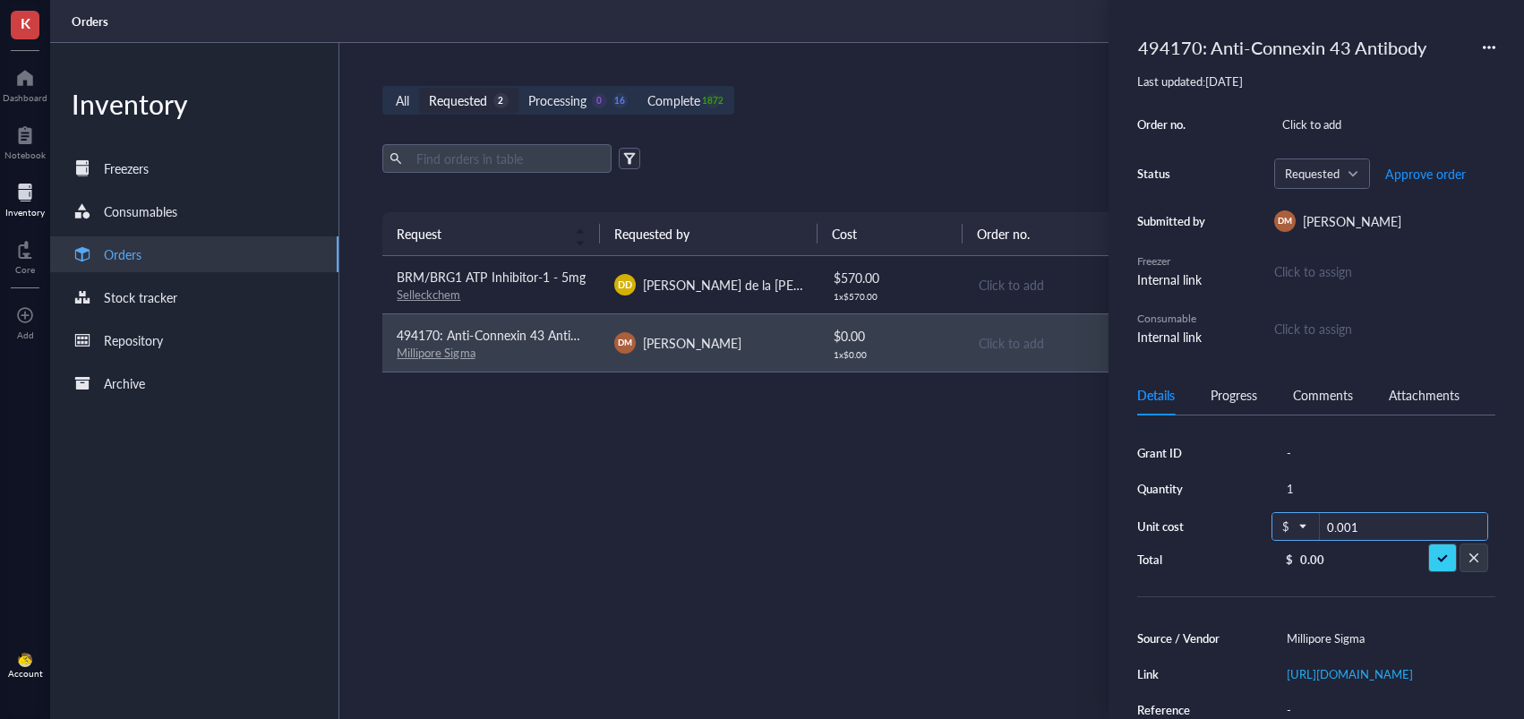
drag, startPoint x: 1319, startPoint y: 526, endPoint x: 1263, endPoint y: 523, distance: 55.6
click at [1263, 522] on div "Grant ID - Quantity 1 Unit cost $ 0.001 Total $ 0.00" at bounding box center [1316, 503] width 358 height 127
type input "179"
click at [1412, 173] on span "Approve order" at bounding box center [1425, 174] width 81 height 14
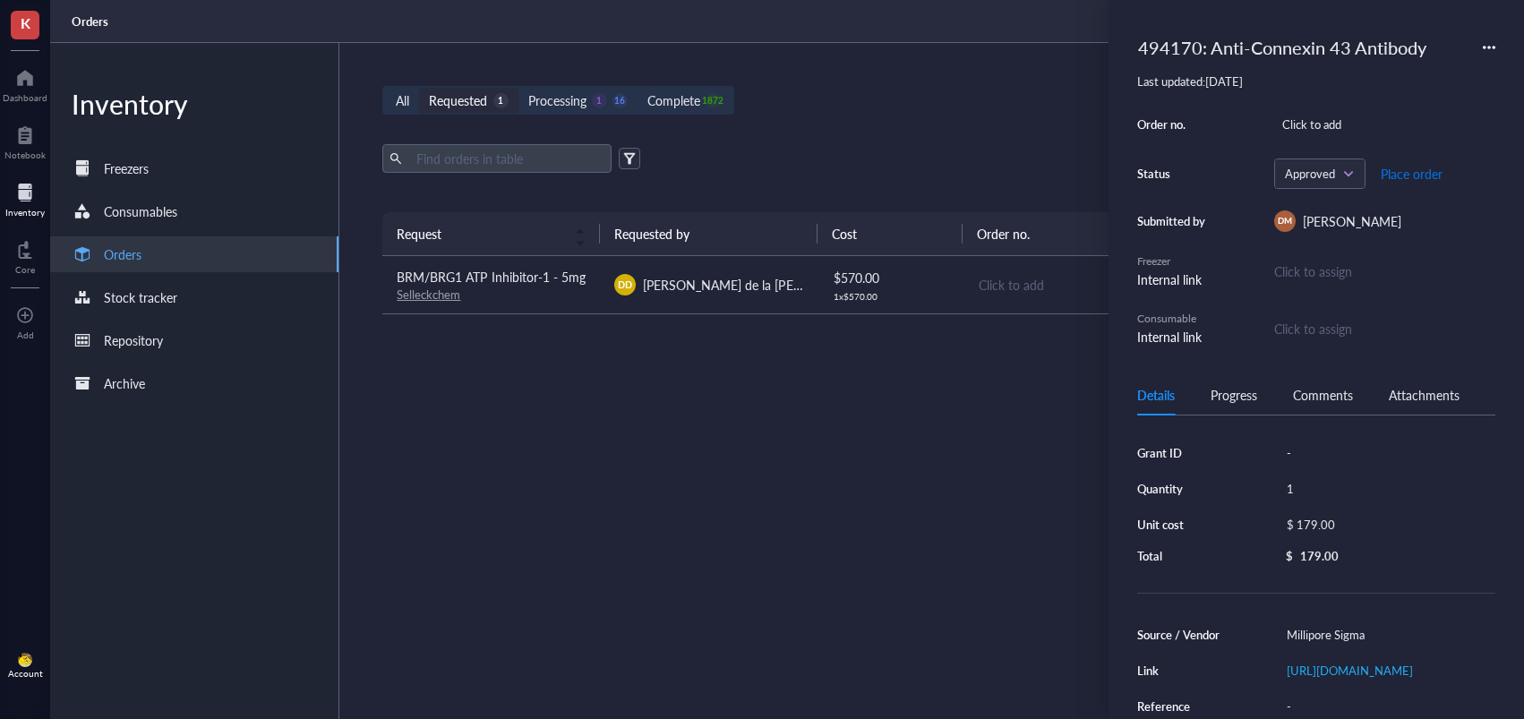
click at [1402, 175] on span "Place order" at bounding box center [1411, 174] width 62 height 14
click at [621, 290] on span "DD" at bounding box center [625, 285] width 14 height 14
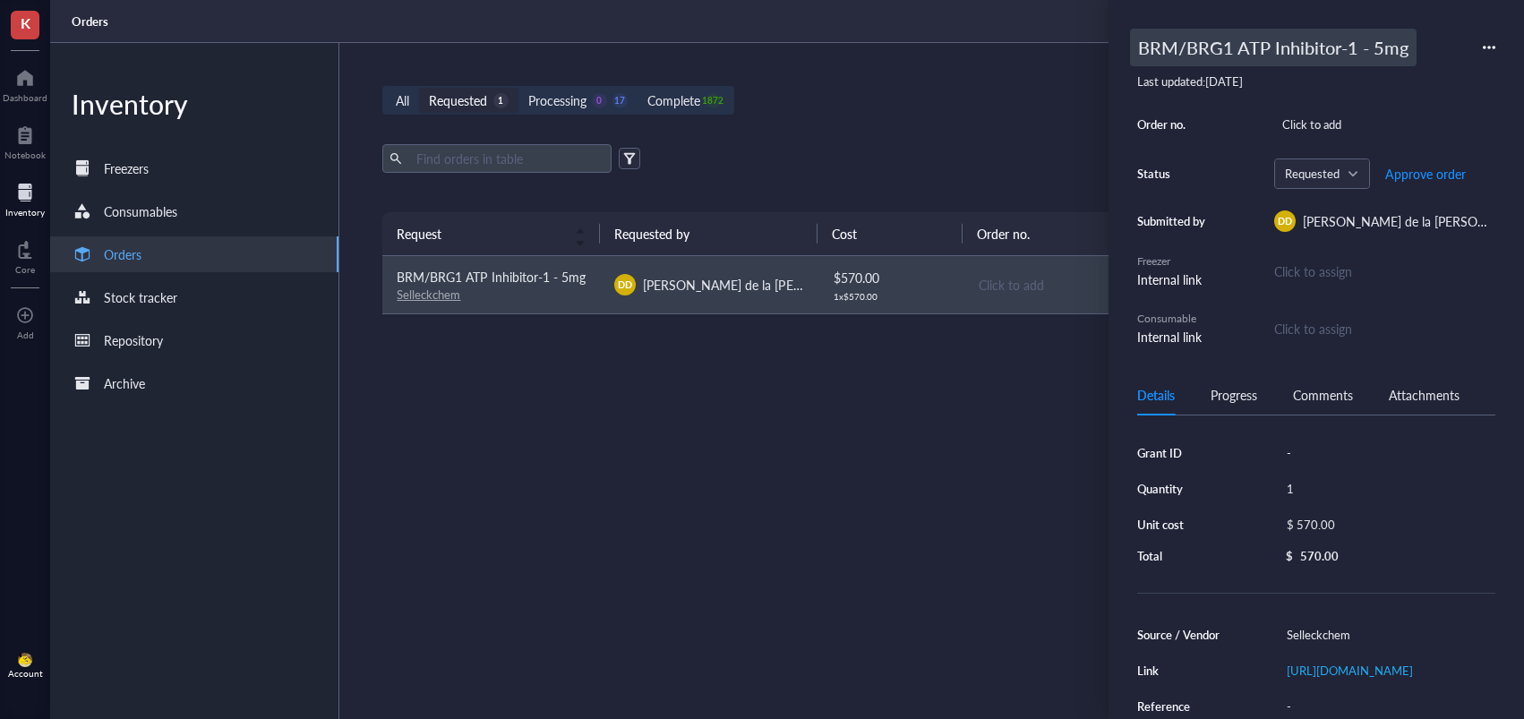
click at [1202, 59] on div "BRM/BRG1 ATP Inhibitor-1 - 5mg" at bounding box center [1273, 48] width 286 height 38
click at [1137, 53] on input "BRM/BRG1 ATP Inhibitor-1 - 5mg" at bounding box center [1303, 48] width 344 height 36
type input "494170: BRM/BRG1 ATP Inhibitor-1 - 5mg"
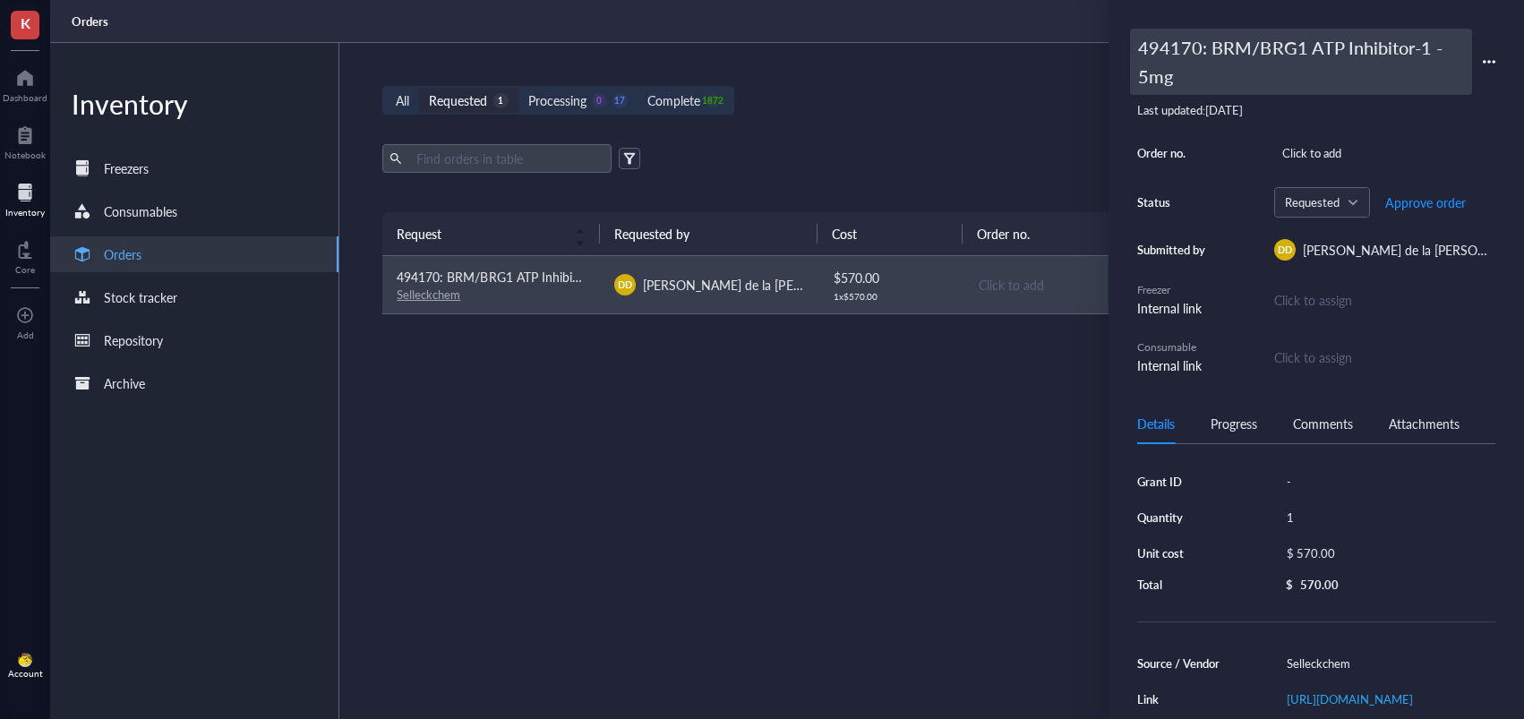
click at [1226, 44] on div "494170: BRM/BRG1 ATP Inhibitor-1 - 5mg" at bounding box center [1301, 62] width 342 height 66
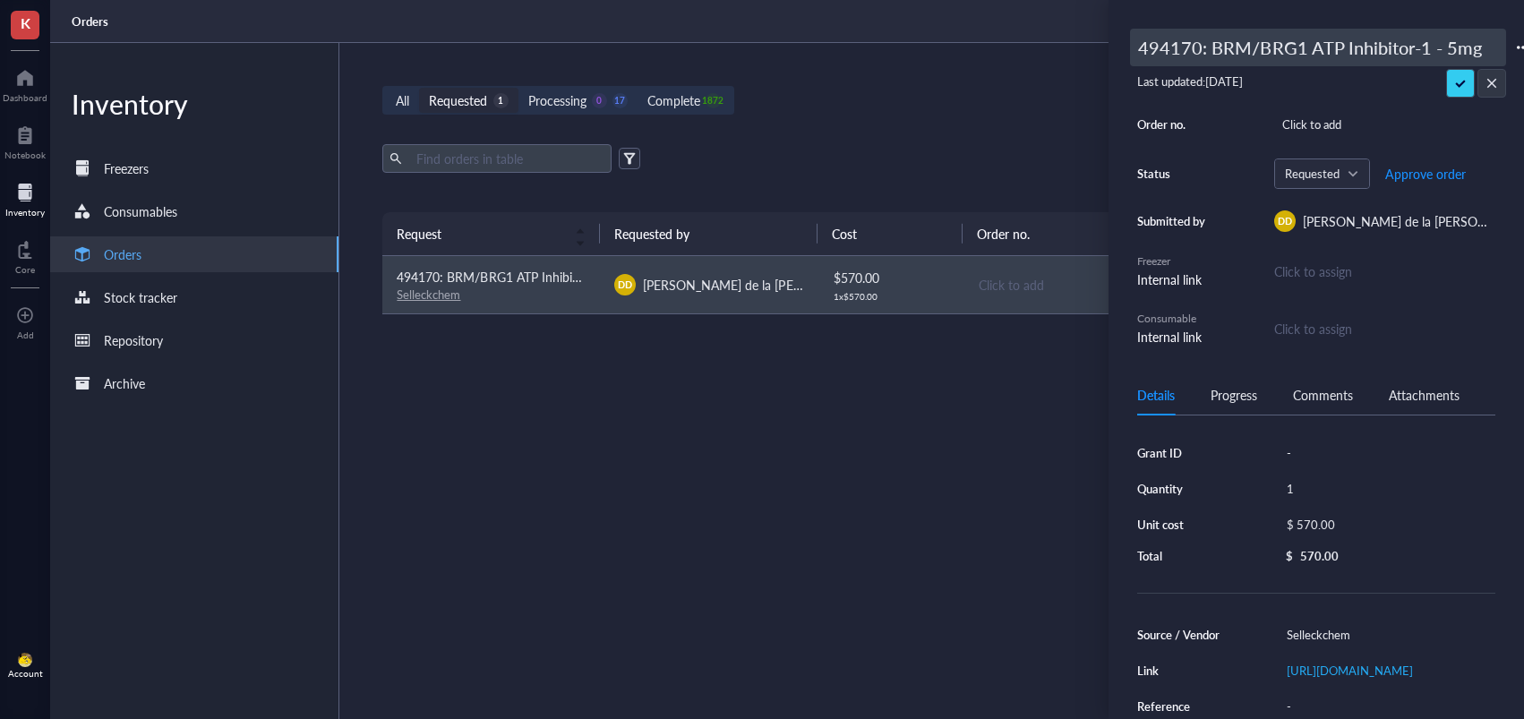
drag, startPoint x: 1212, startPoint y: 51, endPoint x: 1505, endPoint y: 60, distance: 292.9
click at [1505, 60] on div "494170: BRM/BRG1 ATP Inhibitor-1 - 5mg" at bounding box center [1318, 48] width 376 height 38
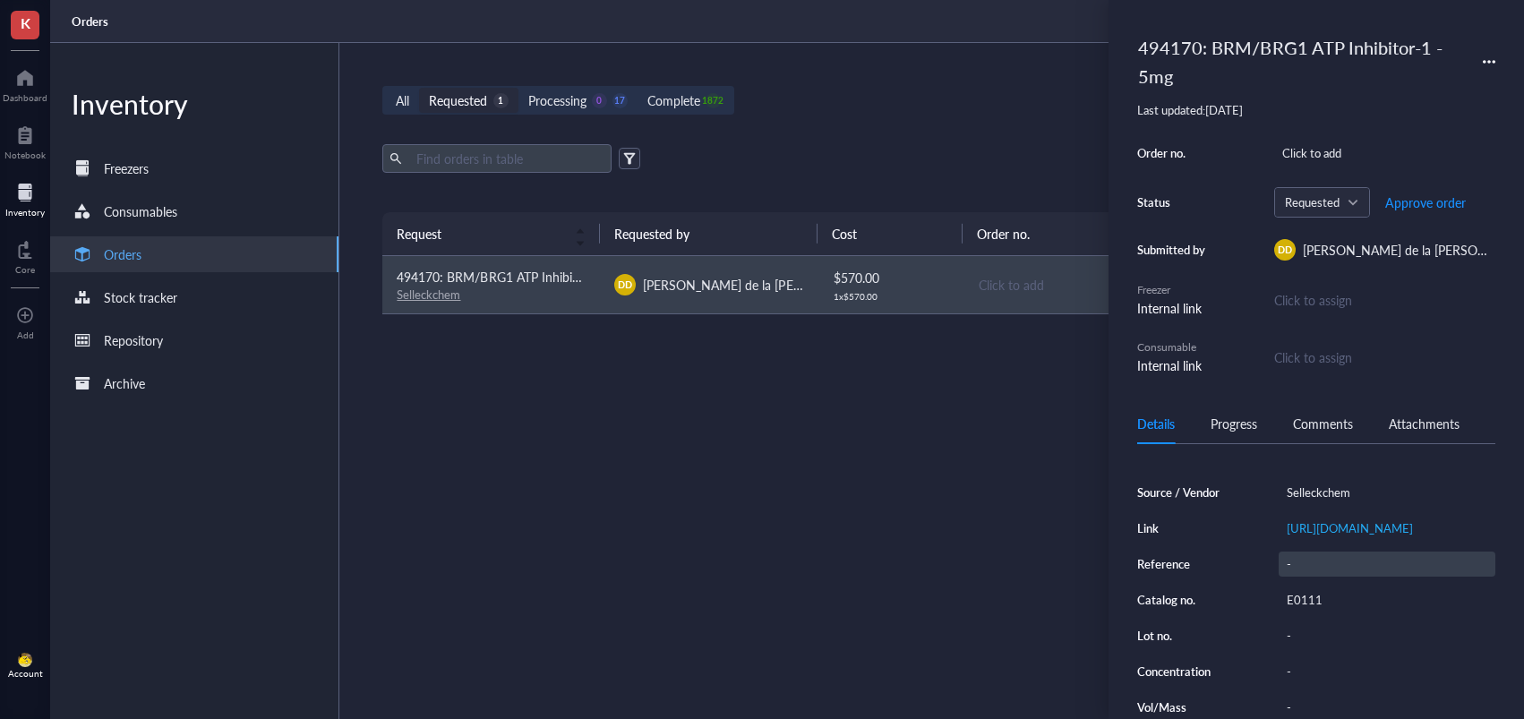
click at [1299, 586] on div "Source / Vendor Selleckchem Link [URL][DOMAIN_NAME] Reference - Catalog no. E01…" at bounding box center [1316, 618] width 358 height 276
click at [1304, 610] on div "E0111" at bounding box center [1386, 599] width 217 height 25
click at [1306, 611] on input "E0111" at bounding box center [1306, 599] width 54 height 23
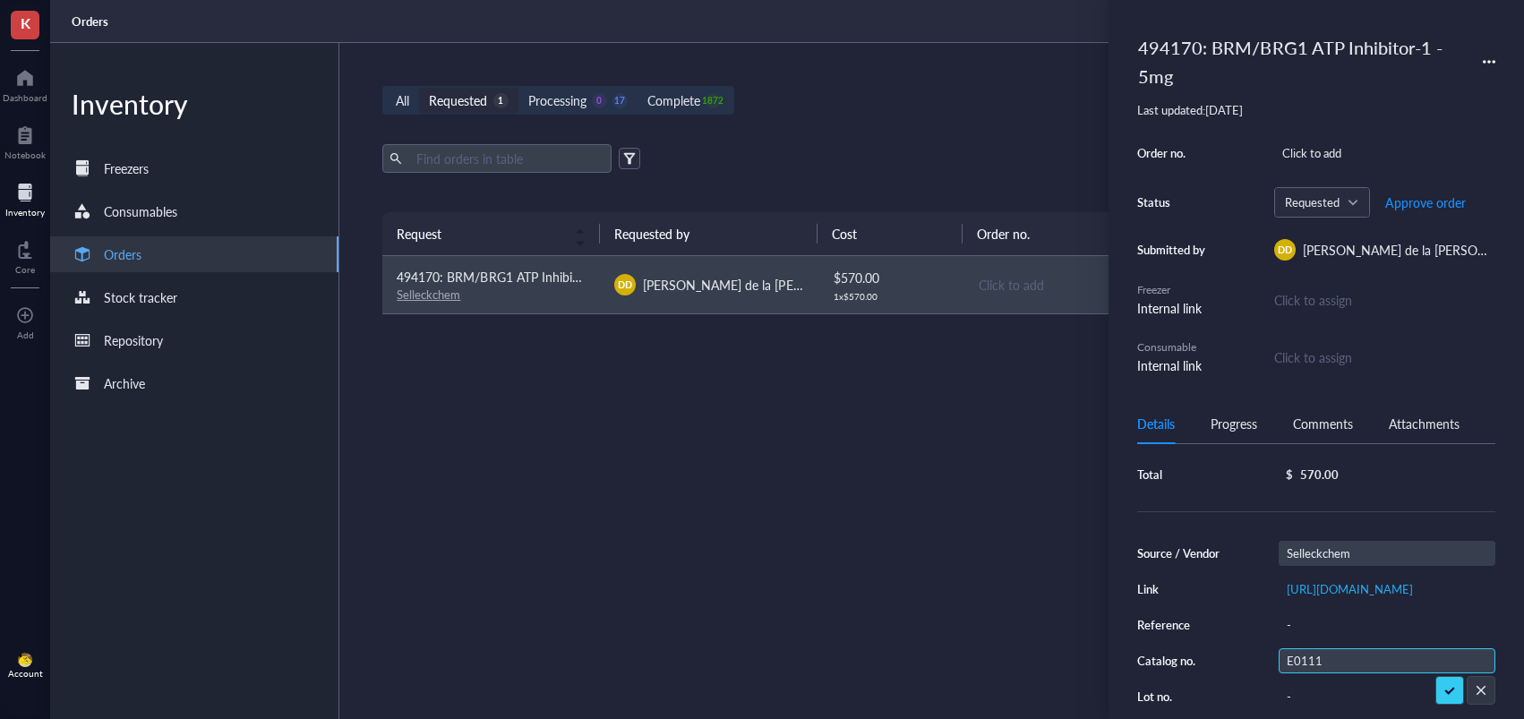
scroll to position [103, 0]
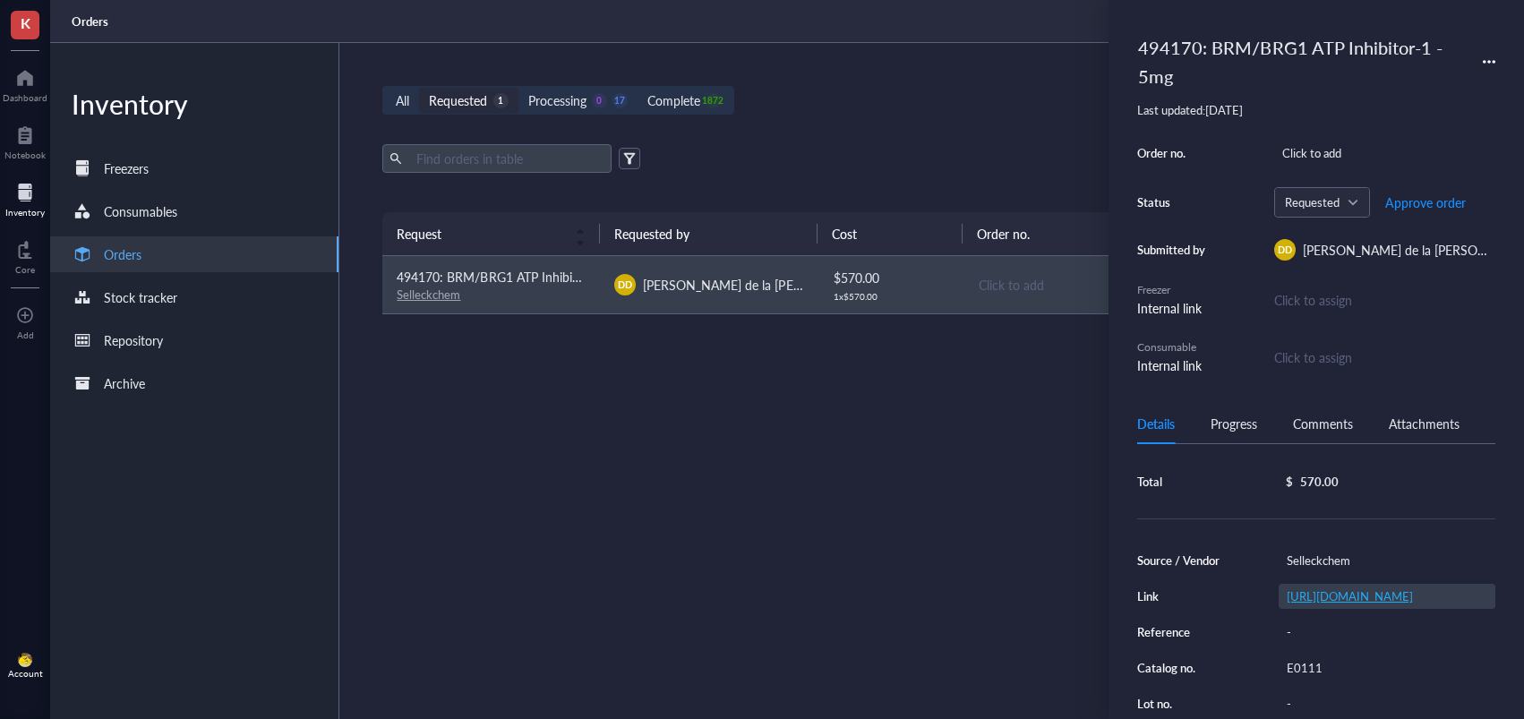
click at [1341, 604] on link "[URL][DOMAIN_NAME]" at bounding box center [1349, 595] width 126 height 17
click at [1427, 206] on span "Approve order" at bounding box center [1425, 202] width 81 height 14
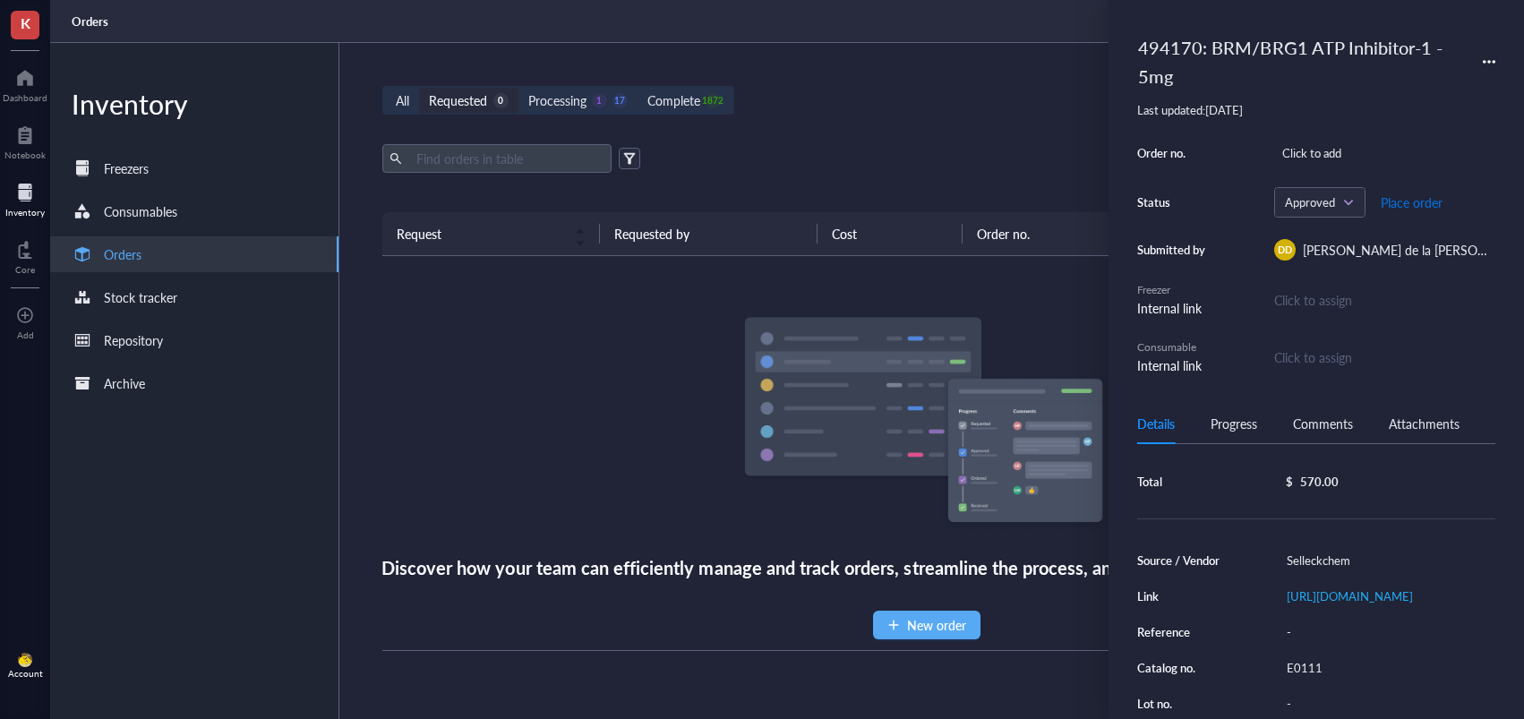
drag, startPoint x: 1414, startPoint y: 206, endPoint x: 1290, endPoint y: 176, distance: 127.0
click at [1414, 206] on span "Place order" at bounding box center [1411, 202] width 62 height 14
click at [501, 95] on div "0" at bounding box center [500, 100] width 15 height 15
click at [419, 88] on input "Requested 0" at bounding box center [419, 88] width 0 height 0
